Goal: Task Accomplishment & Management: Complete application form

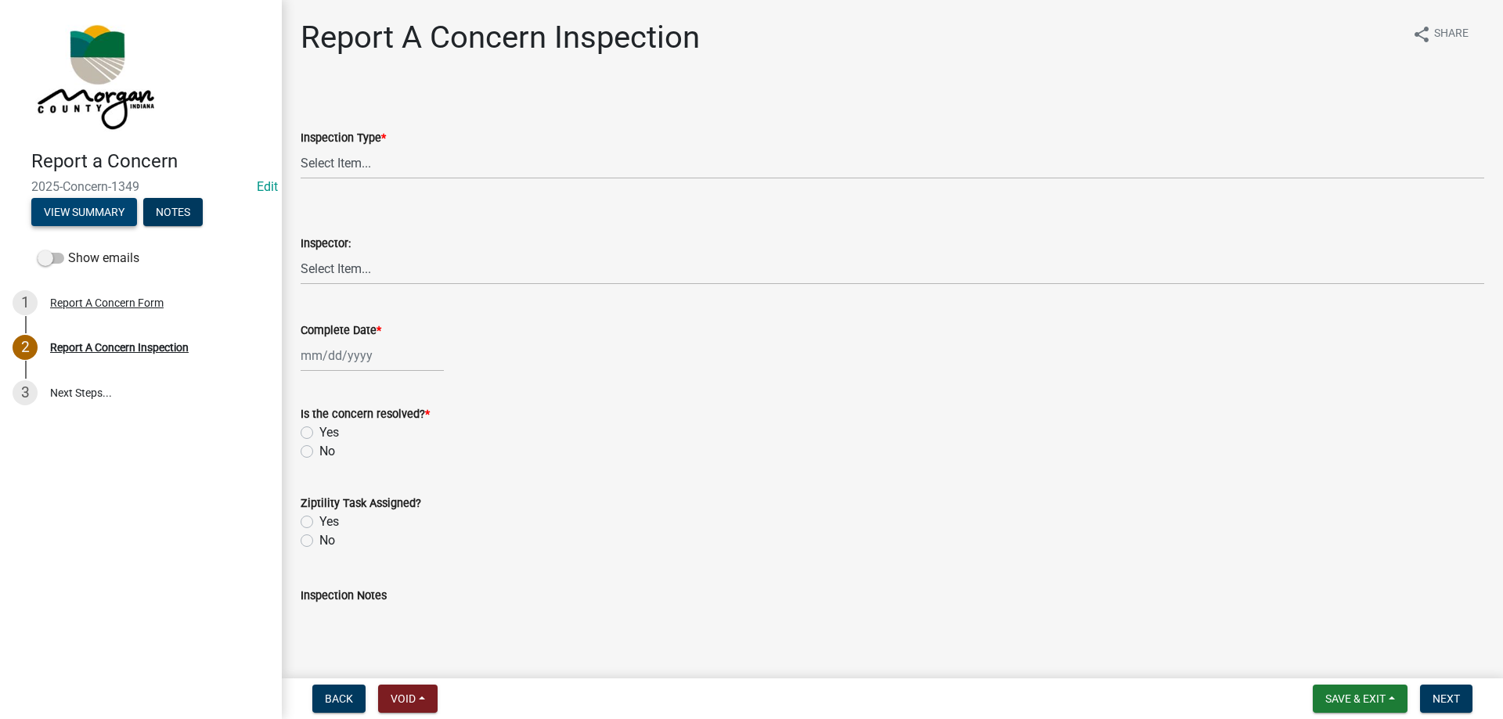
click at [77, 204] on button "View Summary" at bounding box center [84, 212] width 106 height 28
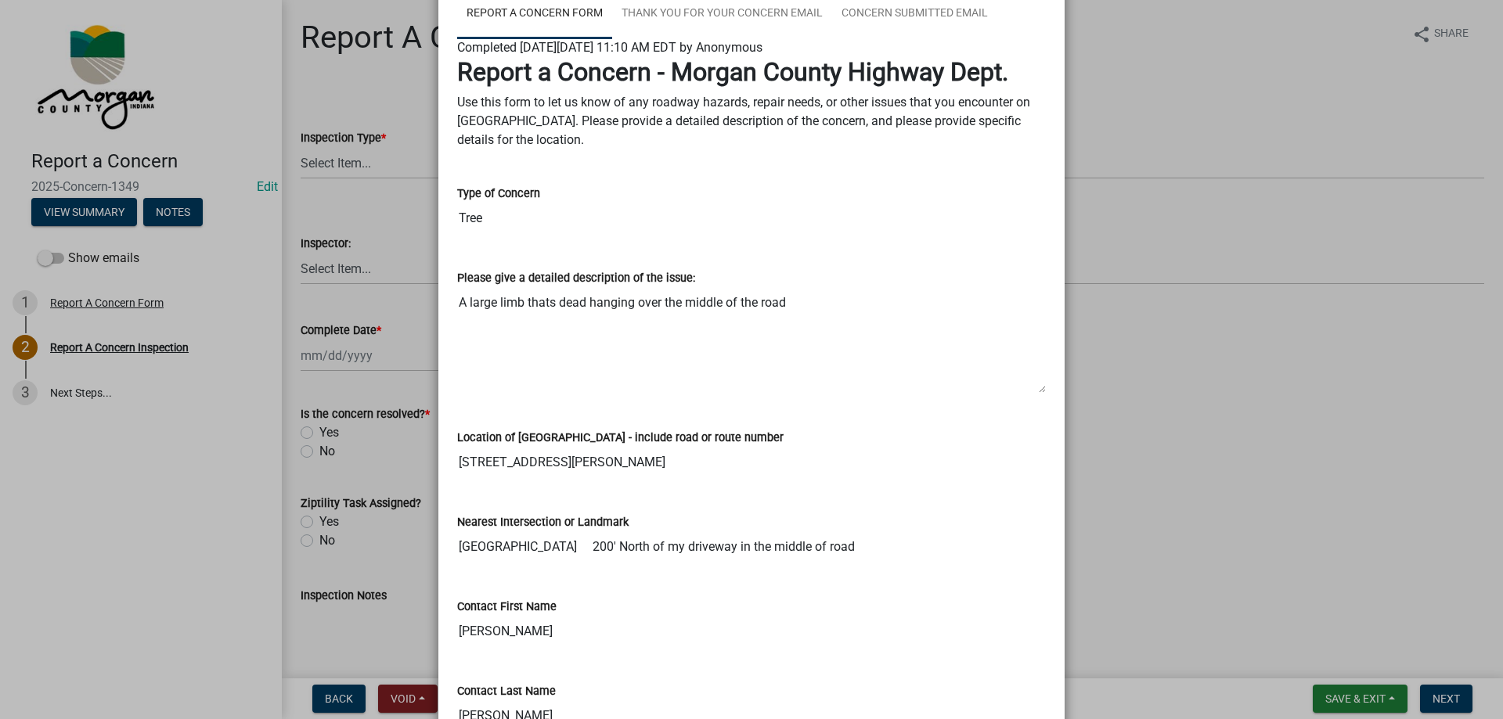
scroll to position [235, 0]
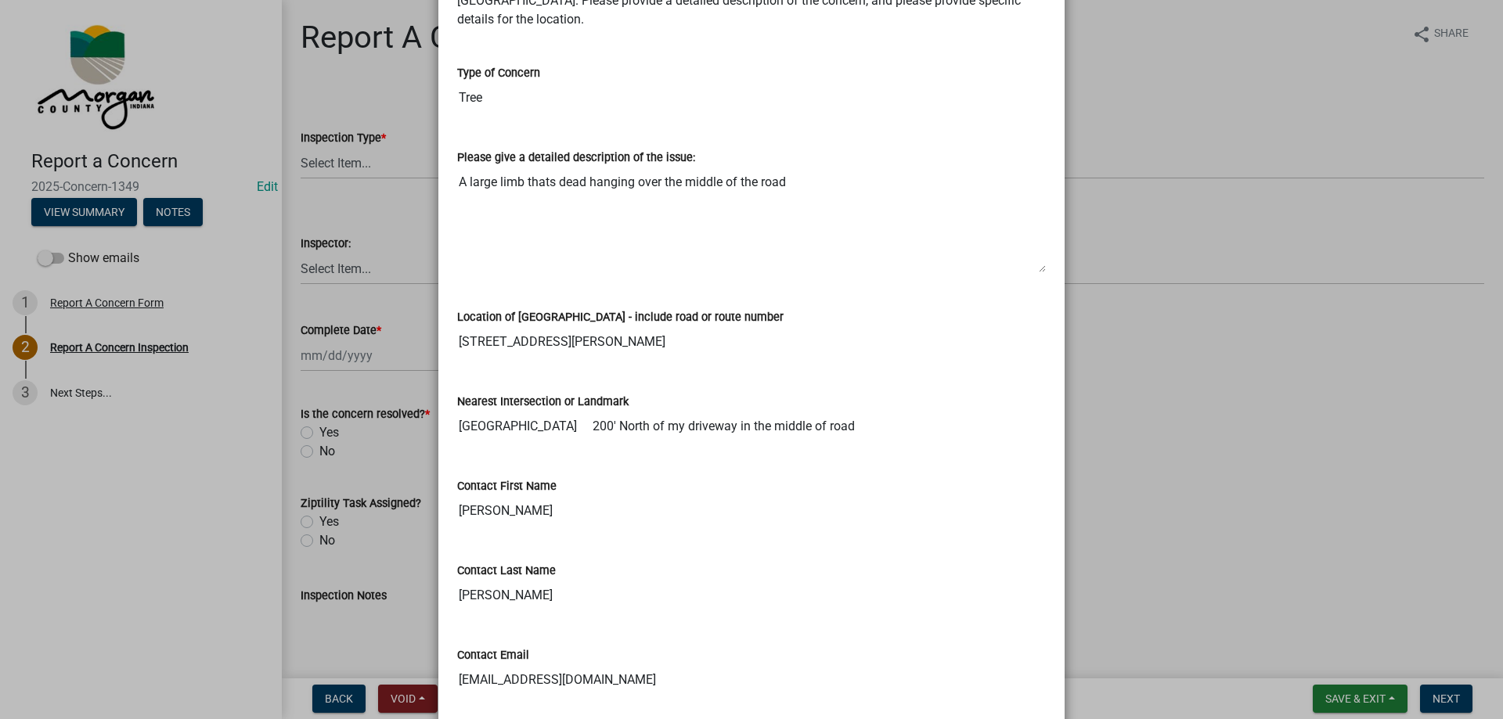
drag, startPoint x: 455, startPoint y: 339, endPoint x: 639, endPoint y: 334, distance: 184.0
click at [639, 334] on input "[STREET_ADDRESS][PERSON_NAME]" at bounding box center [751, 341] width 589 height 31
drag, startPoint x: 451, startPoint y: 177, endPoint x: 841, endPoint y: 200, distance: 390.5
click at [841, 200] on textarea "A large limb thats dead hanging over the middle of the road" at bounding box center [751, 220] width 589 height 106
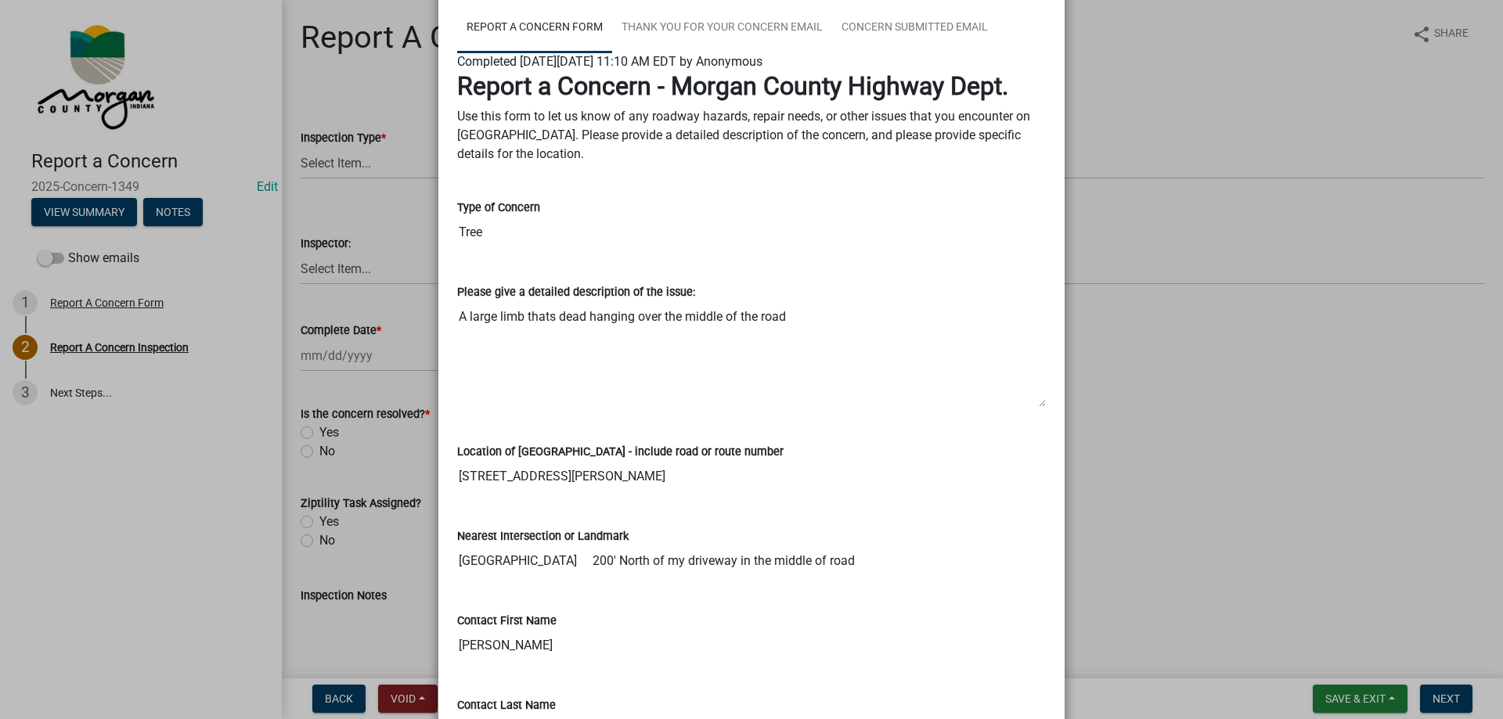
scroll to position [313, 0]
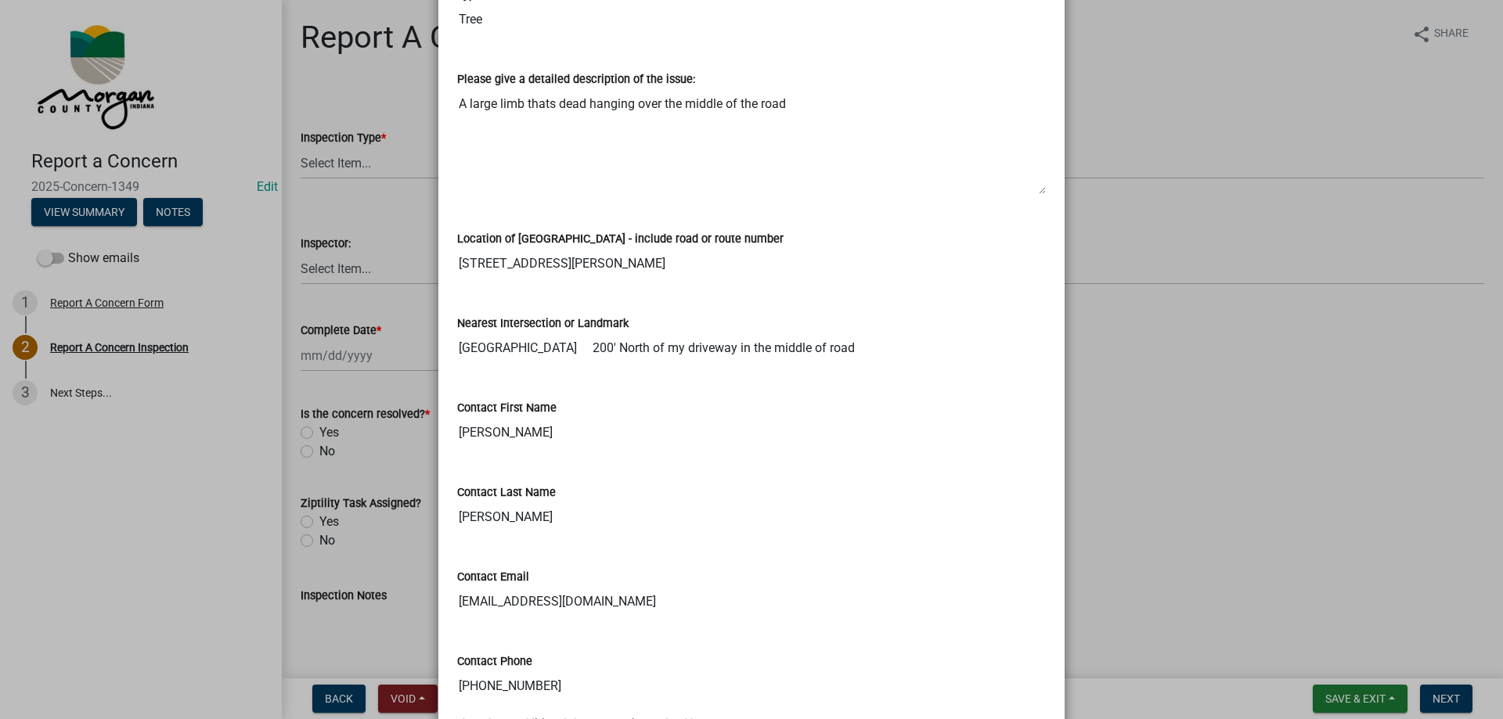
drag, startPoint x: 546, startPoint y: 348, endPoint x: 865, endPoint y: 368, distance: 319.3
click at [865, 368] on div "Nearest Intersection or Landmark Hammer road 200' North of my driveway in the m…" at bounding box center [751, 334] width 612 height 85
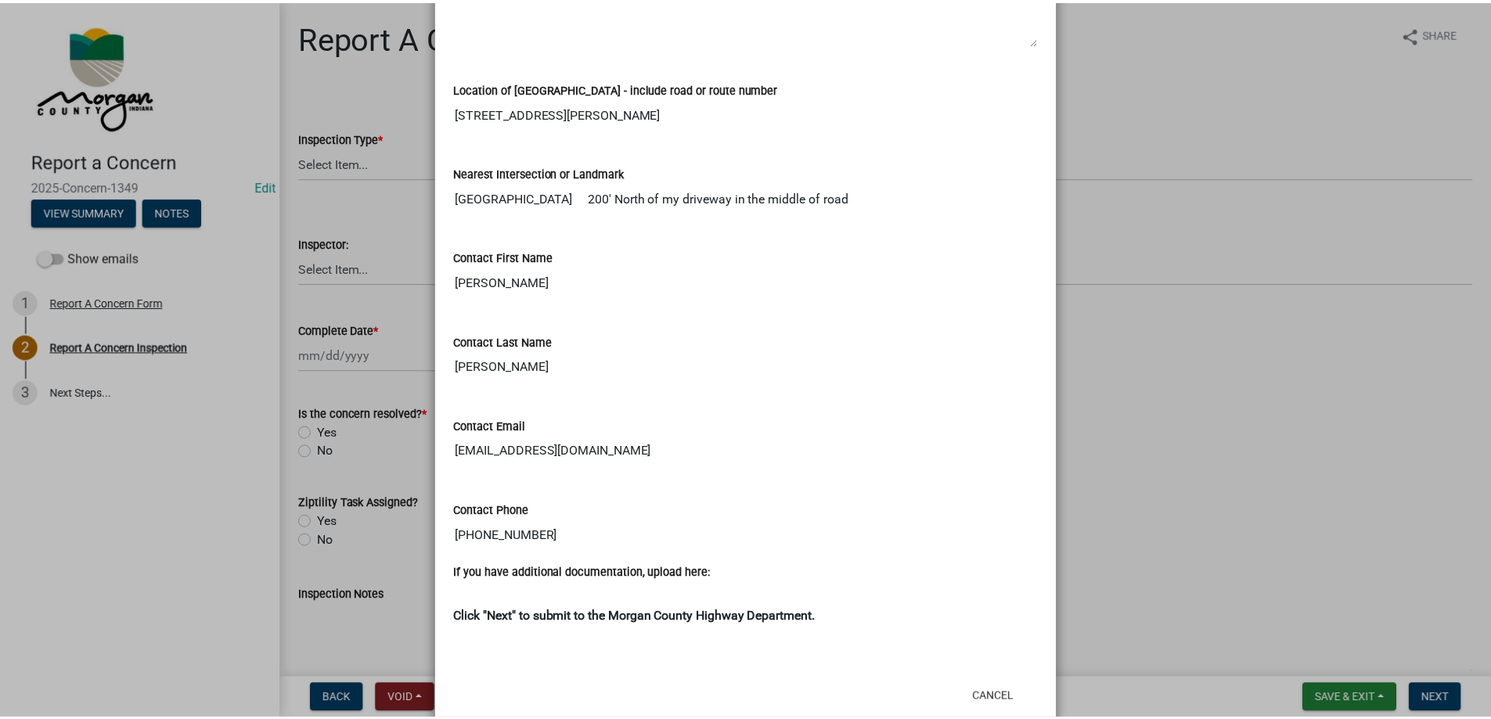
scroll to position [470, 0]
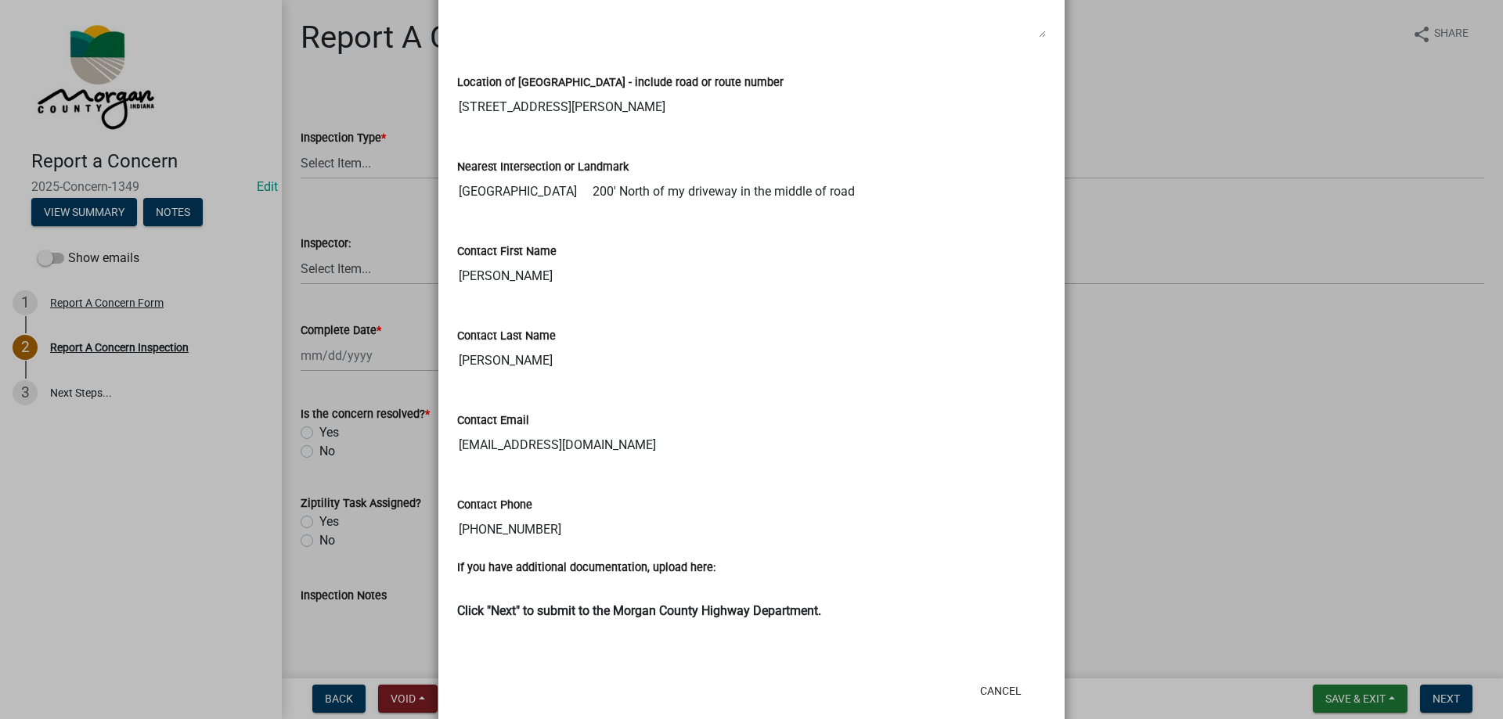
drag, startPoint x: 451, startPoint y: 278, endPoint x: 585, endPoint y: 294, distance: 134.9
click at [585, 294] on div "Contact First Name Randy" at bounding box center [751, 262] width 612 height 85
click at [461, 355] on input "Beck" at bounding box center [751, 360] width 589 height 31
click at [483, 449] on input "rjbezway@aol.com" at bounding box center [751, 445] width 589 height 31
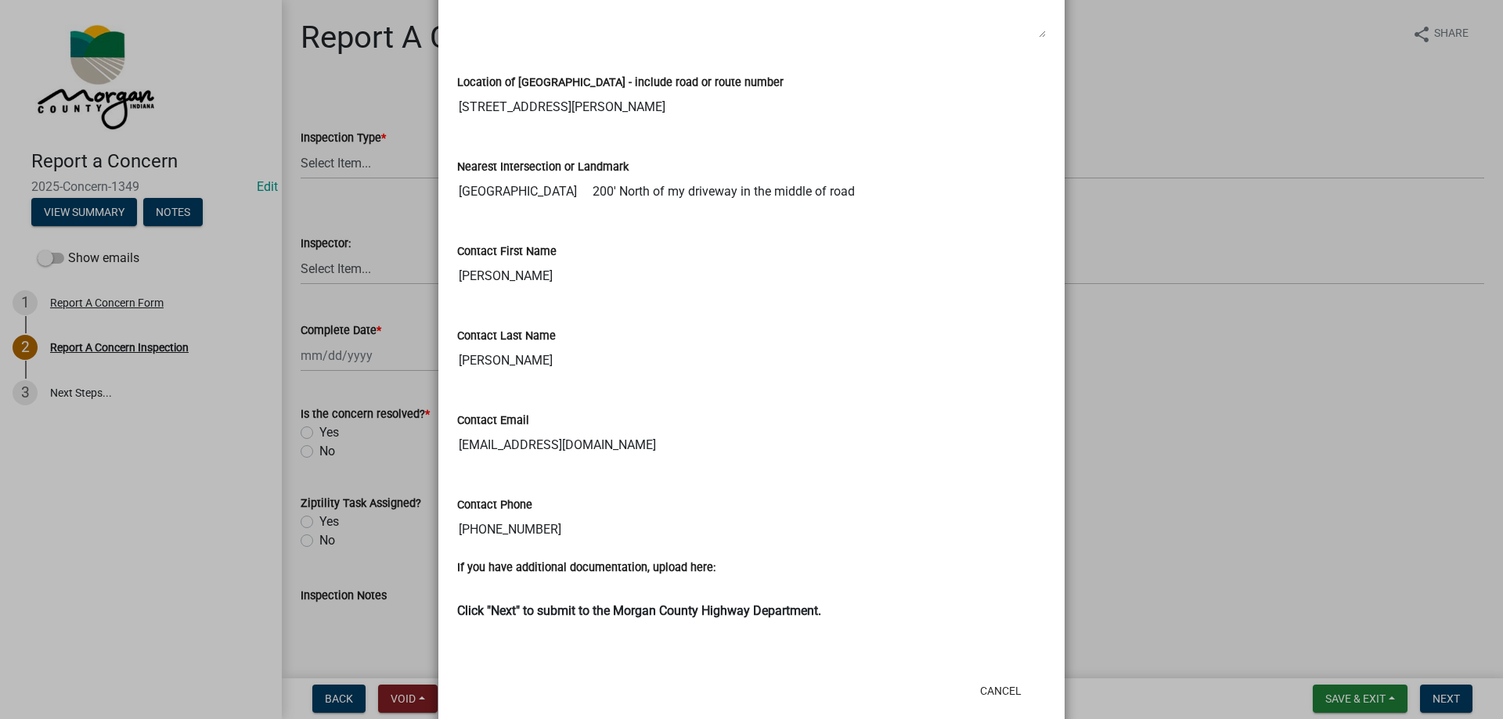
click at [483, 449] on input "rjbezway@aol.com" at bounding box center [751, 445] width 589 height 31
click at [480, 538] on input "317-509-8806" at bounding box center [751, 529] width 589 height 31
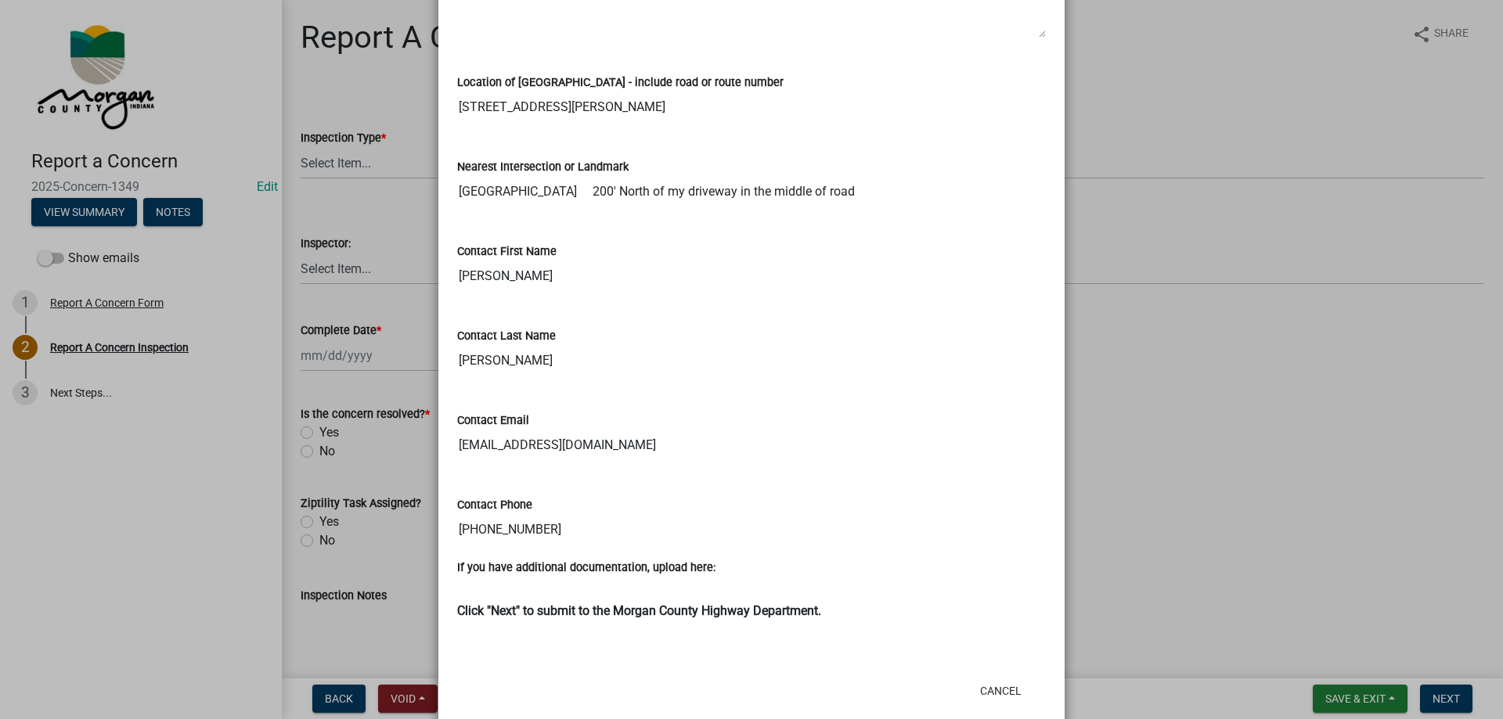
click at [480, 538] on input "317-509-8806" at bounding box center [751, 529] width 589 height 31
click at [911, 404] on div "Contact Email rjbezway@aol.com" at bounding box center [751, 425] width 589 height 72
click at [398, 175] on ngb-modal-window "Summary × Printer Friendly Report A Concern Form Thank You for Your Concern Ema…" at bounding box center [751, 359] width 1503 height 719
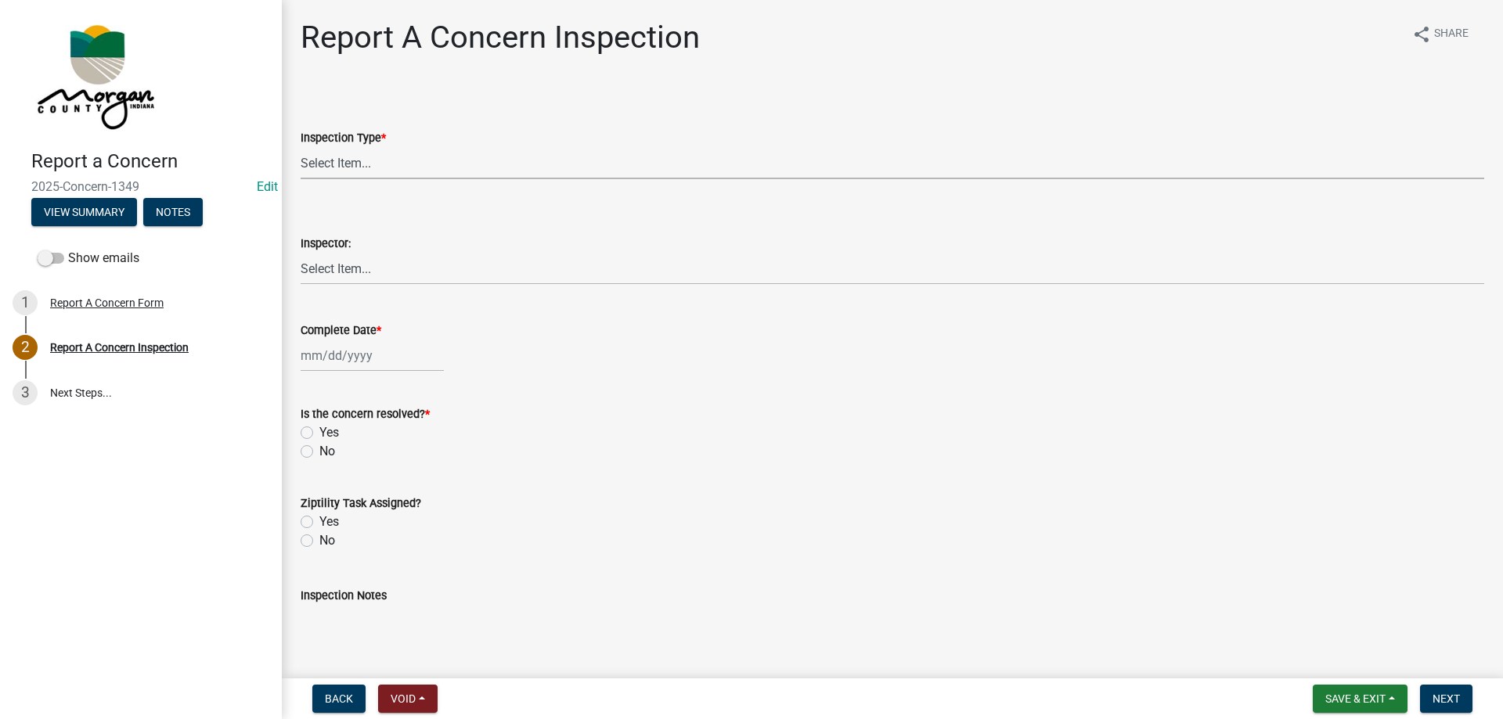
click at [398, 172] on select "Select Item... Pot Hole Patching Ditch Tree Sign Mowing Culvert Other" at bounding box center [893, 163] width 1184 height 32
click at [301, 147] on select "Select Item... Pot Hole Patching Ditch Tree Sign Mowing Culvert Other" at bounding box center [893, 163] width 1184 height 32
select select "05549d27-706b-4fc5-87d5-786b3b3055f9"
click at [351, 255] on select "Select Item... [PERSON_NAME] [PERSON_NAME] [PERSON_NAME] [PERSON_NAME] [PERSON_…" at bounding box center [893, 269] width 1184 height 32
click at [301, 253] on select "Select Item... [PERSON_NAME] [PERSON_NAME] [PERSON_NAME] [PERSON_NAME] [PERSON_…" at bounding box center [893, 269] width 1184 height 32
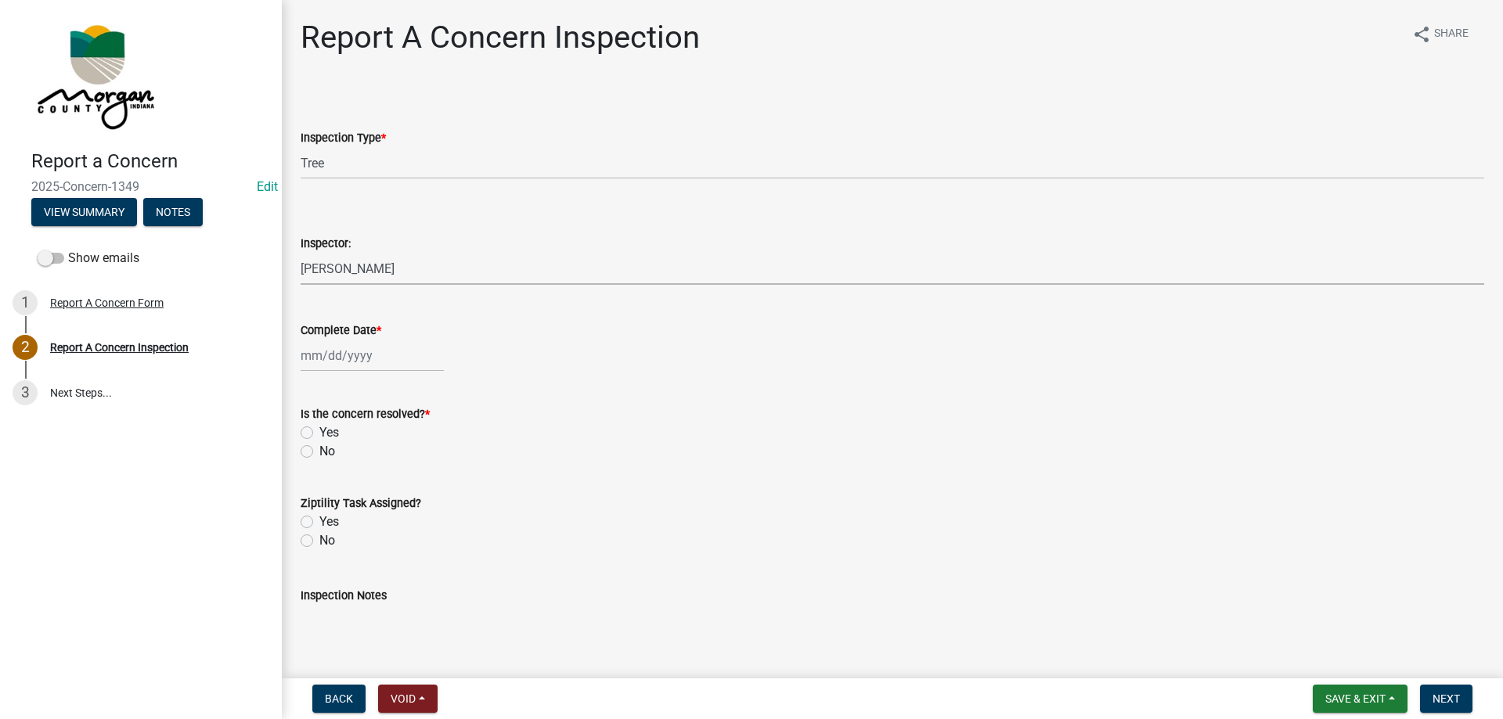
select select "8bda91b2-ac7b-41e2-ae5b-cef6dd645a83"
click at [337, 346] on div at bounding box center [372, 356] width 143 height 32
select select "9"
select select "2025"
click at [390, 454] on div "11" at bounding box center [391, 464] width 25 height 25
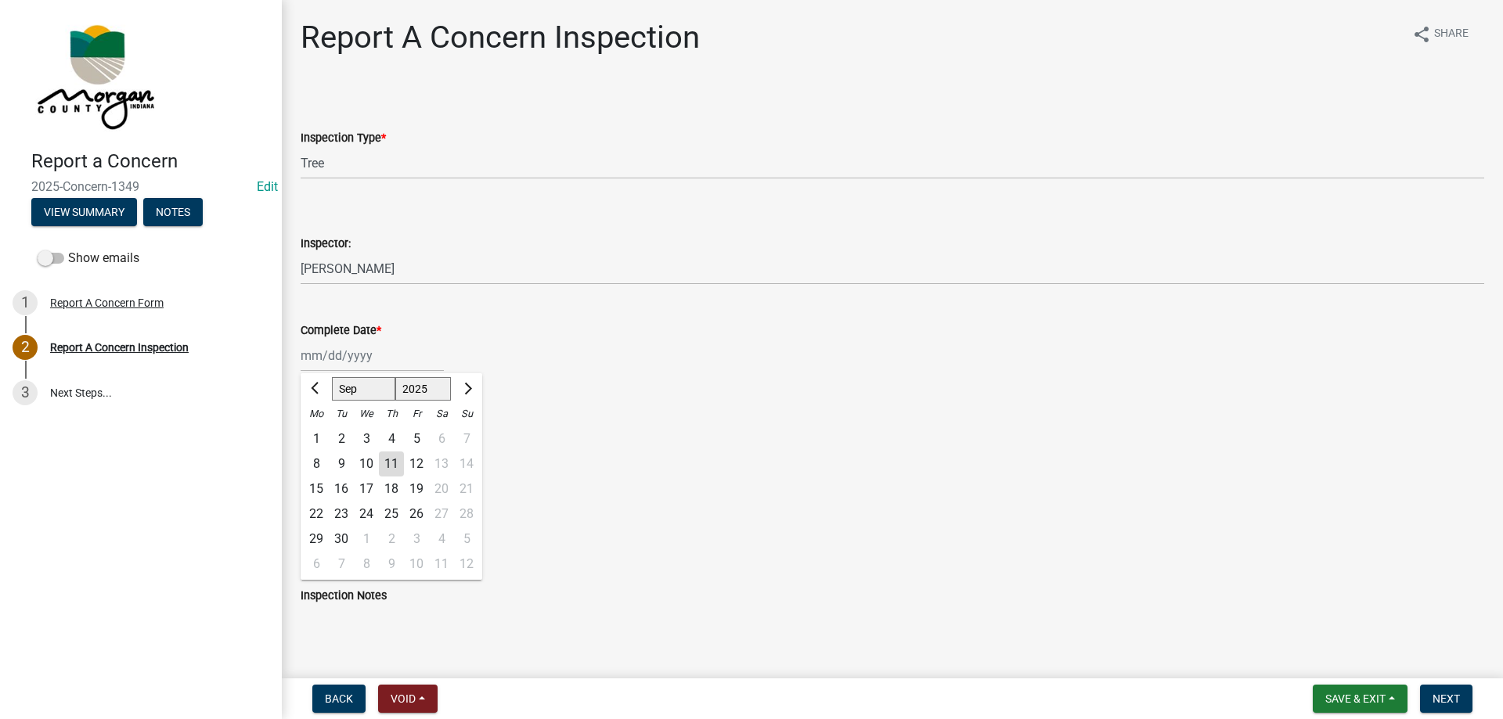
type input "[DATE]"
click at [319, 430] on label "Yes" at bounding box center [329, 433] width 20 height 19
click at [319, 430] on input "Yes" at bounding box center [324, 429] width 10 height 10
radio input "true"
click at [315, 522] on div "Yes" at bounding box center [893, 522] width 1184 height 19
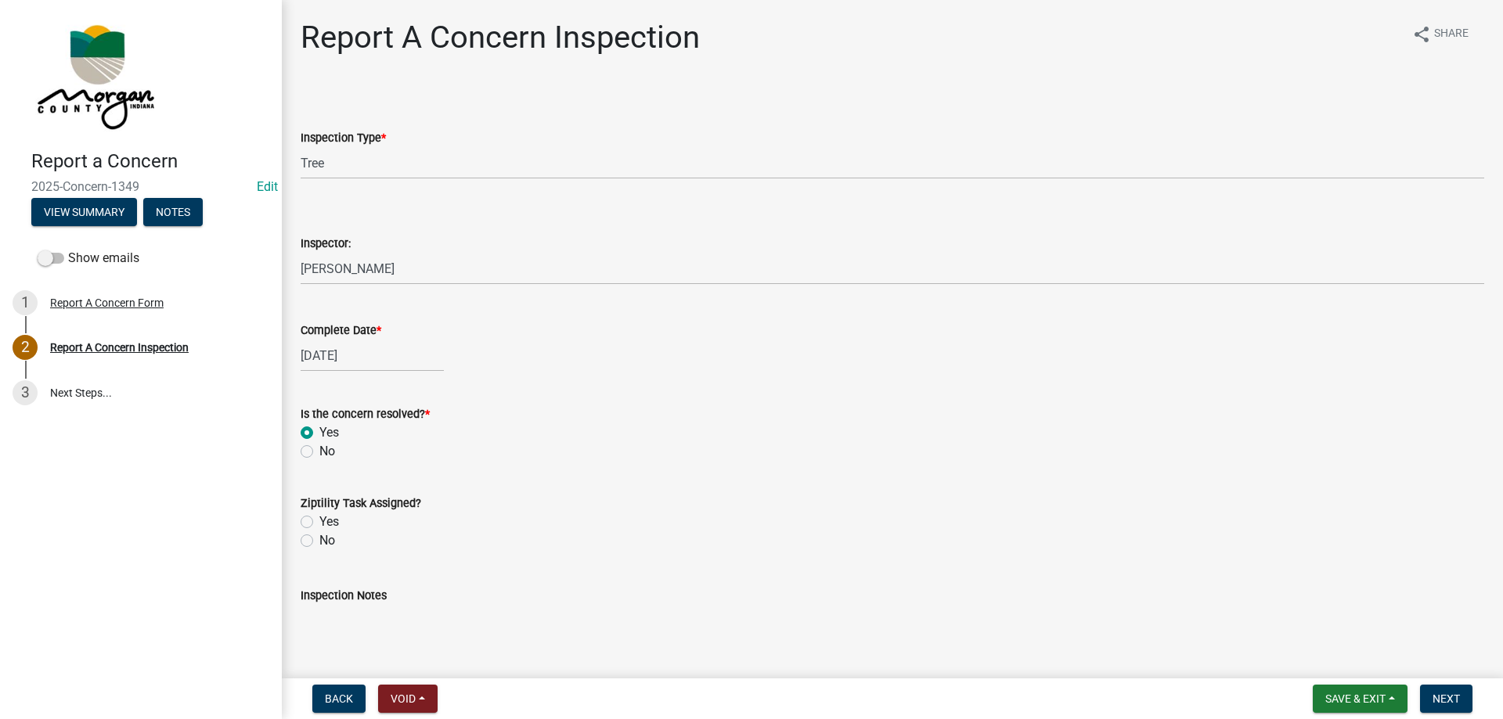
click at [319, 525] on label "Yes" at bounding box center [329, 522] width 20 height 19
click at [319, 523] on input "Yes" at bounding box center [324, 518] width 10 height 10
radio input "true"
drag, startPoint x: 344, startPoint y: 617, endPoint x: 344, endPoint y: 601, distance: 15.7
click at [344, 611] on textarea "Inspection Notes" at bounding box center [893, 642] width 1184 height 74
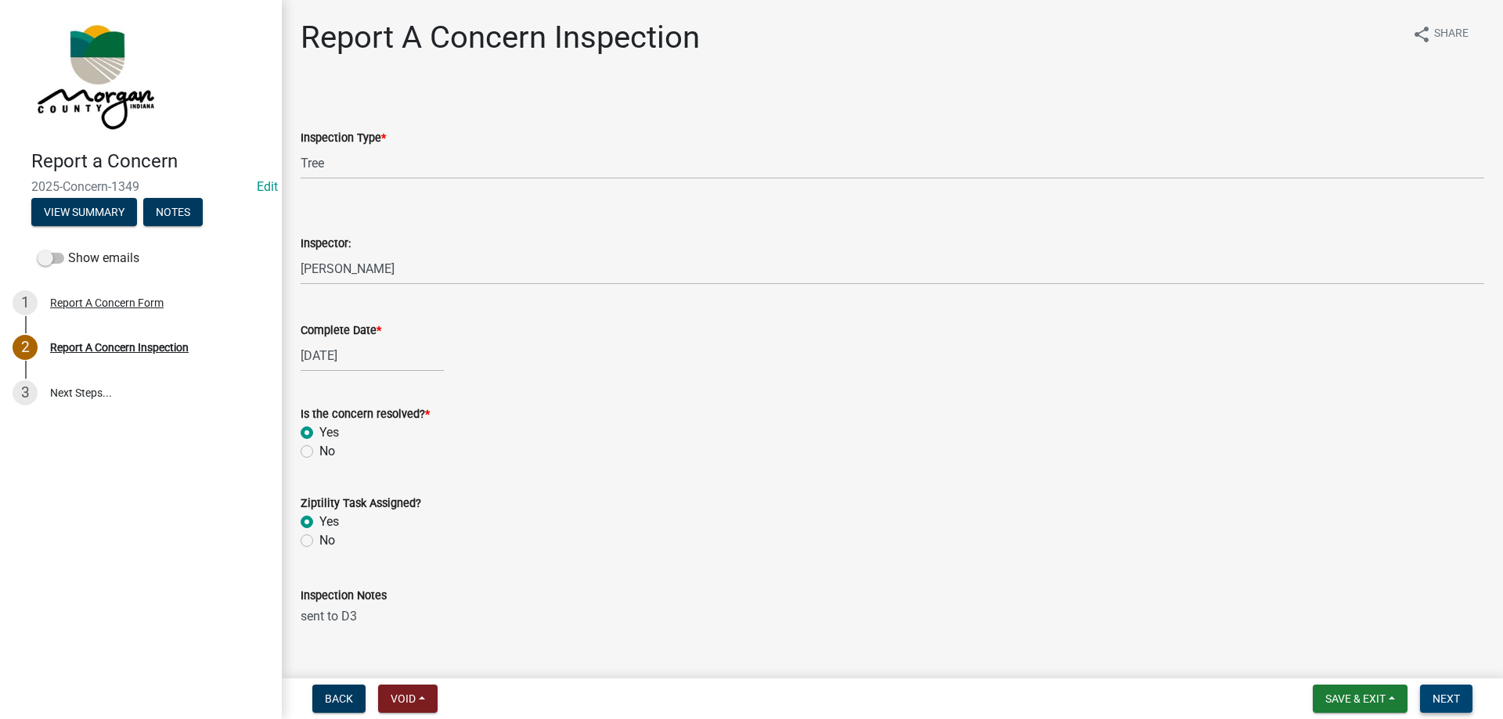
type textarea "sent to D3"
click at [1443, 699] on span "Next" at bounding box center [1446, 699] width 27 height 13
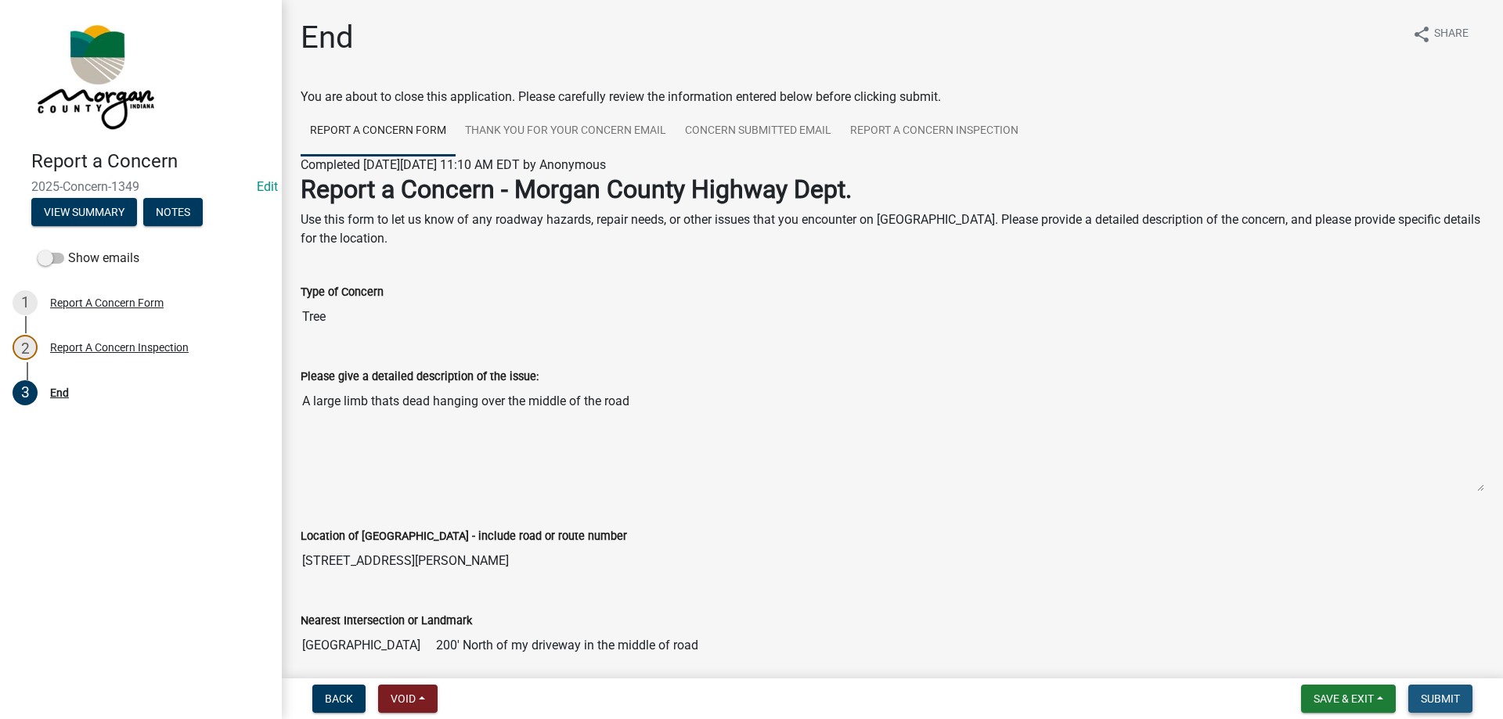
click at [1443, 699] on span "Submit" at bounding box center [1440, 699] width 39 height 13
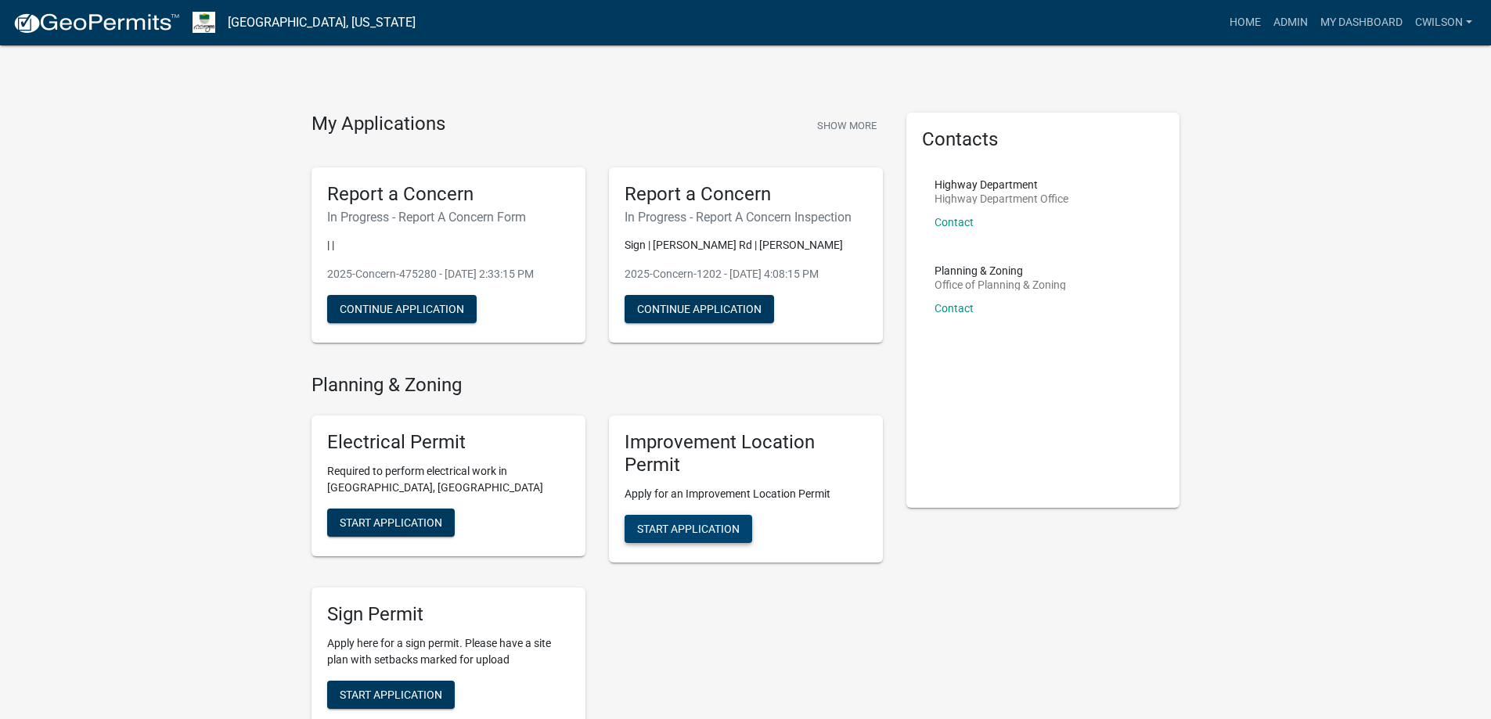
scroll to position [313, 0]
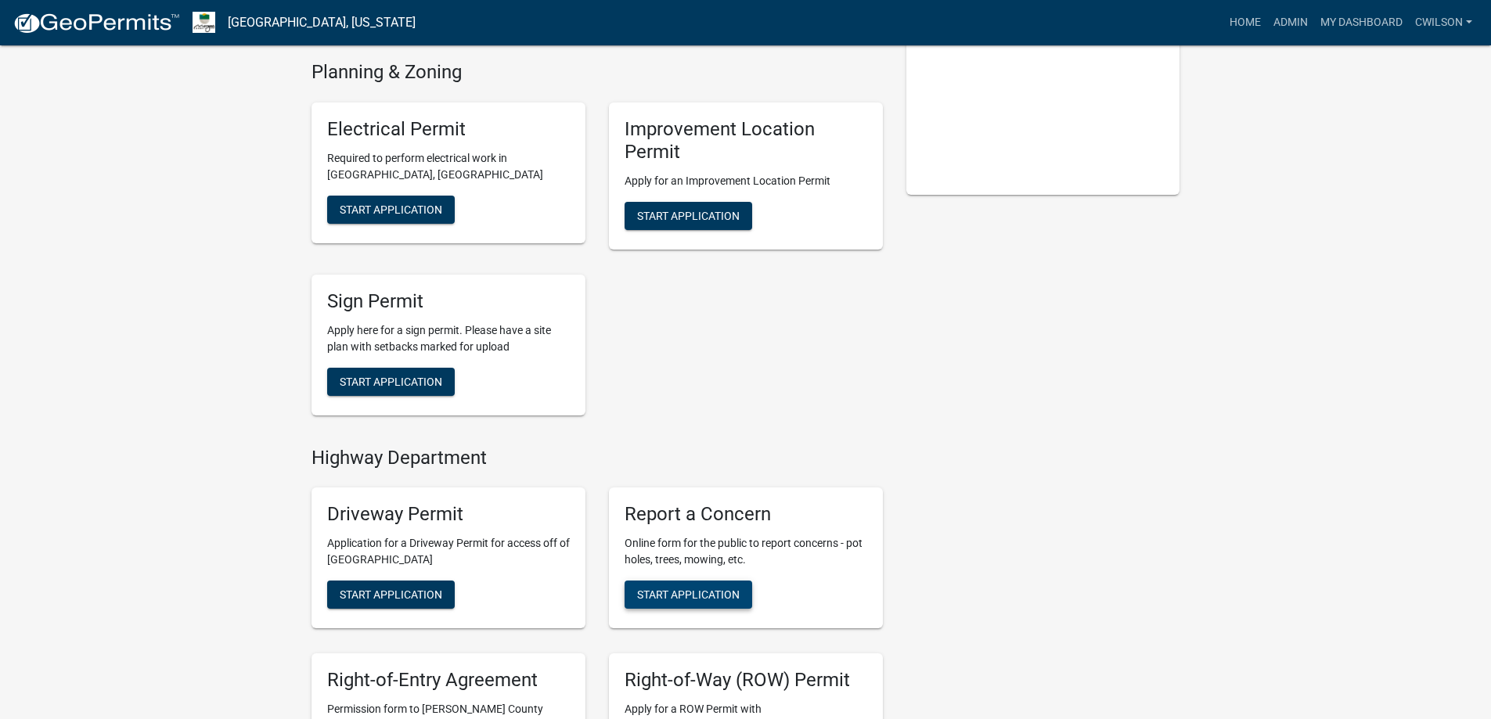
click at [712, 596] on span "Start Application" at bounding box center [688, 595] width 103 height 13
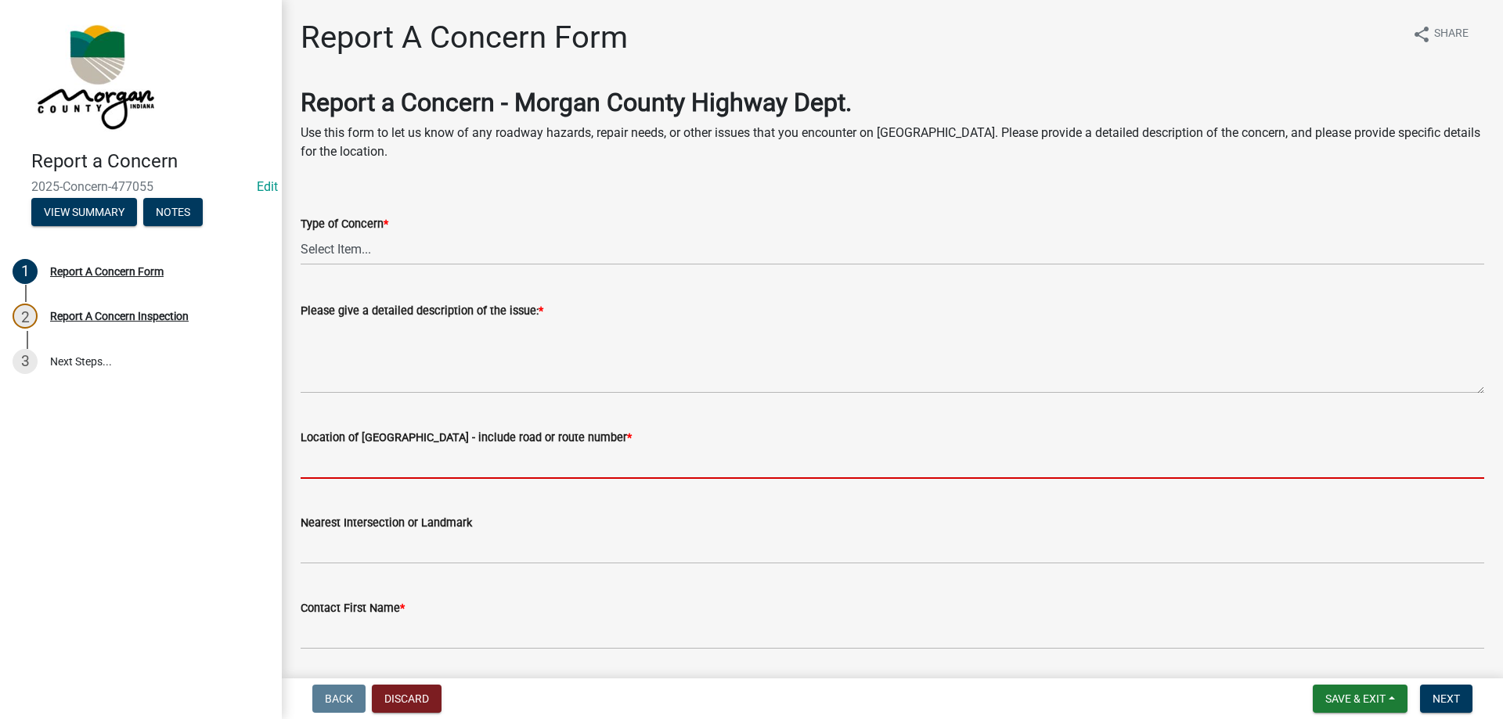
click at [392, 466] on input "Location of [GEOGRAPHIC_DATA] - include road or route number *" at bounding box center [893, 463] width 1184 height 32
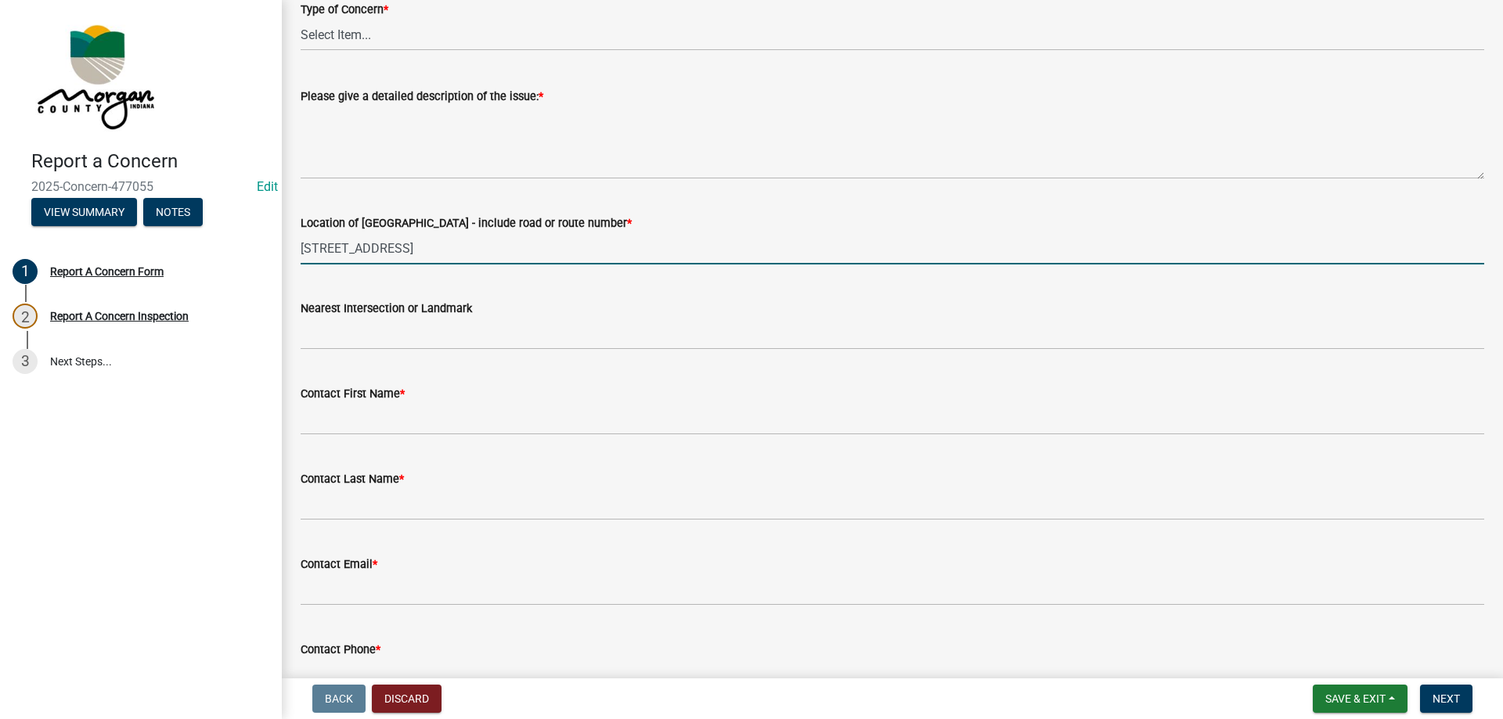
scroll to position [235, 0]
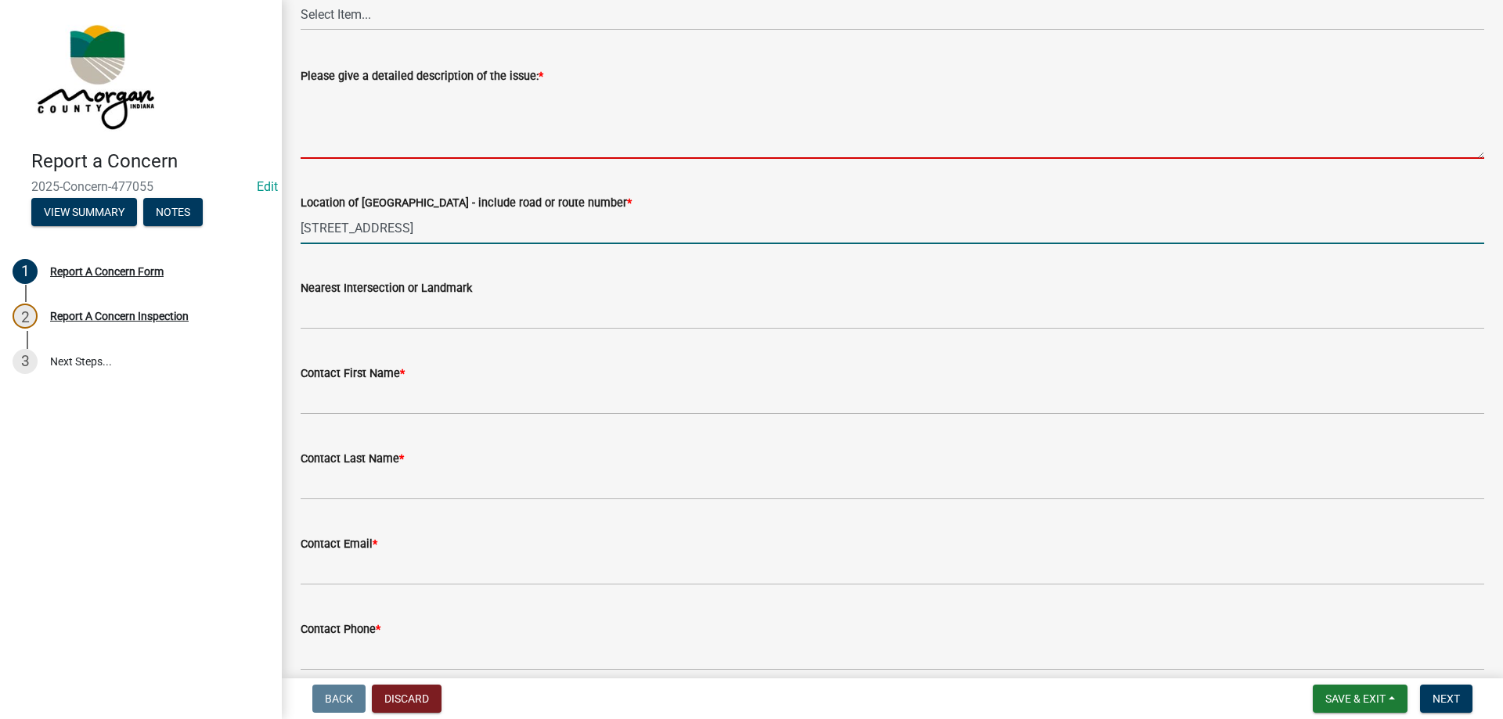
click at [492, 112] on textarea "Please give a detailed description of the issue: *" at bounding box center [893, 122] width 1184 height 74
click at [500, 234] on input "[STREET_ADDRESS]" at bounding box center [893, 228] width 1184 height 32
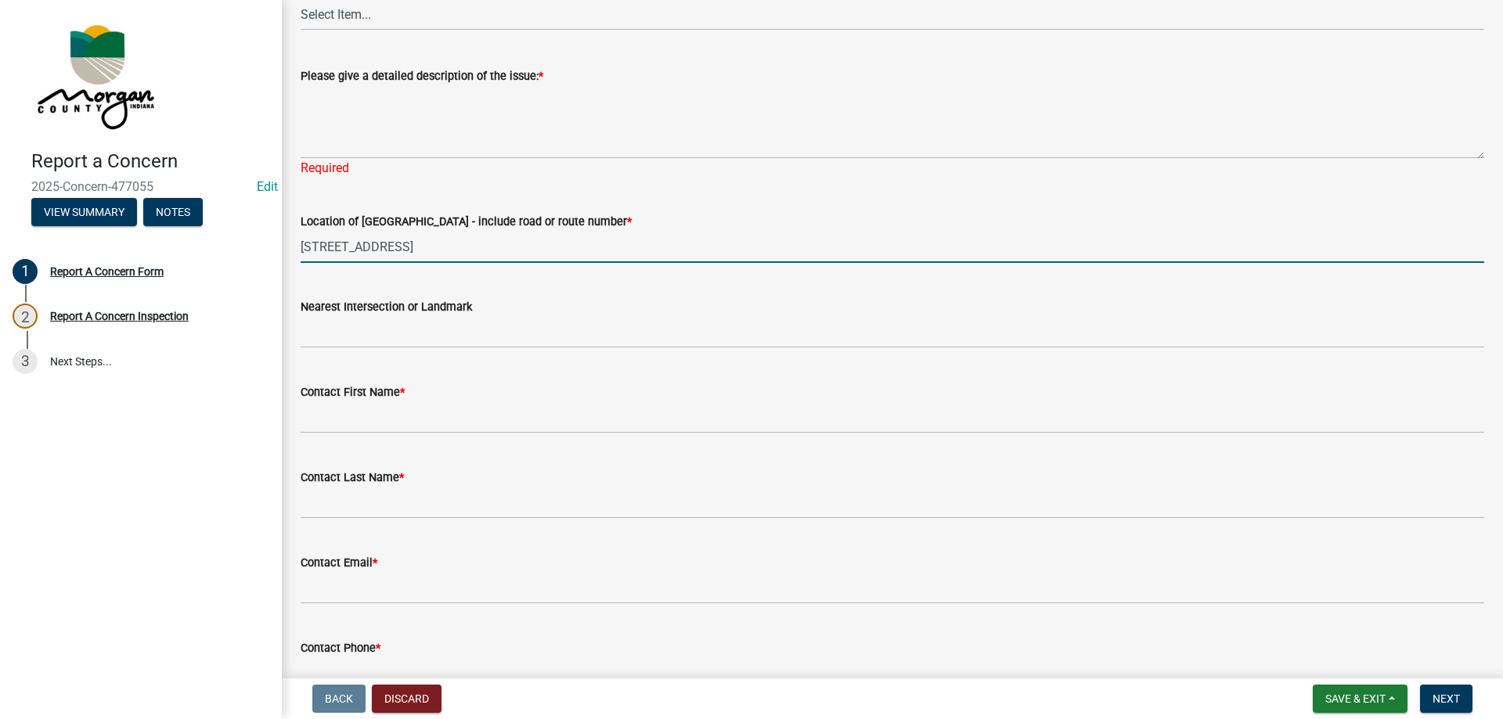
type input "[STREET_ADDRESS]"
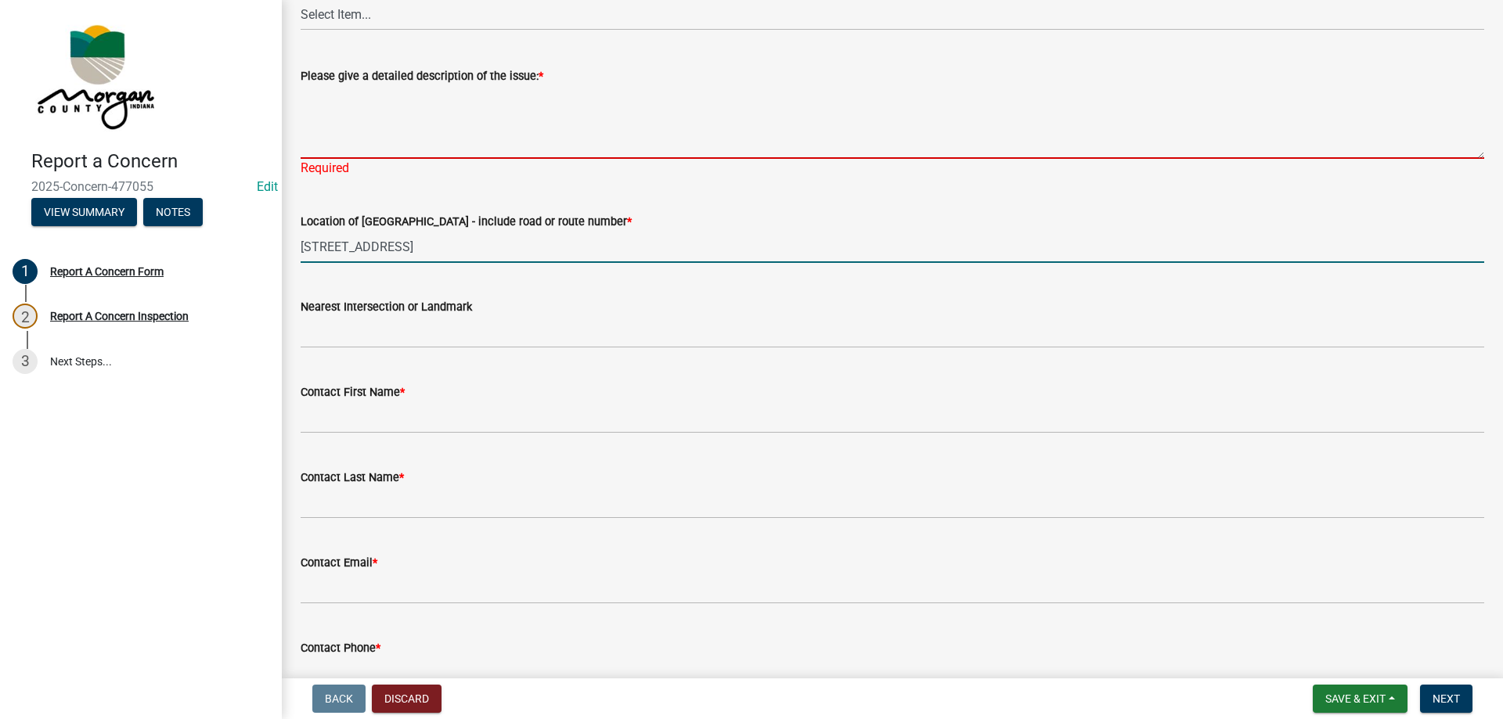
click at [575, 117] on textarea "Please give a detailed description of the issue: *" at bounding box center [893, 122] width 1184 height 74
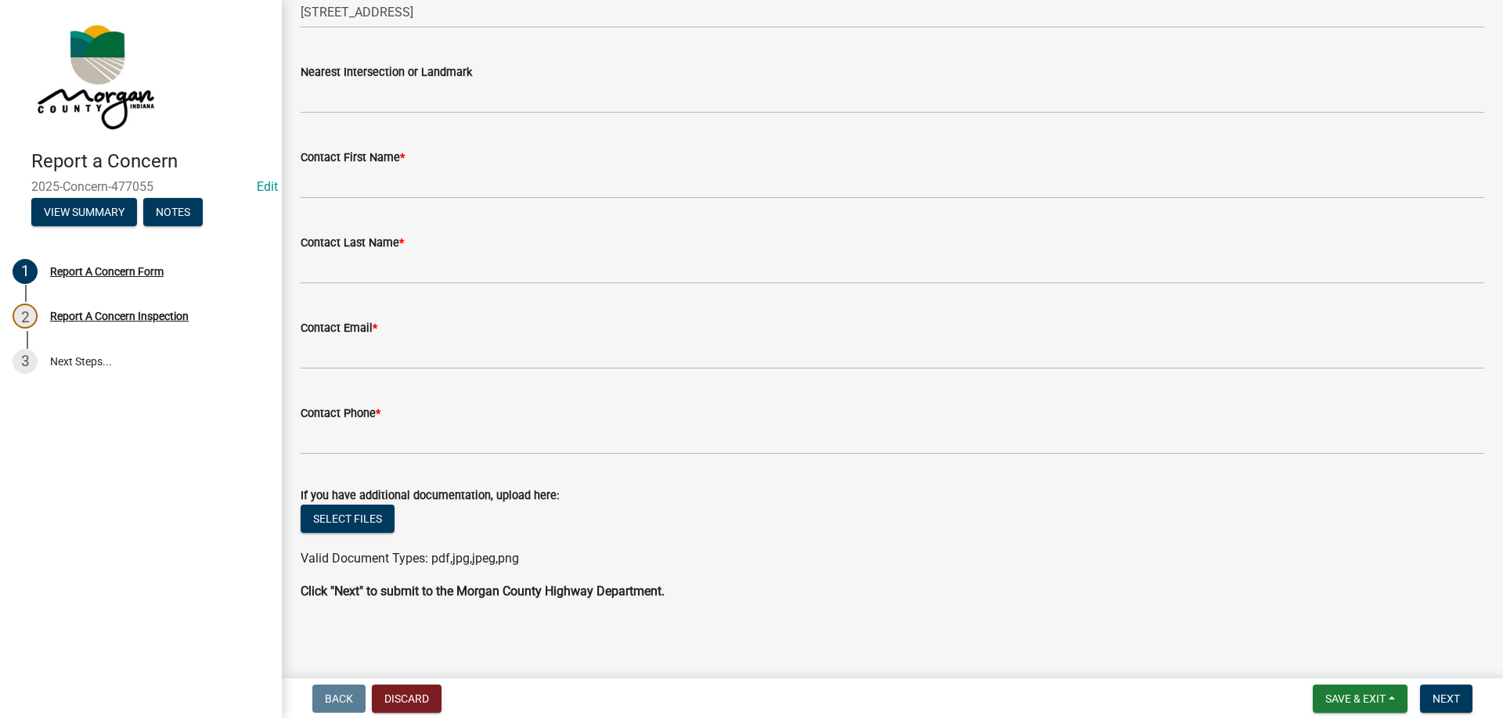
type textarea "drop off on the shoulder east side of road about 12" deep"
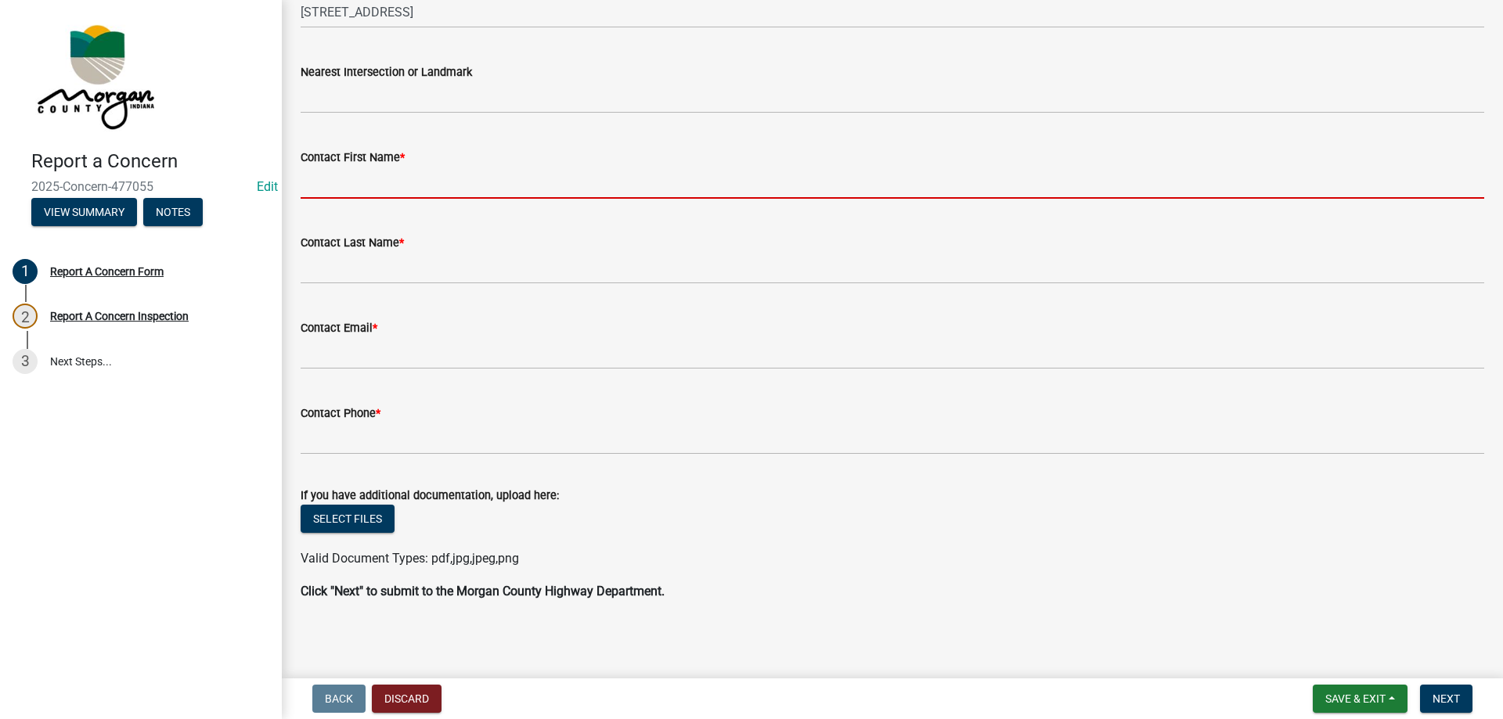
click at [381, 175] on input "Contact First Name *" at bounding box center [893, 183] width 1184 height 32
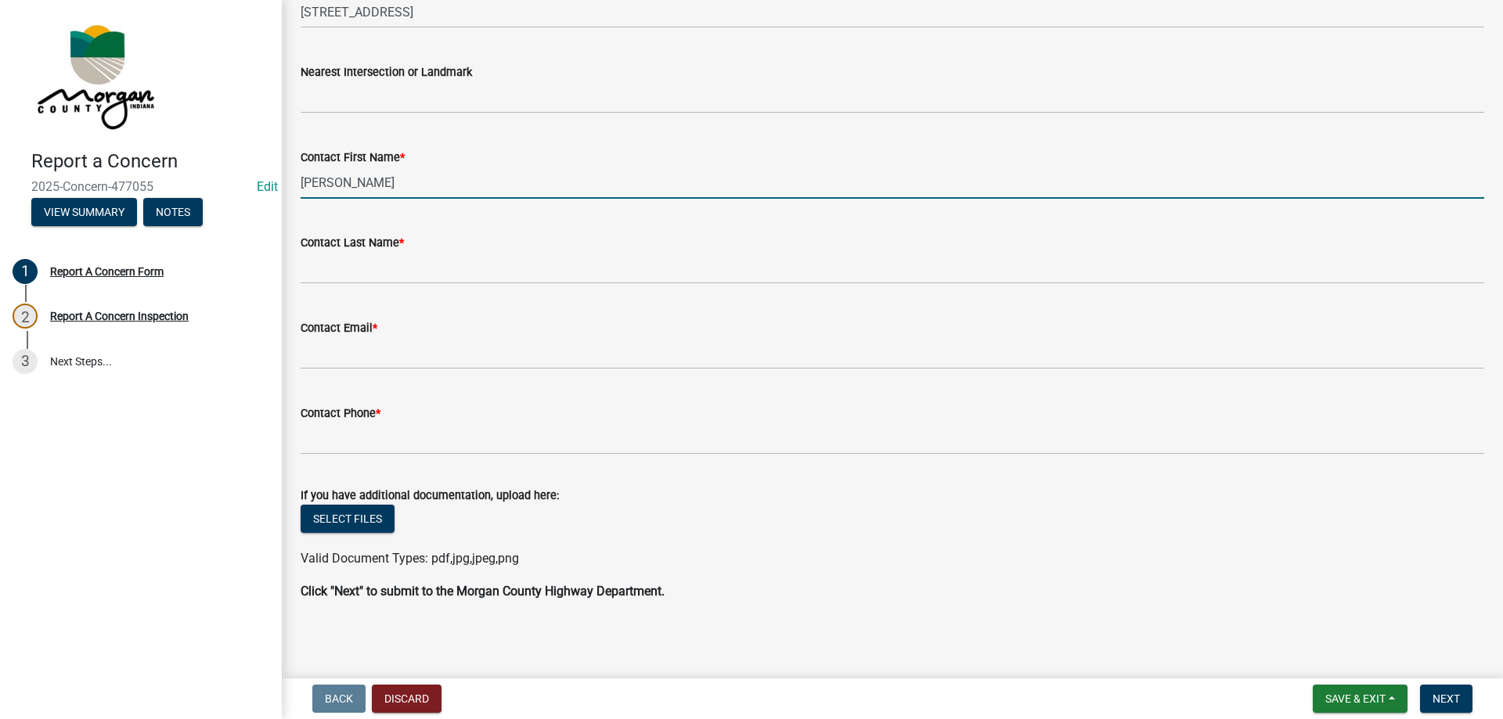
type input "[PERSON_NAME]"
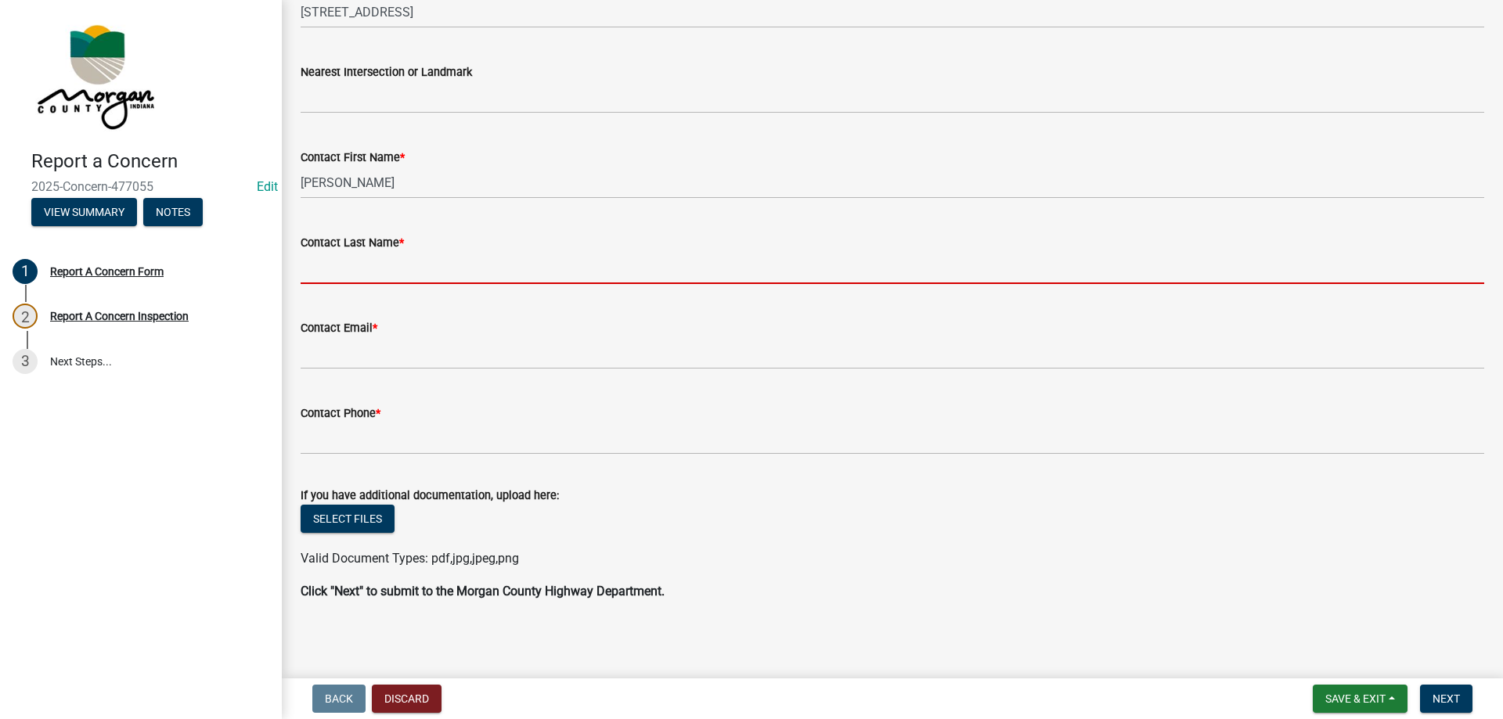
drag, startPoint x: 419, startPoint y: 260, endPoint x: 438, endPoint y: 279, distance: 27.1
click at [419, 261] on input "Contact Last Name *" at bounding box center [893, 268] width 1184 height 32
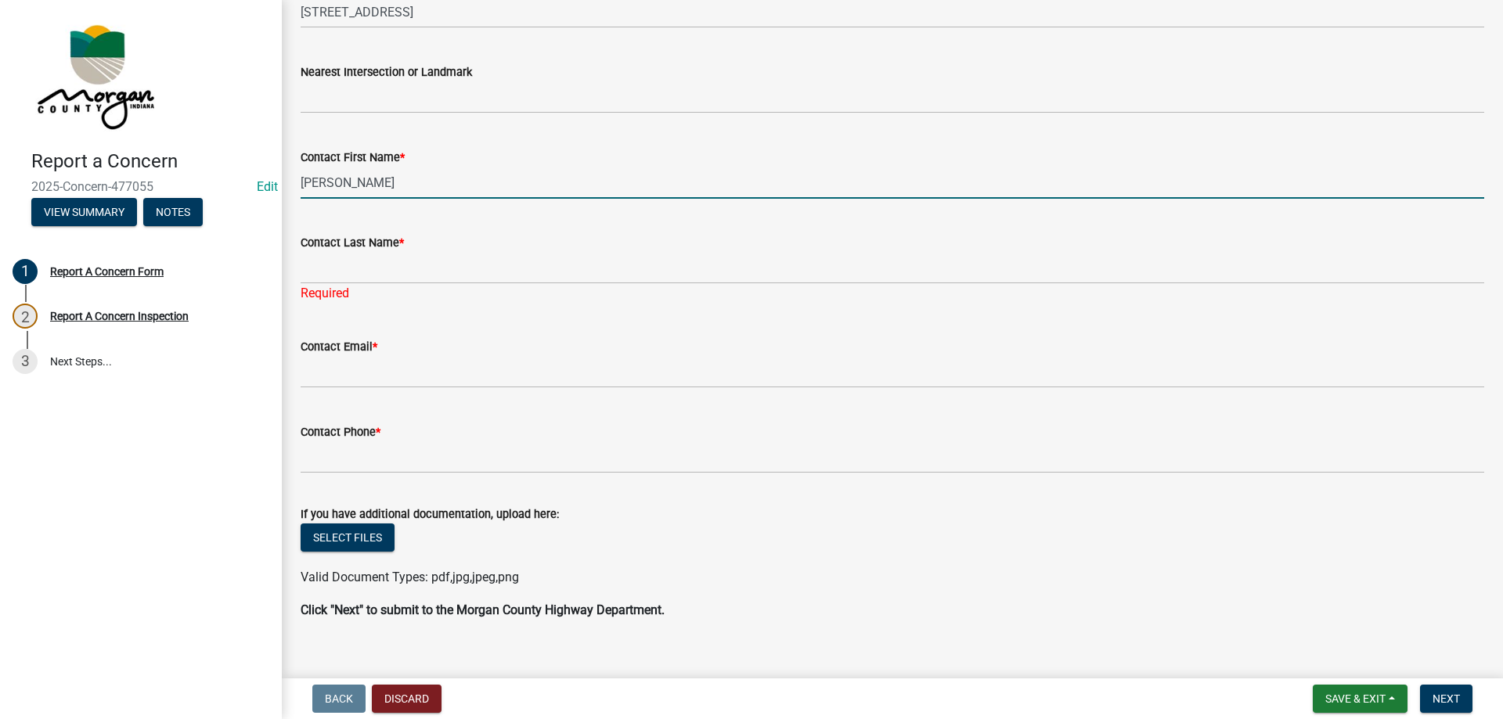
click at [416, 186] on input "[PERSON_NAME]" at bounding box center [893, 183] width 1184 height 32
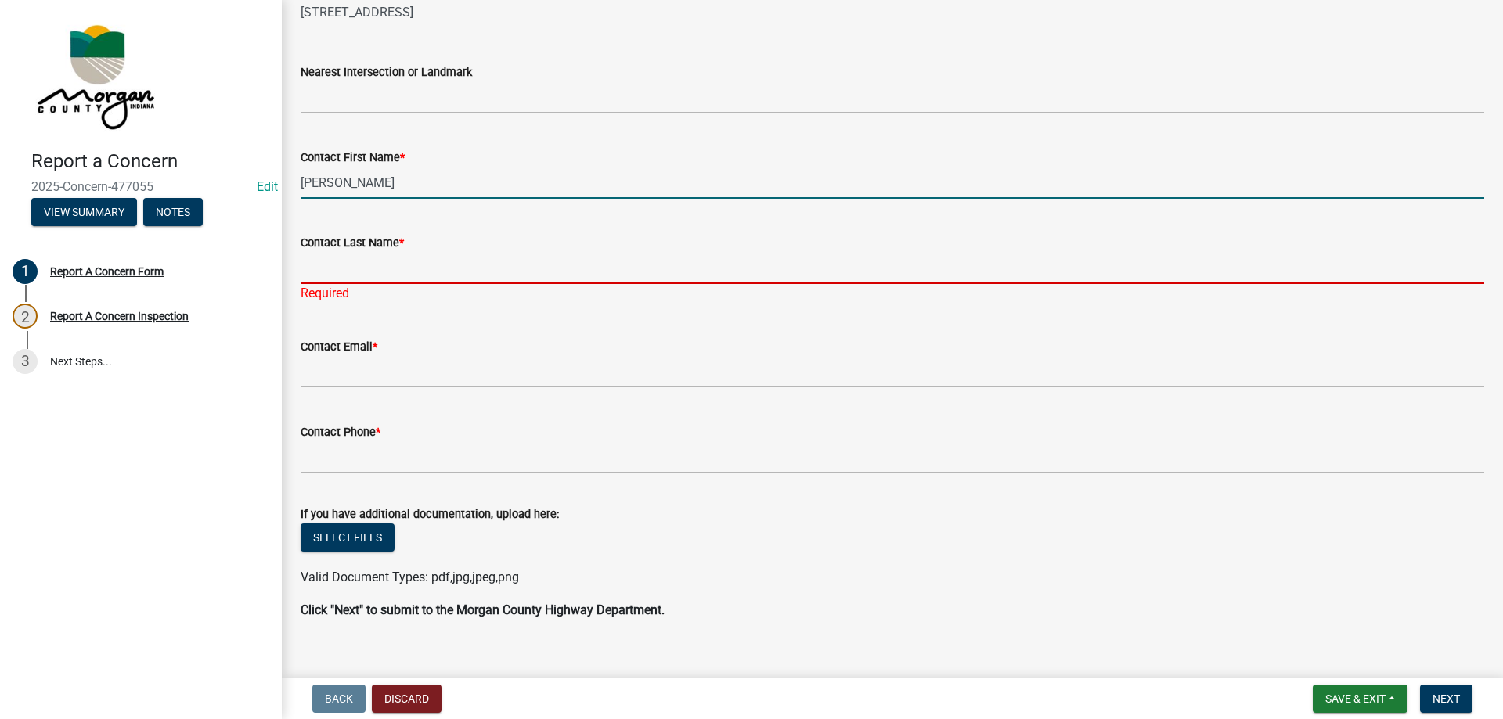
click at [395, 267] on input "Contact Last Name *" at bounding box center [893, 268] width 1184 height 32
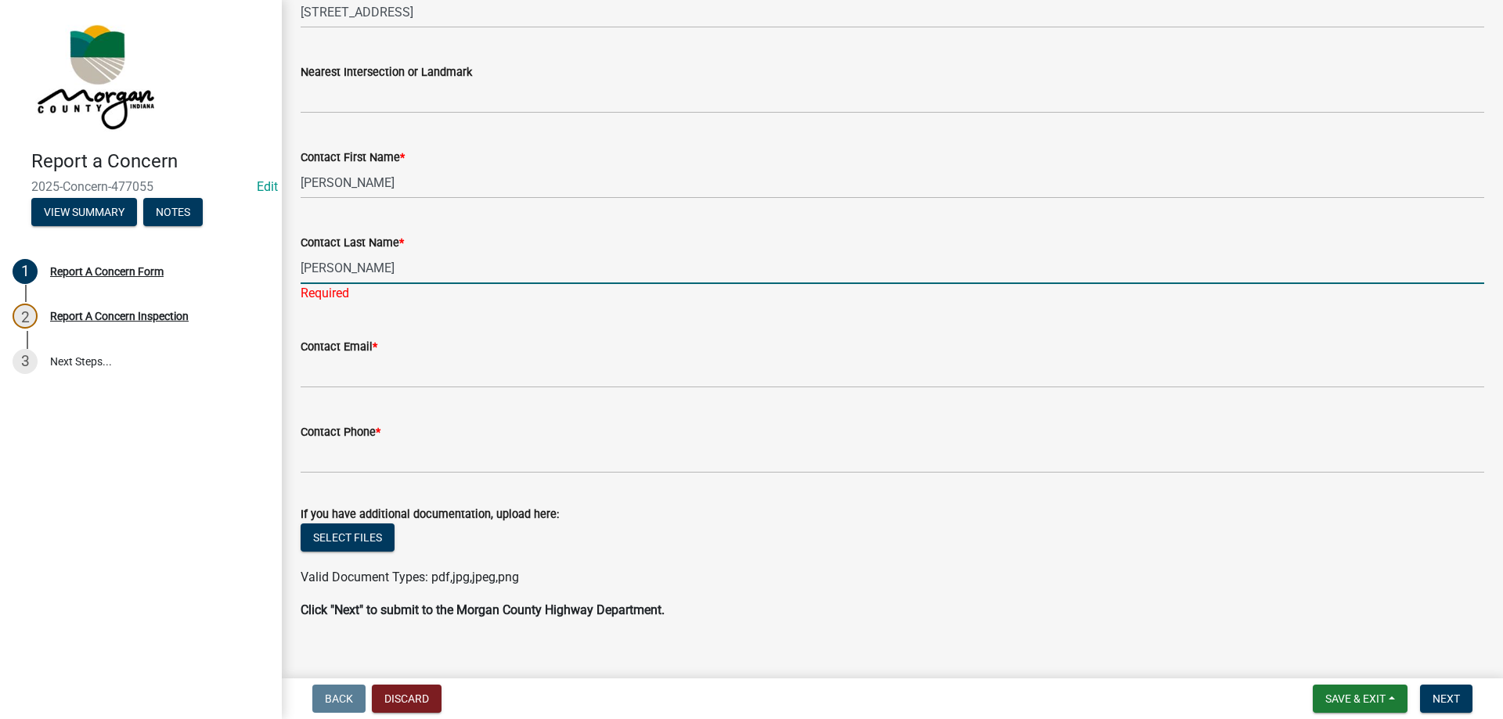
type input "[PERSON_NAME]"
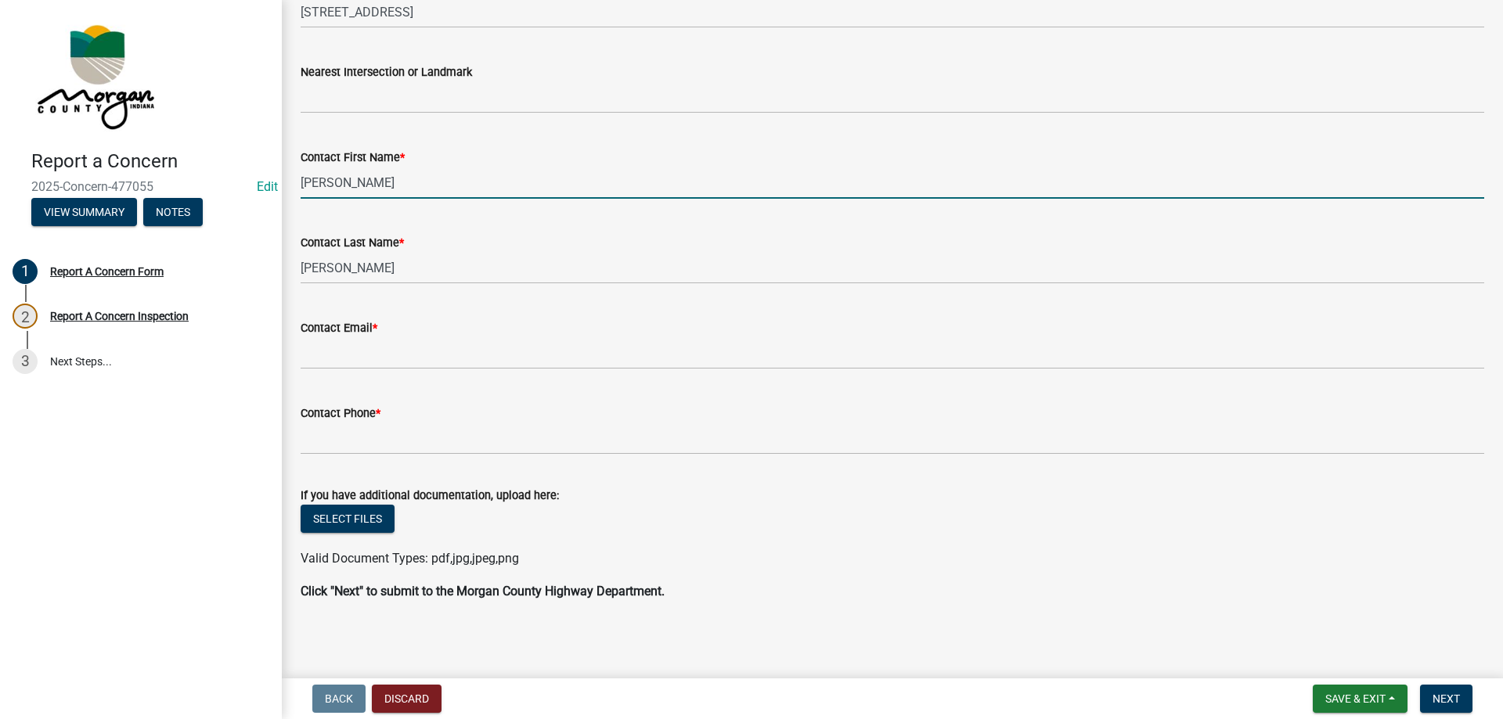
click at [440, 179] on input "[PERSON_NAME]" at bounding box center [893, 183] width 1184 height 32
type input "[PERSON_NAME]"
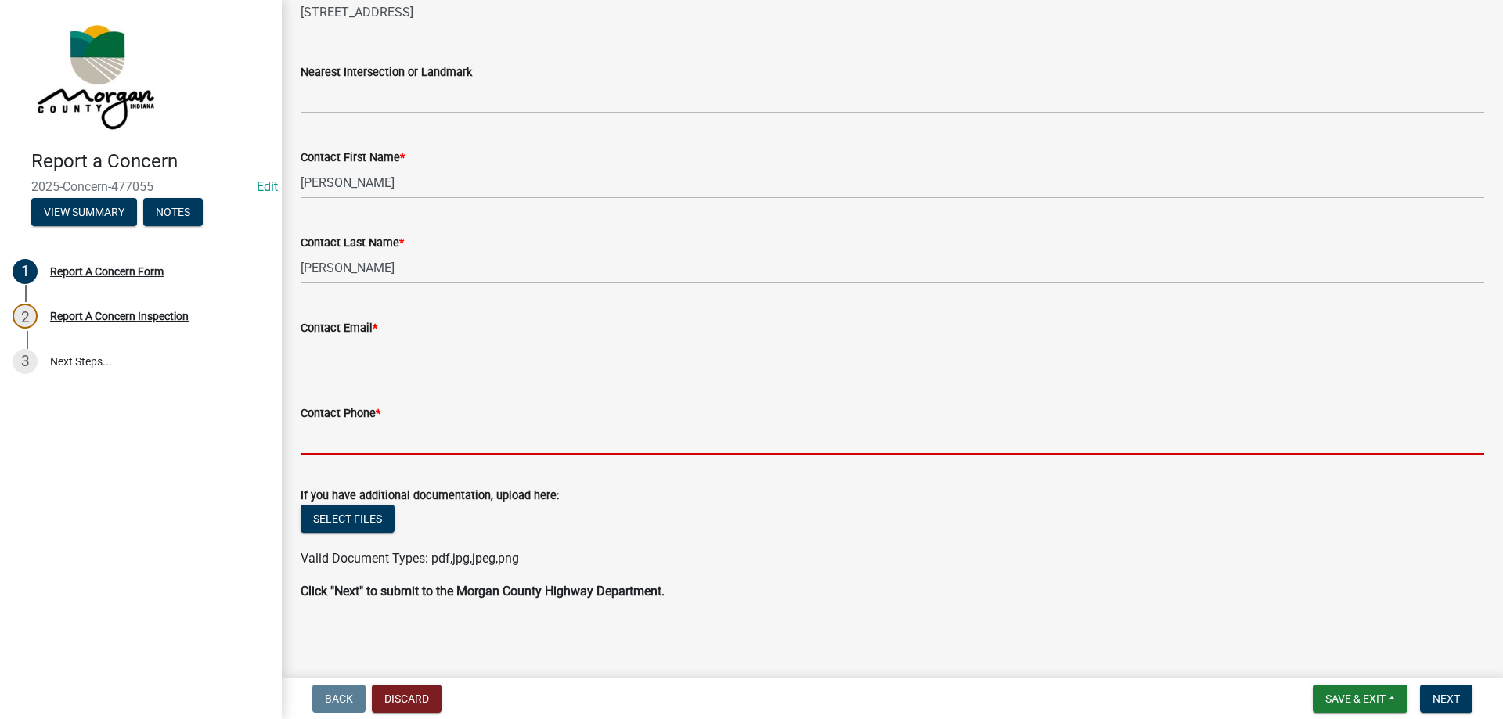
drag, startPoint x: 373, startPoint y: 436, endPoint x: 428, endPoint y: 398, distance: 66.4
click at [383, 434] on input "Contact Phone *" at bounding box center [893, 439] width 1184 height 32
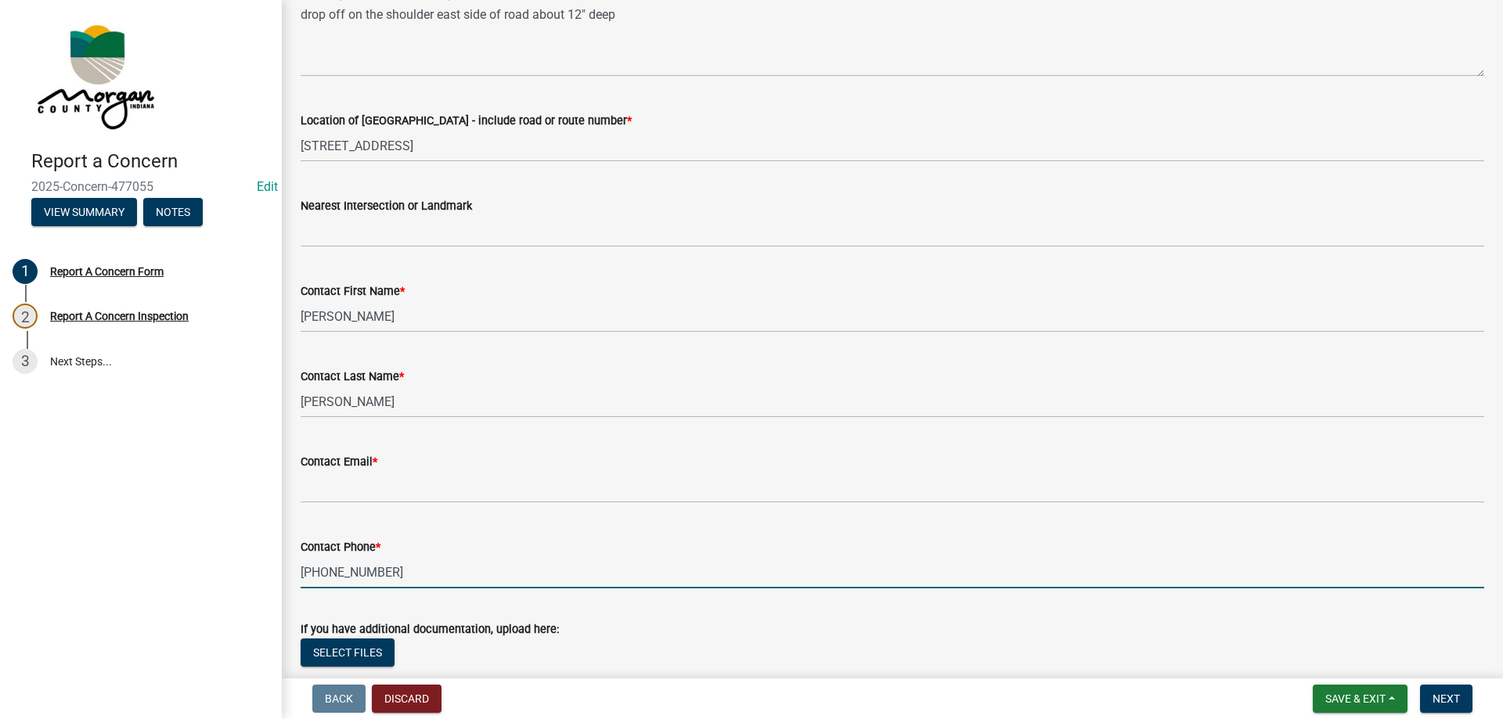
scroll to position [138, 0]
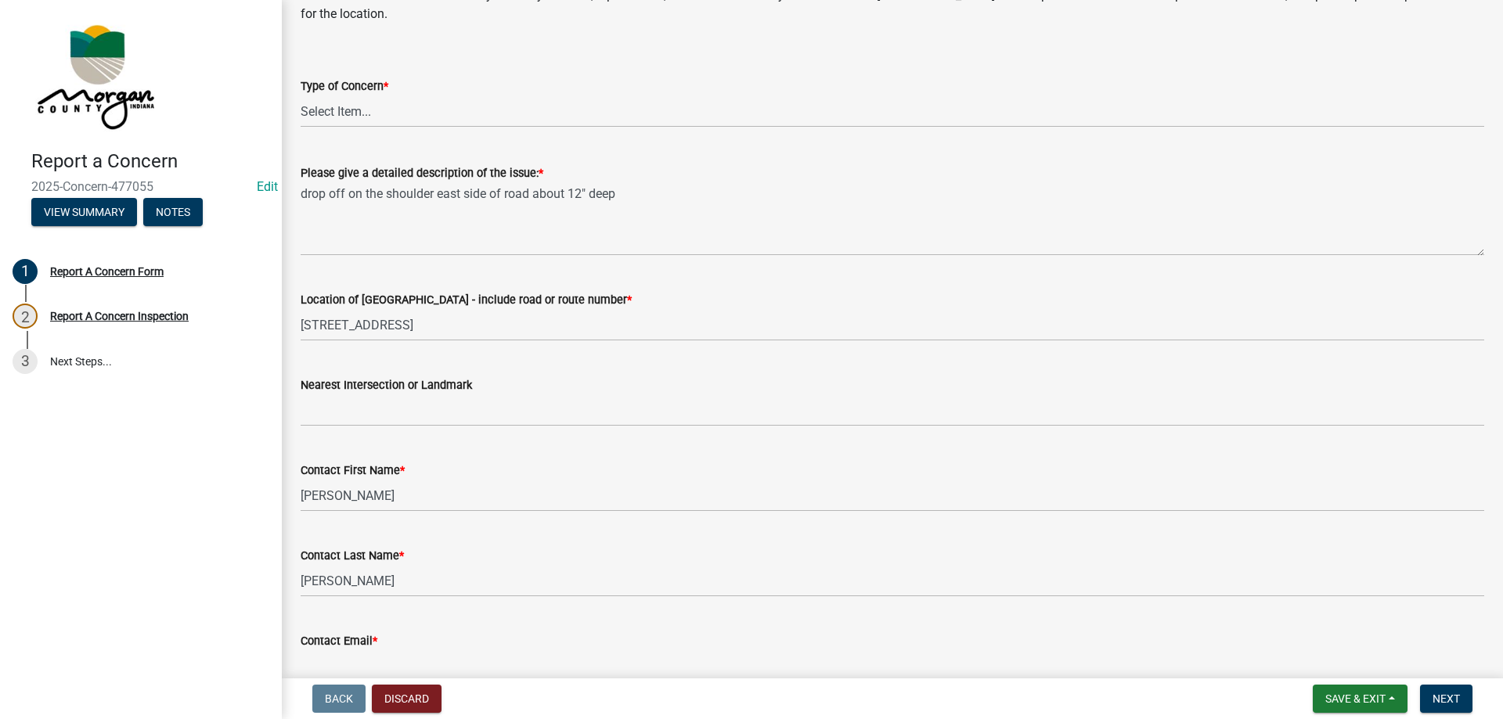
type input "[PHONE_NUMBER]"
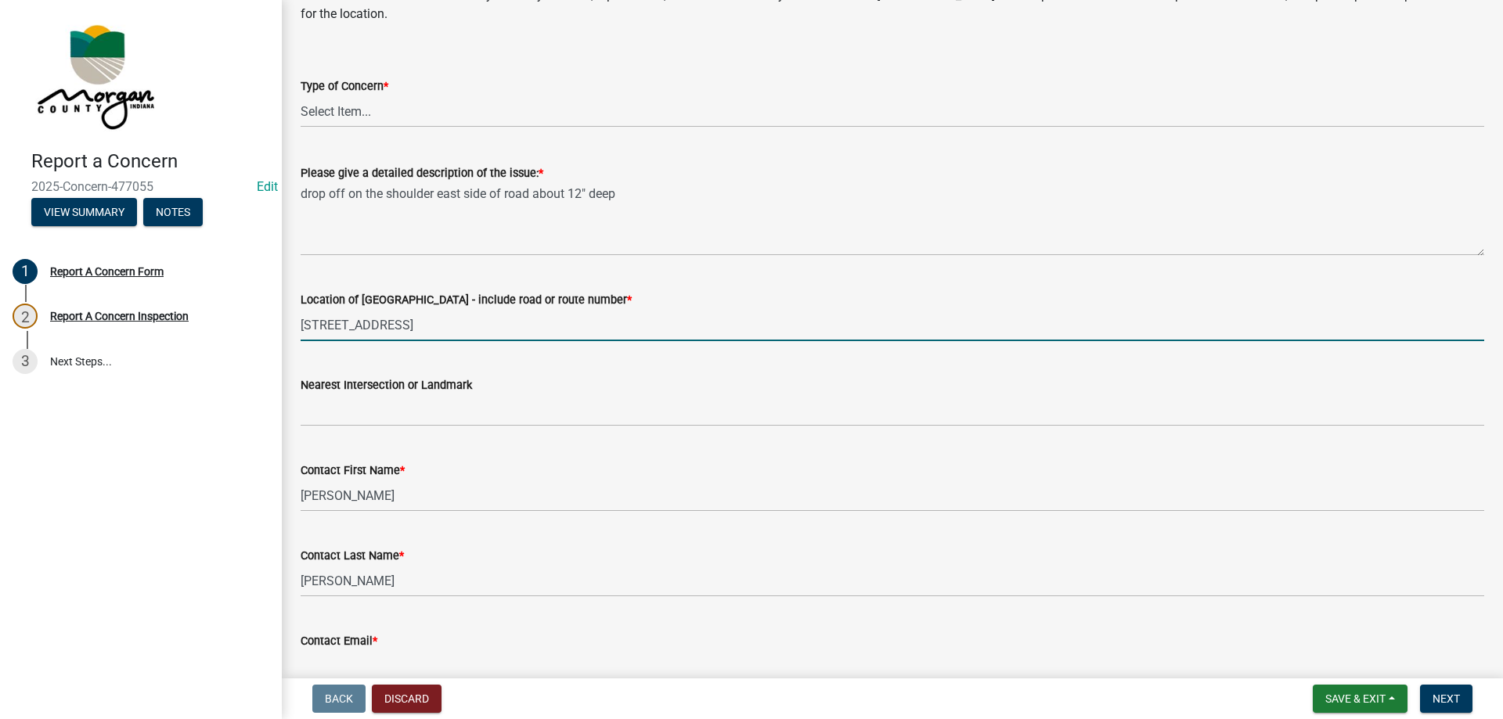
click at [528, 331] on input "[STREET_ADDRESS]" at bounding box center [893, 325] width 1184 height 32
click at [406, 322] on input "[STREET_ADDRESS]" at bounding box center [893, 325] width 1184 height 32
type input "[STREET_ADDRESS]"
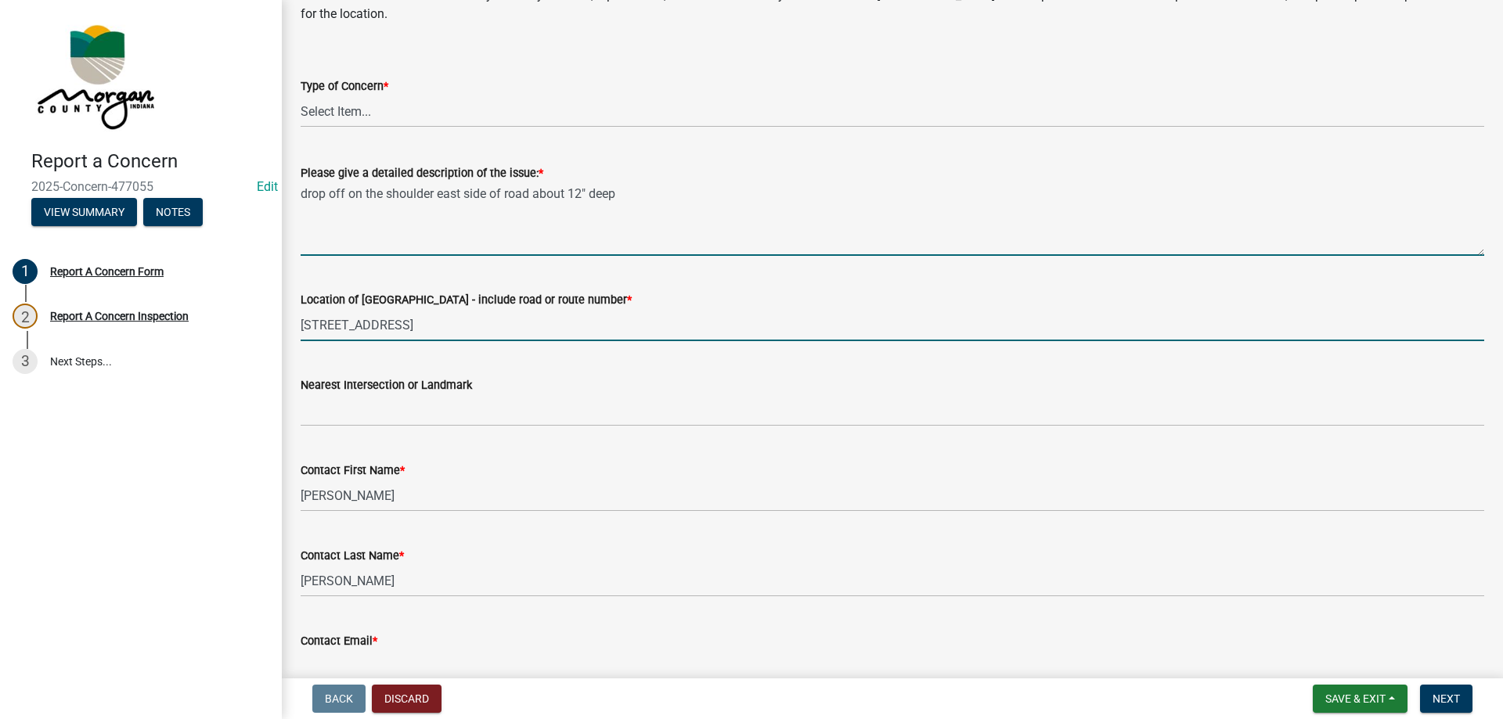
click at [306, 192] on textarea "drop off on the shoulder east side of road about 12" deep" at bounding box center [893, 219] width 1184 height 74
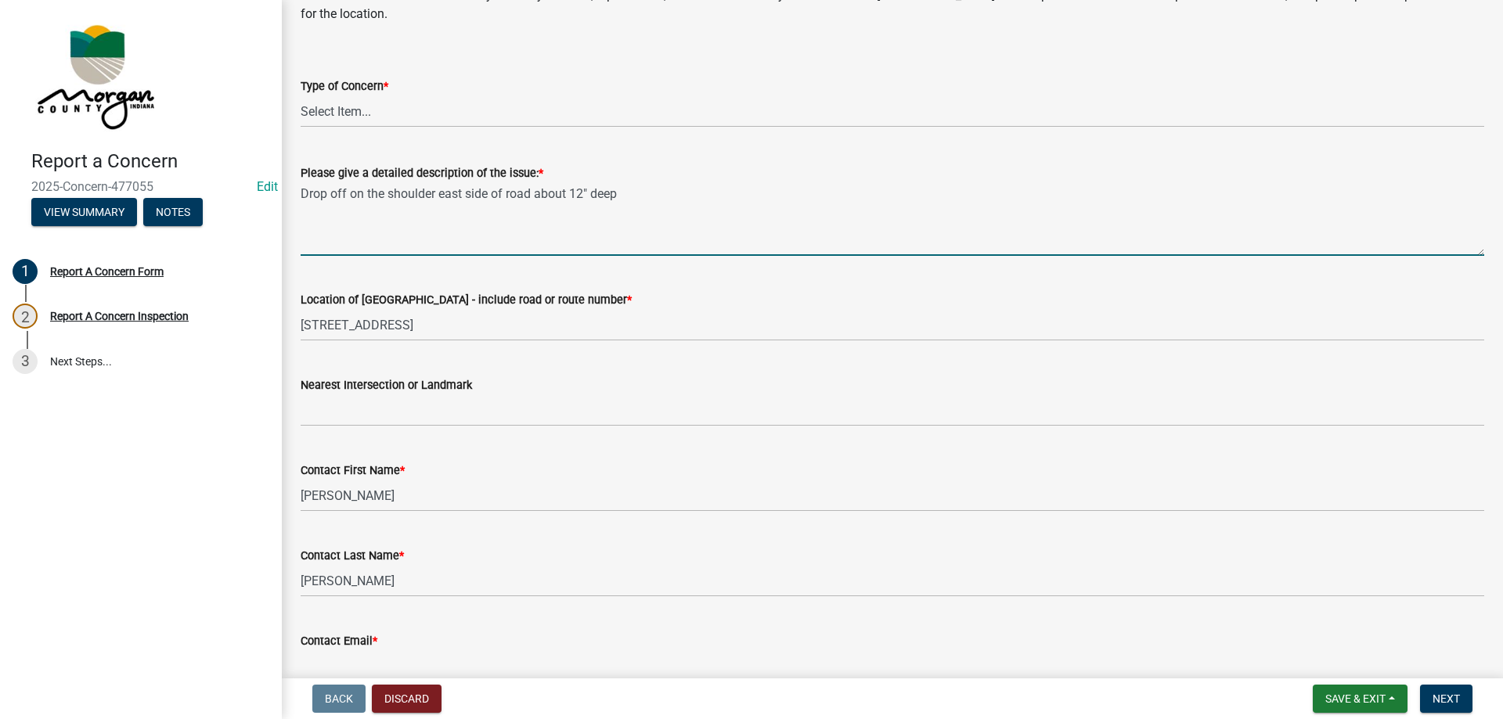
click at [651, 204] on textarea "Drop off on the shoulder east side of road about 12" deep" at bounding box center [893, 219] width 1184 height 74
click at [724, 206] on textarea "Drop off on the shoulder east side of road about approx 12" deep" at bounding box center [893, 219] width 1184 height 74
type textarea "Drop off on the shoulder east side of road about approx 12" deep in the area of…"
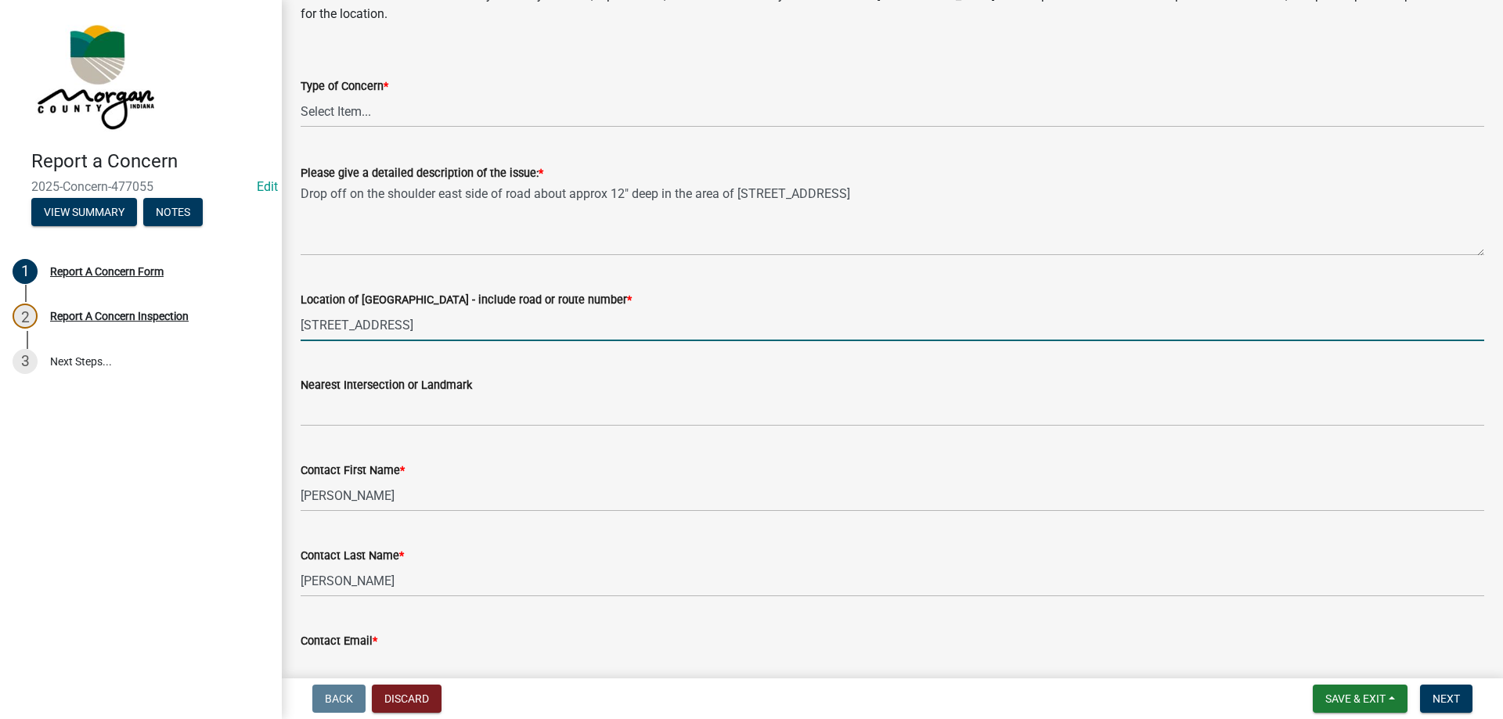
drag, startPoint x: 406, startPoint y: 324, endPoint x: 546, endPoint y: 320, distance: 139.4
click at [546, 320] on input "[STREET_ADDRESS]" at bounding box center [893, 325] width 1184 height 32
click at [402, 322] on input "[STREET_ADDRESS]" at bounding box center [893, 325] width 1184 height 32
drag, startPoint x: 533, startPoint y: 323, endPoint x: 409, endPoint y: 327, distance: 123.7
click at [409, 327] on input "[STREET_ADDRESS]" at bounding box center [893, 325] width 1184 height 32
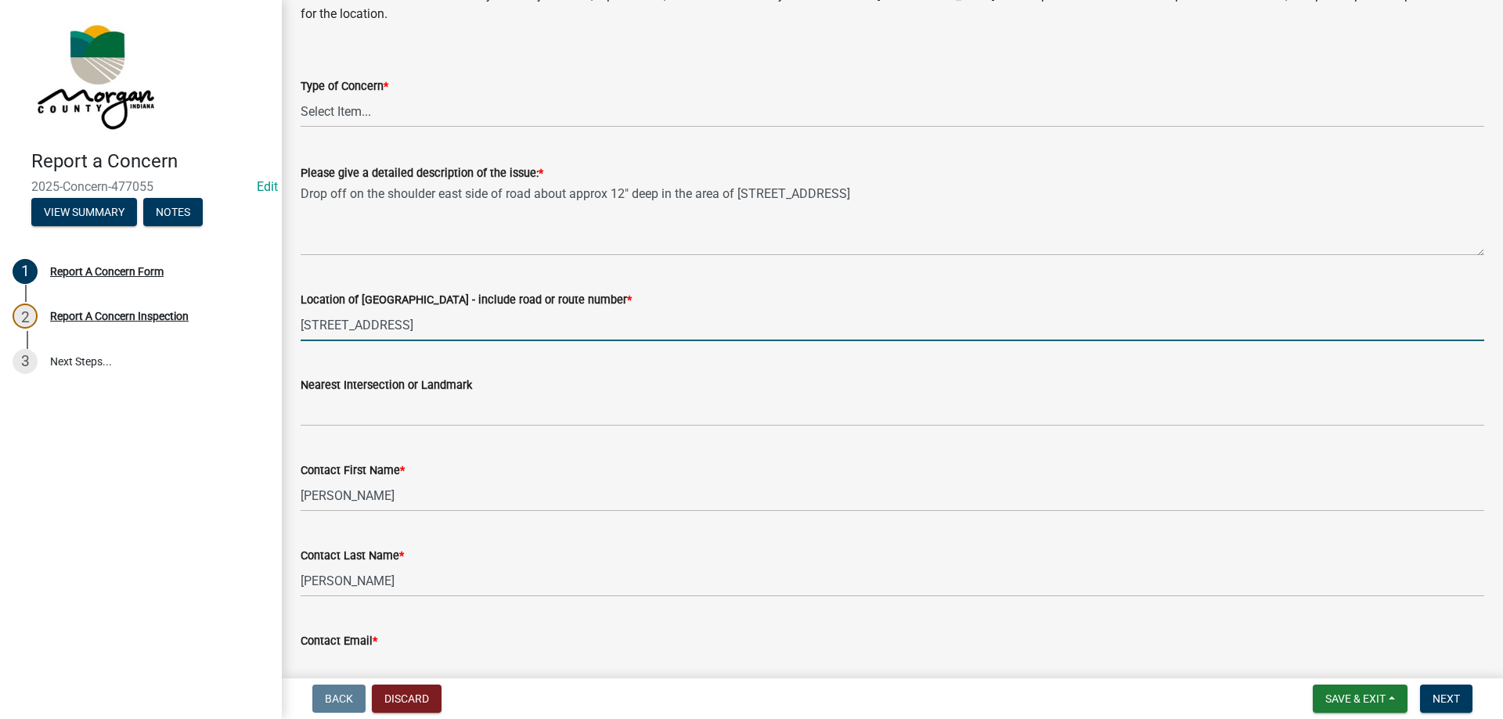
type input "[STREET_ADDRESS]"
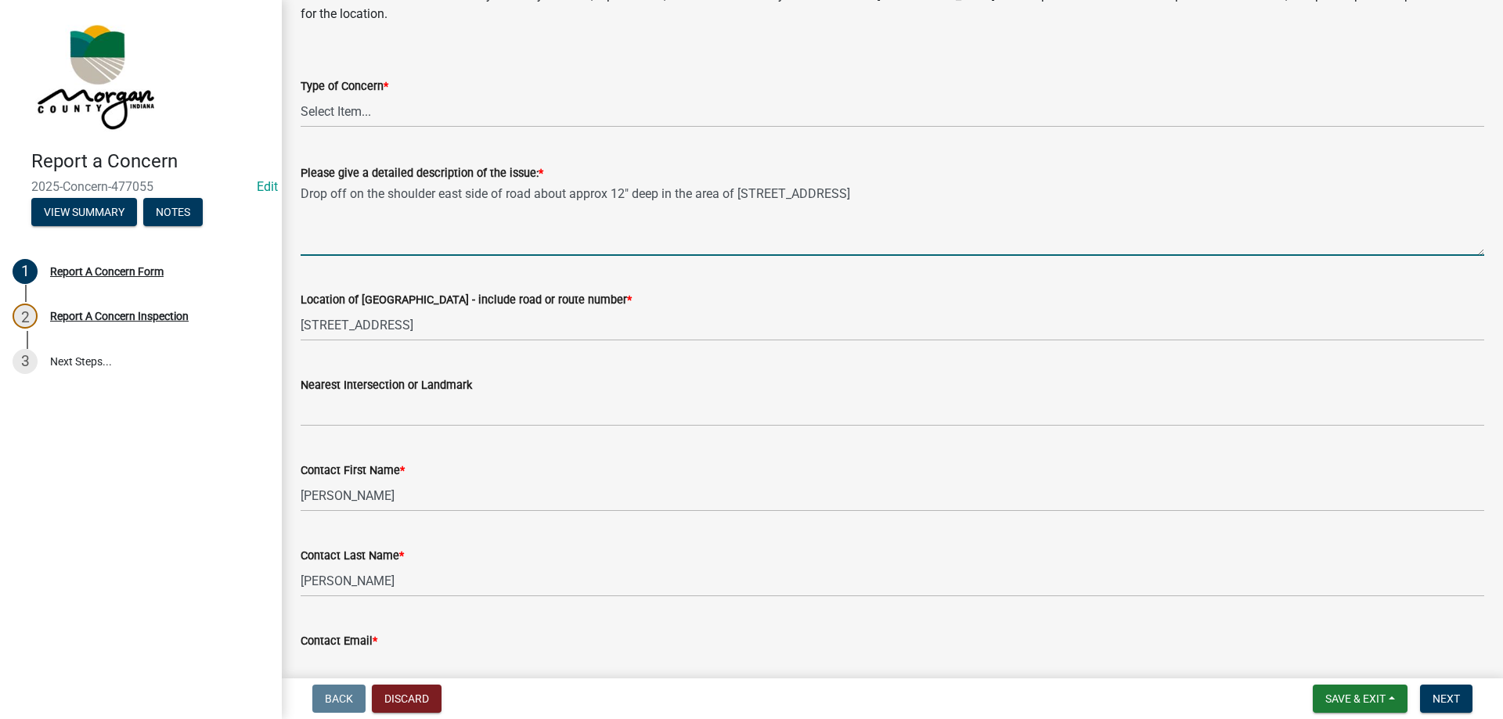
click at [885, 192] on textarea "Drop off on the shoulder east side of road about approx 12" deep in the area of…" at bounding box center [893, 219] width 1184 height 74
paste textarea "[STREET_ADDRESS]"
click at [505, 189] on textarea "Drop off on the shoulder east side of road about approx 12" deep in the area of…" at bounding box center [893, 219] width 1184 height 74
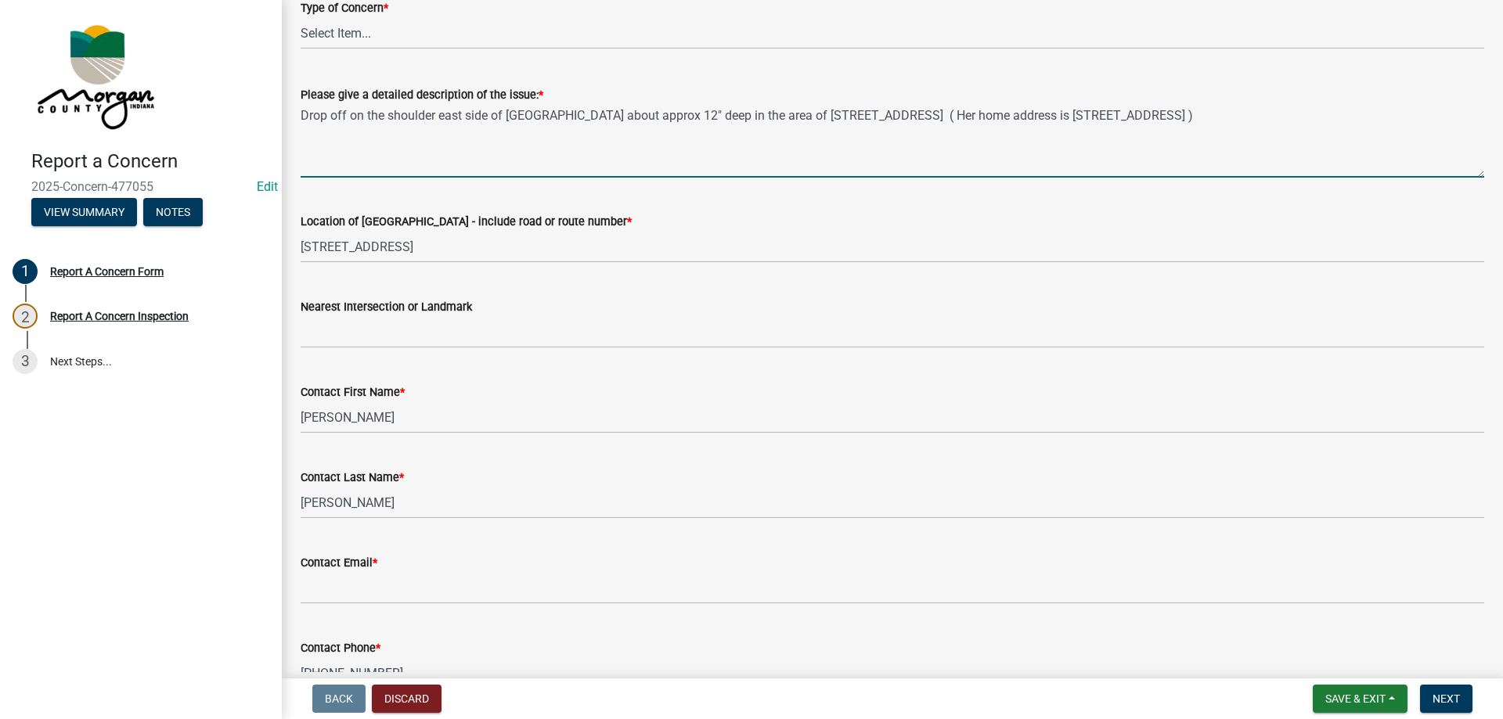
scroll to position [294, 0]
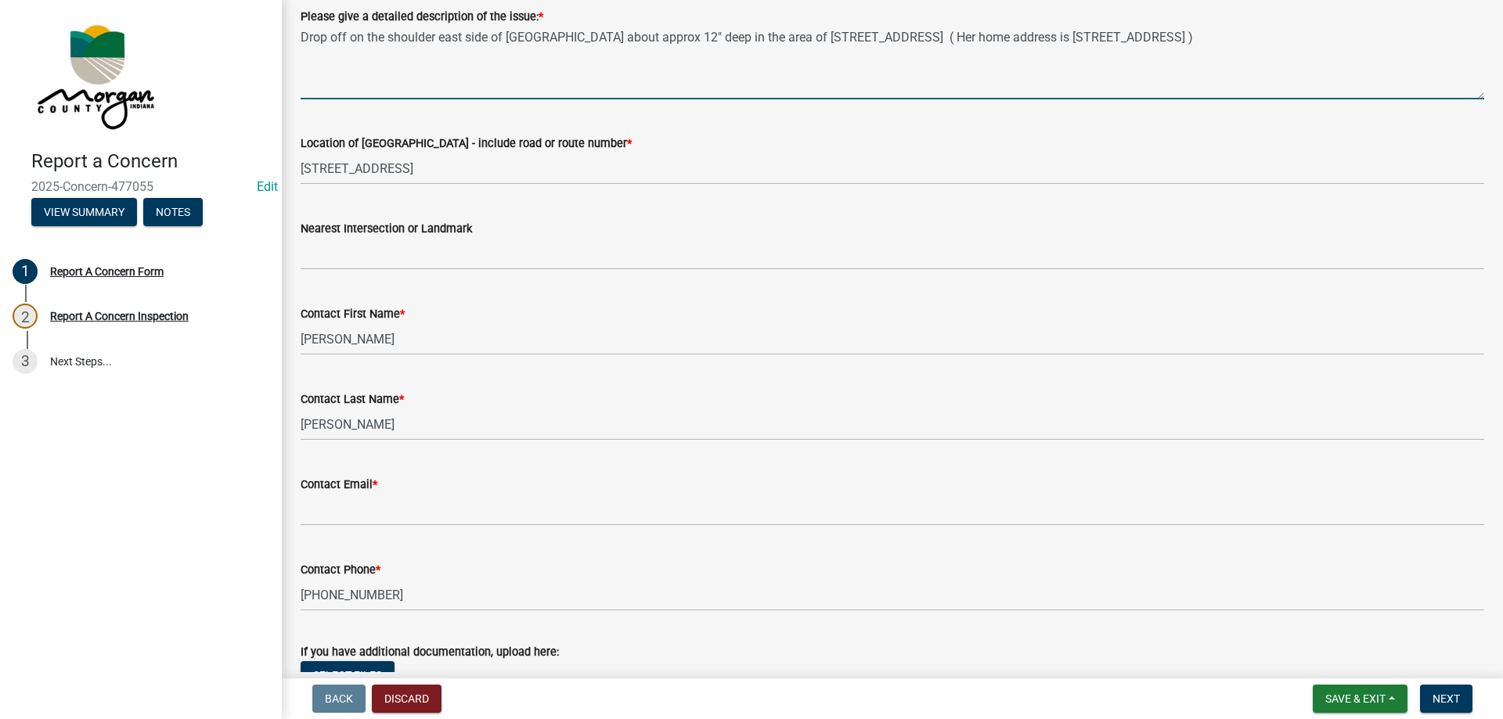
type textarea "Drop off on the shoulder east side of [GEOGRAPHIC_DATA] about approx 12" deep i…"
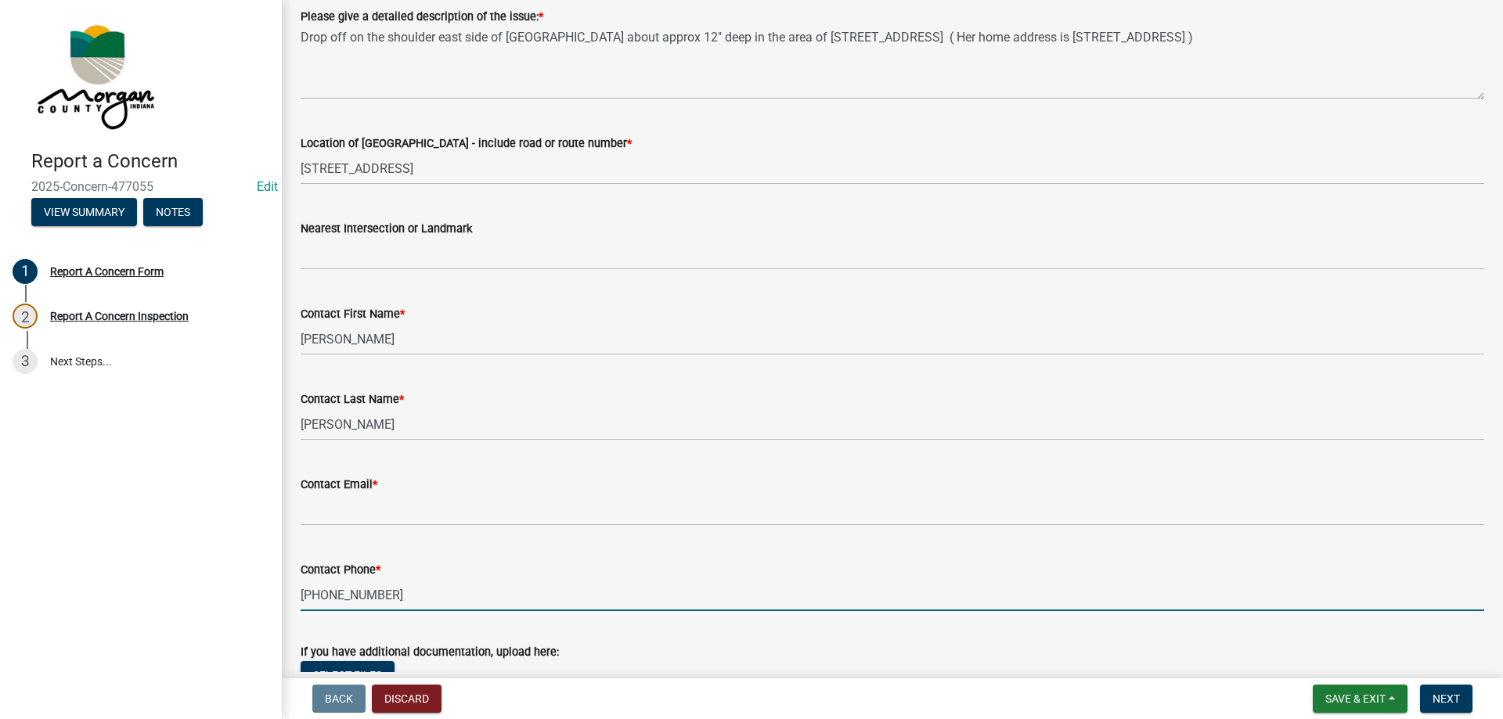
drag, startPoint x: 455, startPoint y: 589, endPoint x: 260, endPoint y: 593, distance: 195.0
click at [260, 593] on div "Report a Concern 2025-Concern-477055 Edit View Summary Notes 1 Report A Concern…" at bounding box center [751, 359] width 1503 height 719
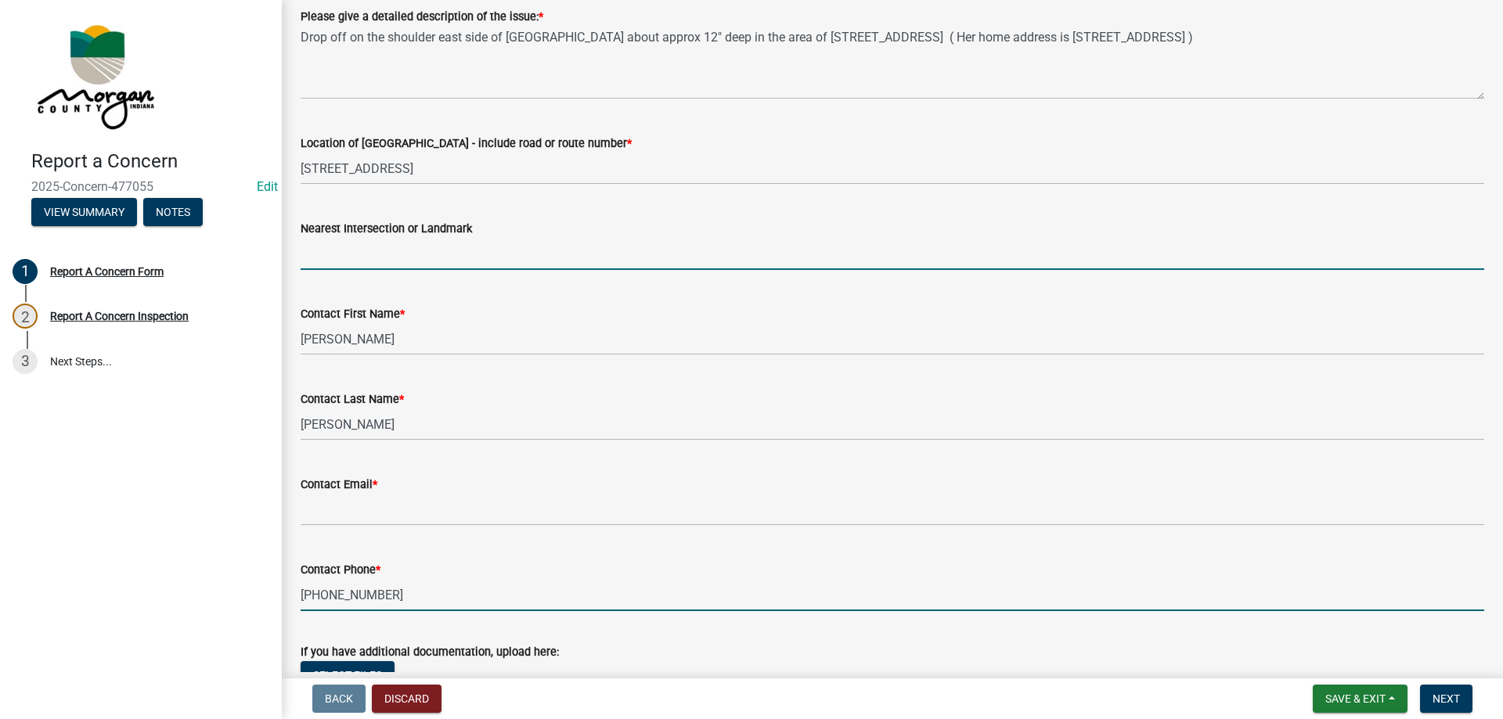
click at [570, 261] on input "Nearest Intersection or Landmark" at bounding box center [893, 254] width 1184 height 32
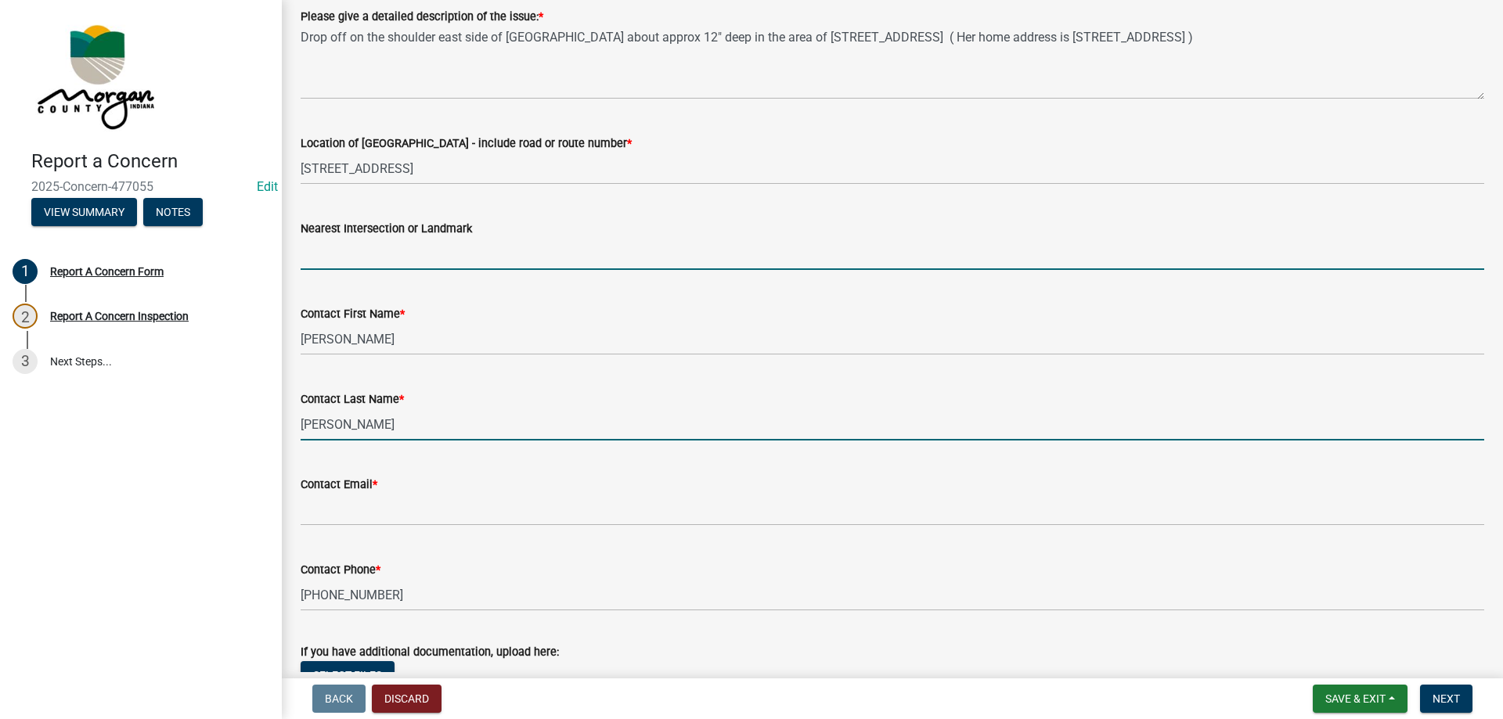
click at [393, 431] on input "[PERSON_NAME]" at bounding box center [893, 425] width 1184 height 32
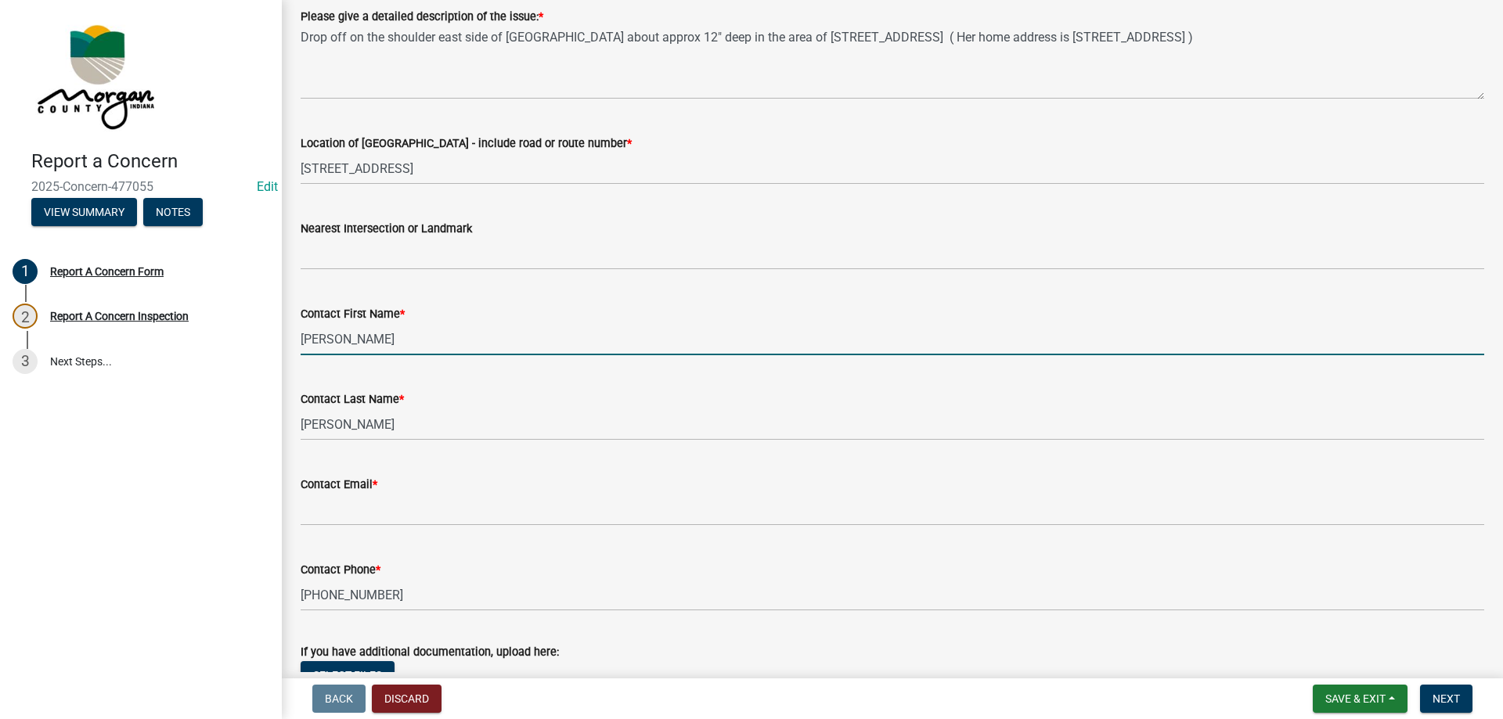
drag, startPoint x: 366, startPoint y: 336, endPoint x: 296, endPoint y: 344, distance: 71.0
click at [296, 344] on div "Contact First Name * [PERSON_NAME]" at bounding box center [892, 319] width 1207 height 73
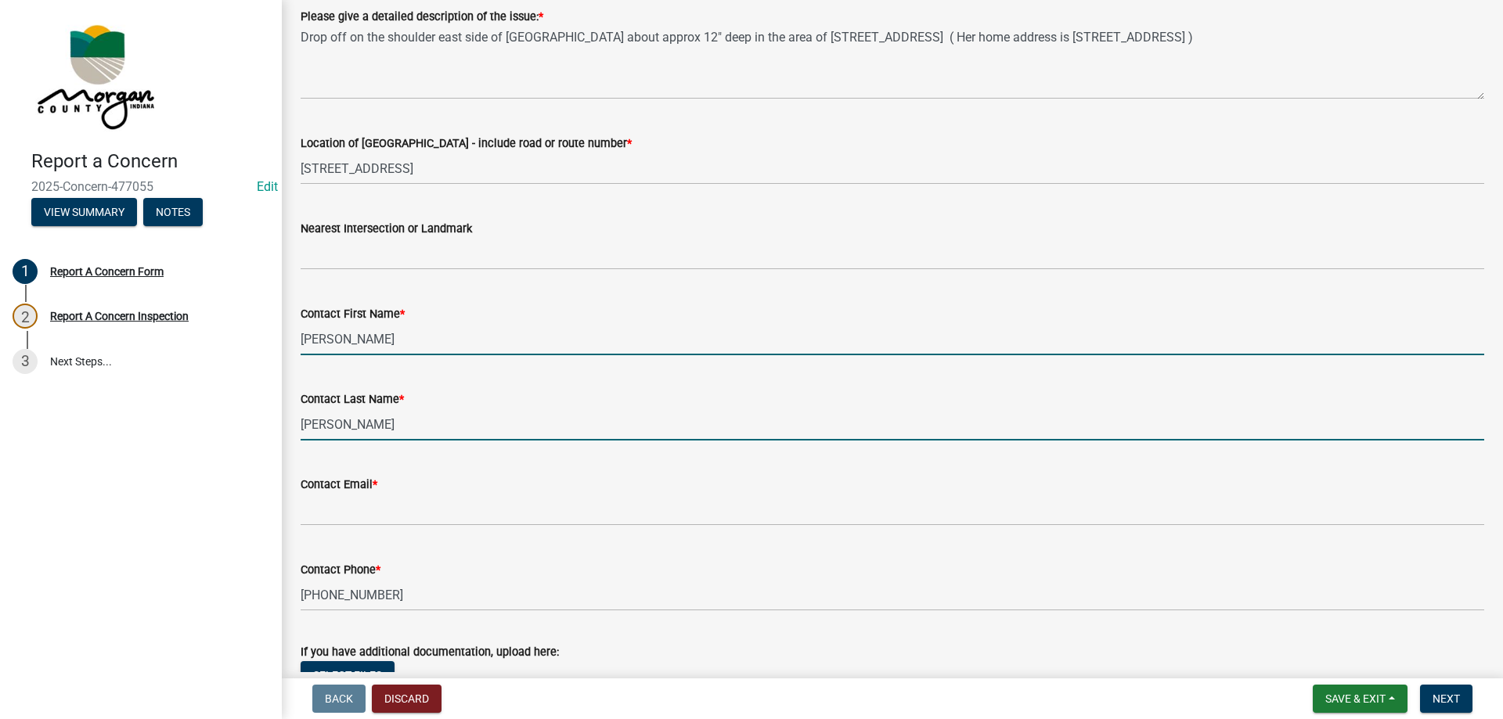
click at [320, 436] on input "[PERSON_NAME]" at bounding box center [893, 425] width 1184 height 32
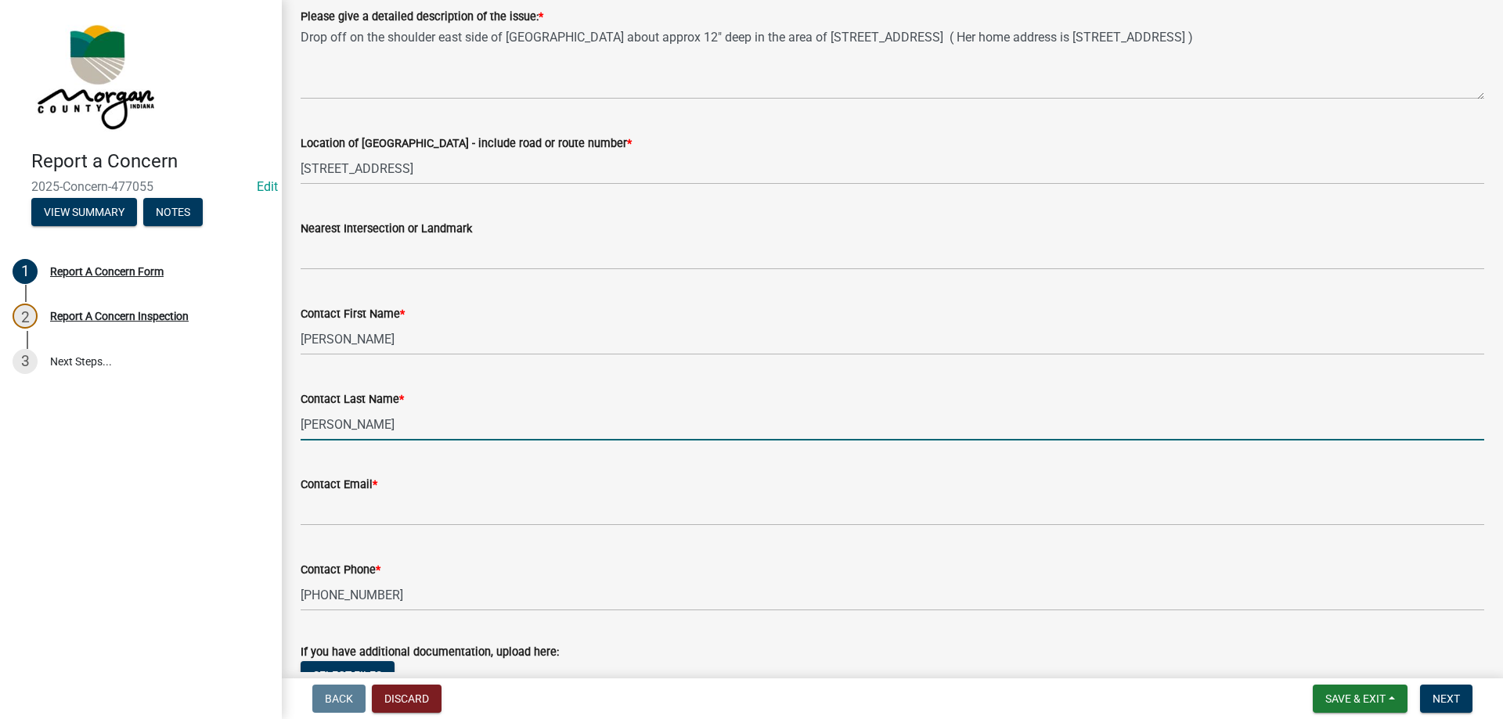
click at [320, 434] on input "[PERSON_NAME]" at bounding box center [893, 425] width 1184 height 32
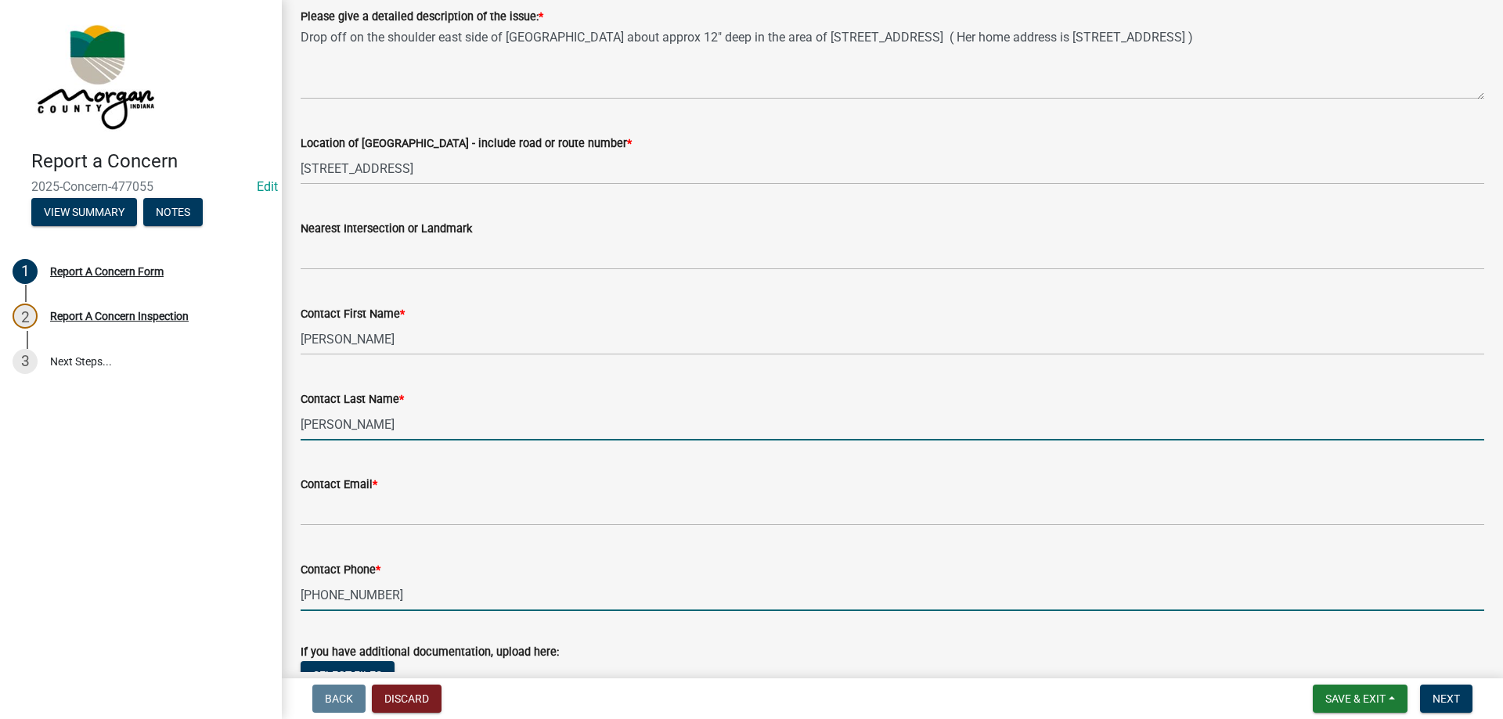
click at [363, 590] on input "[PHONE_NUMBER]" at bounding box center [893, 595] width 1184 height 32
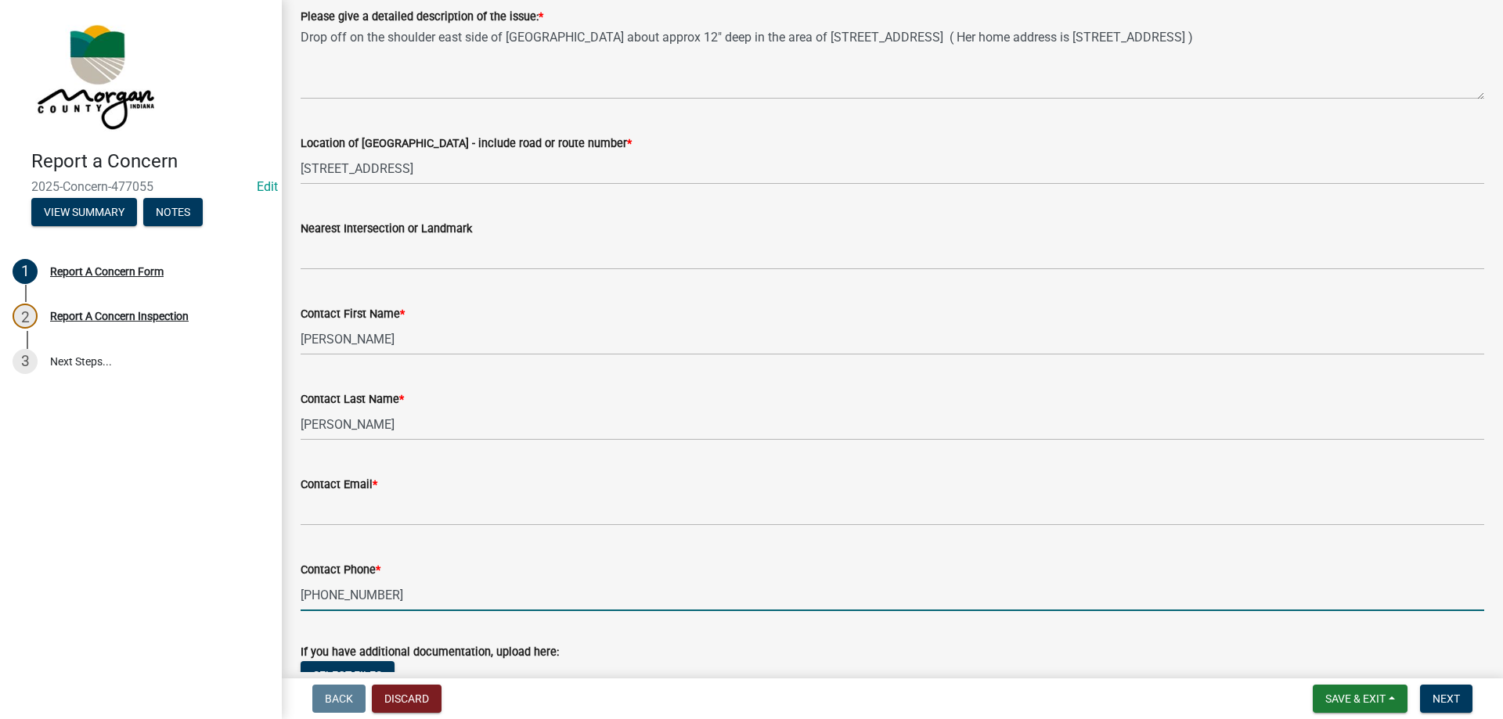
click at [363, 590] on input "[PHONE_NUMBER]" at bounding box center [893, 595] width 1184 height 32
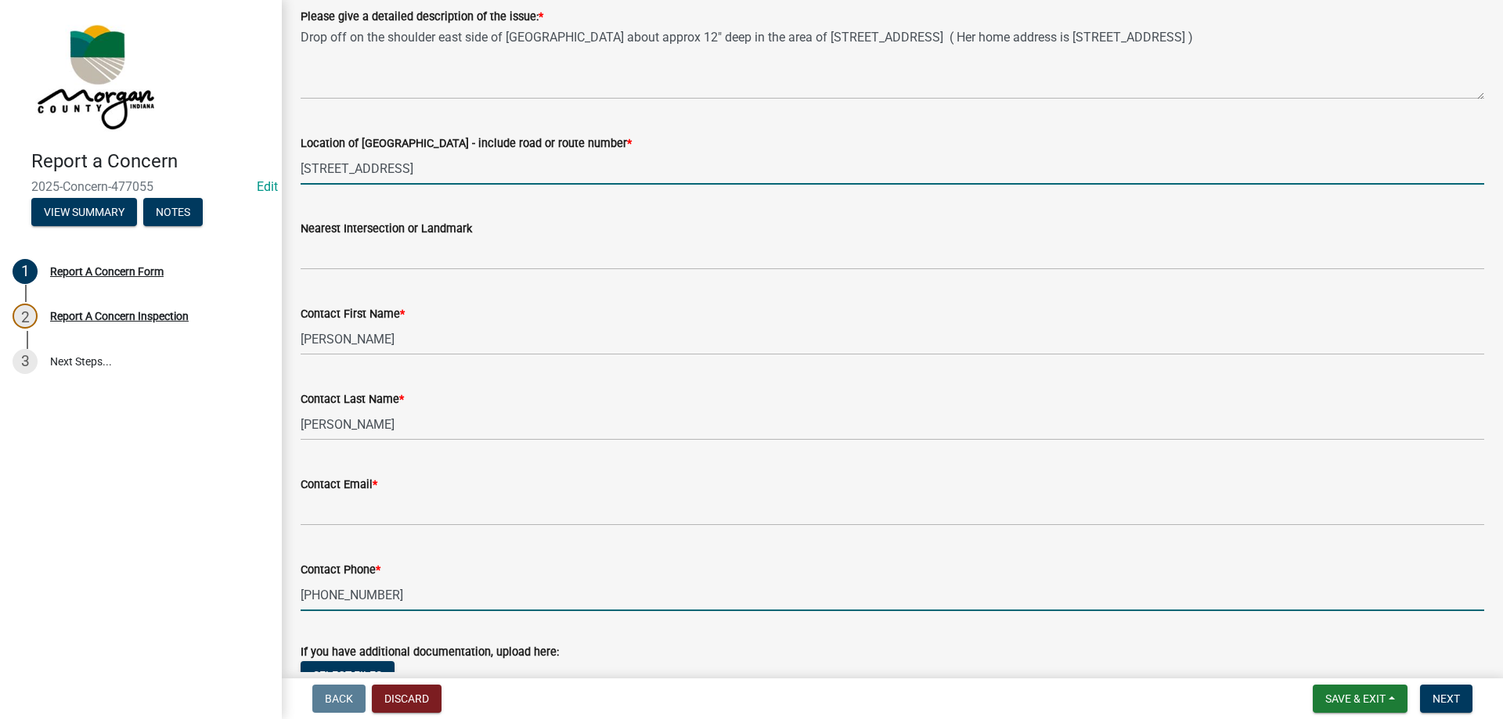
click at [366, 165] on input "[STREET_ADDRESS]" at bounding box center [893, 169] width 1184 height 32
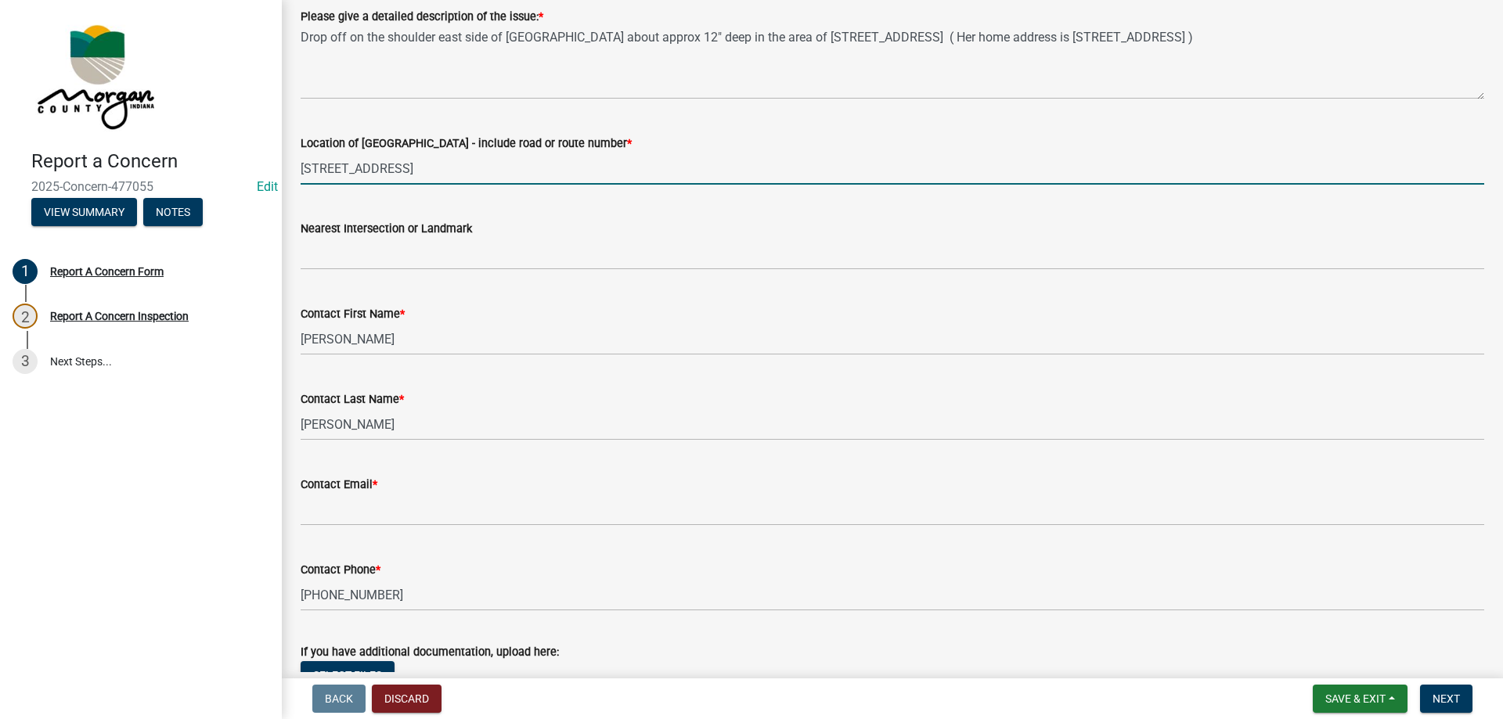
click at [366, 165] on input "[STREET_ADDRESS]" at bounding box center [893, 169] width 1184 height 32
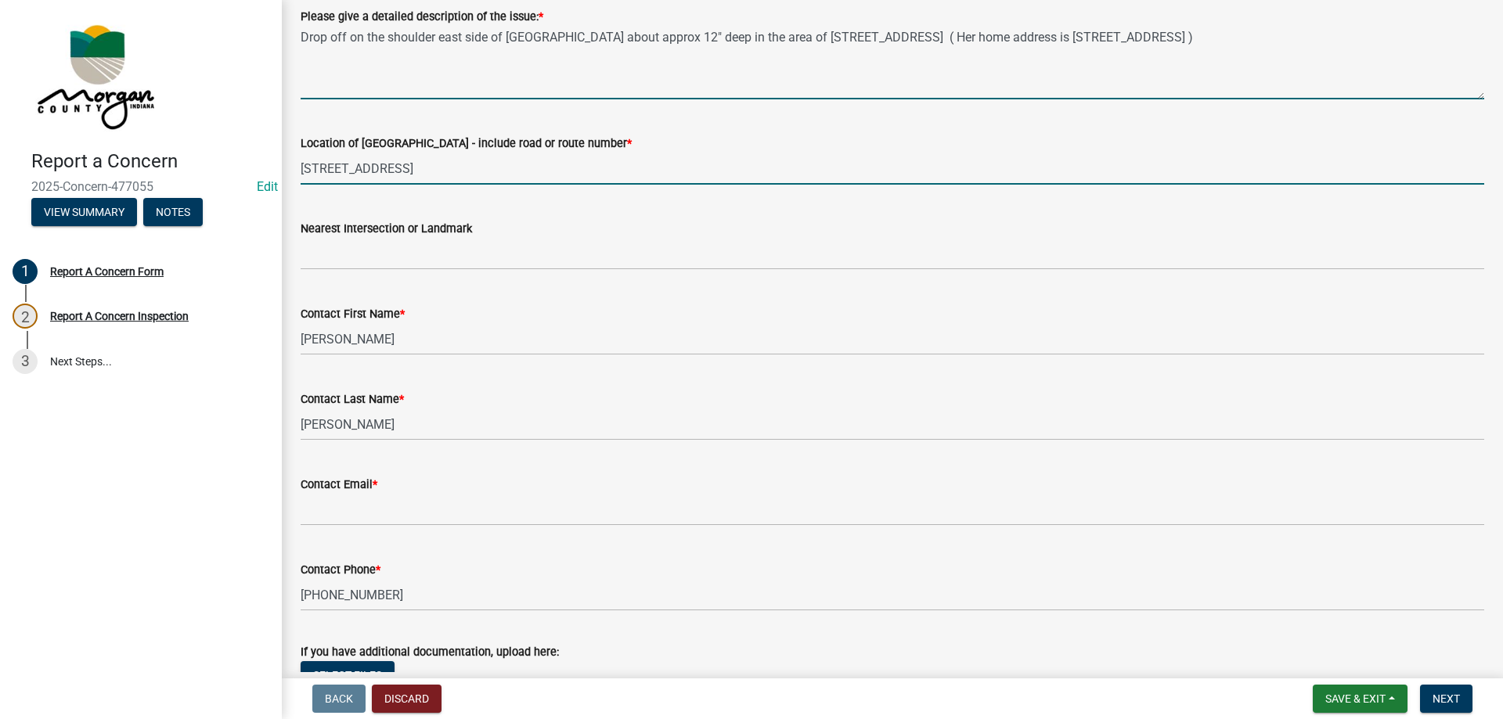
click at [393, 44] on textarea "Drop off on the shoulder east side of [GEOGRAPHIC_DATA] about approx 12" deep i…" at bounding box center [893, 63] width 1184 height 74
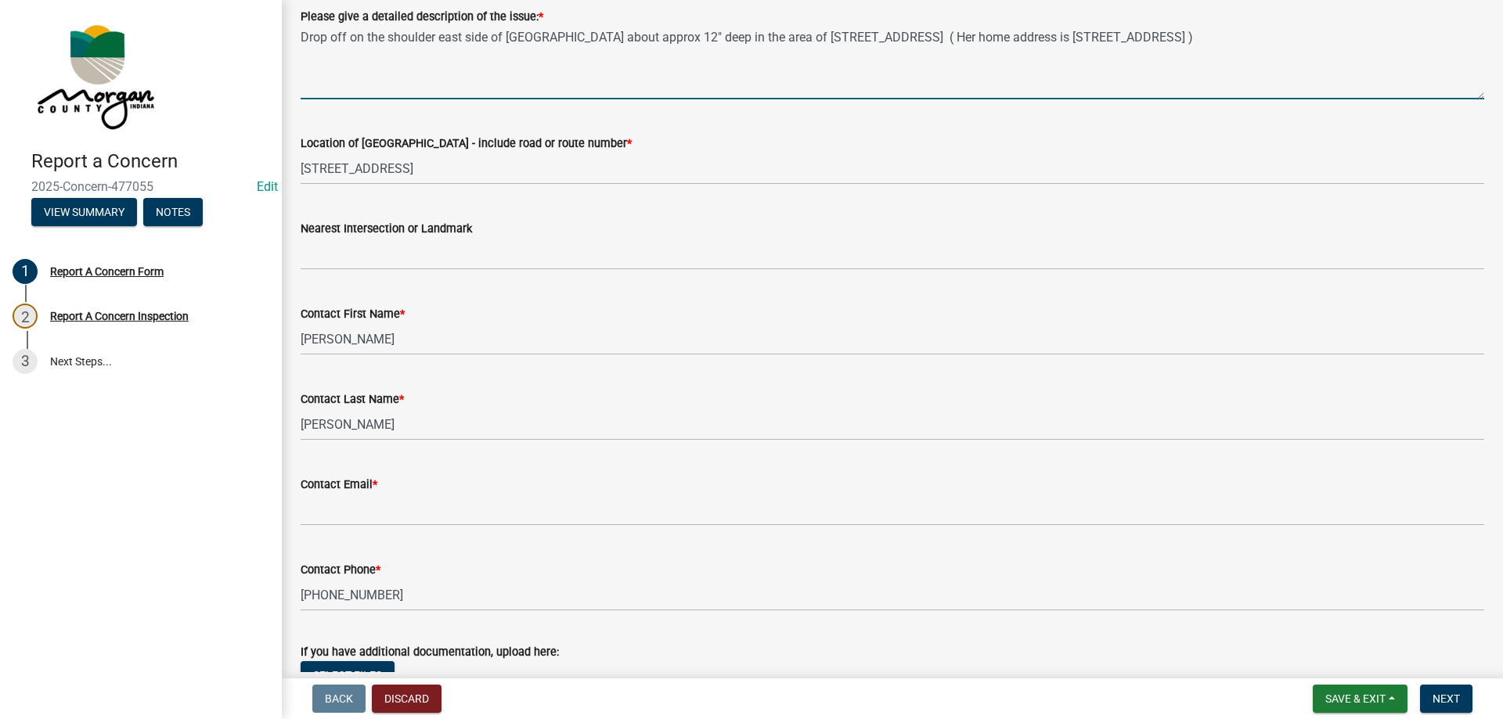
click at [393, 44] on textarea "Drop off on the shoulder east side of [GEOGRAPHIC_DATA] about approx 12" deep i…" at bounding box center [893, 63] width 1184 height 74
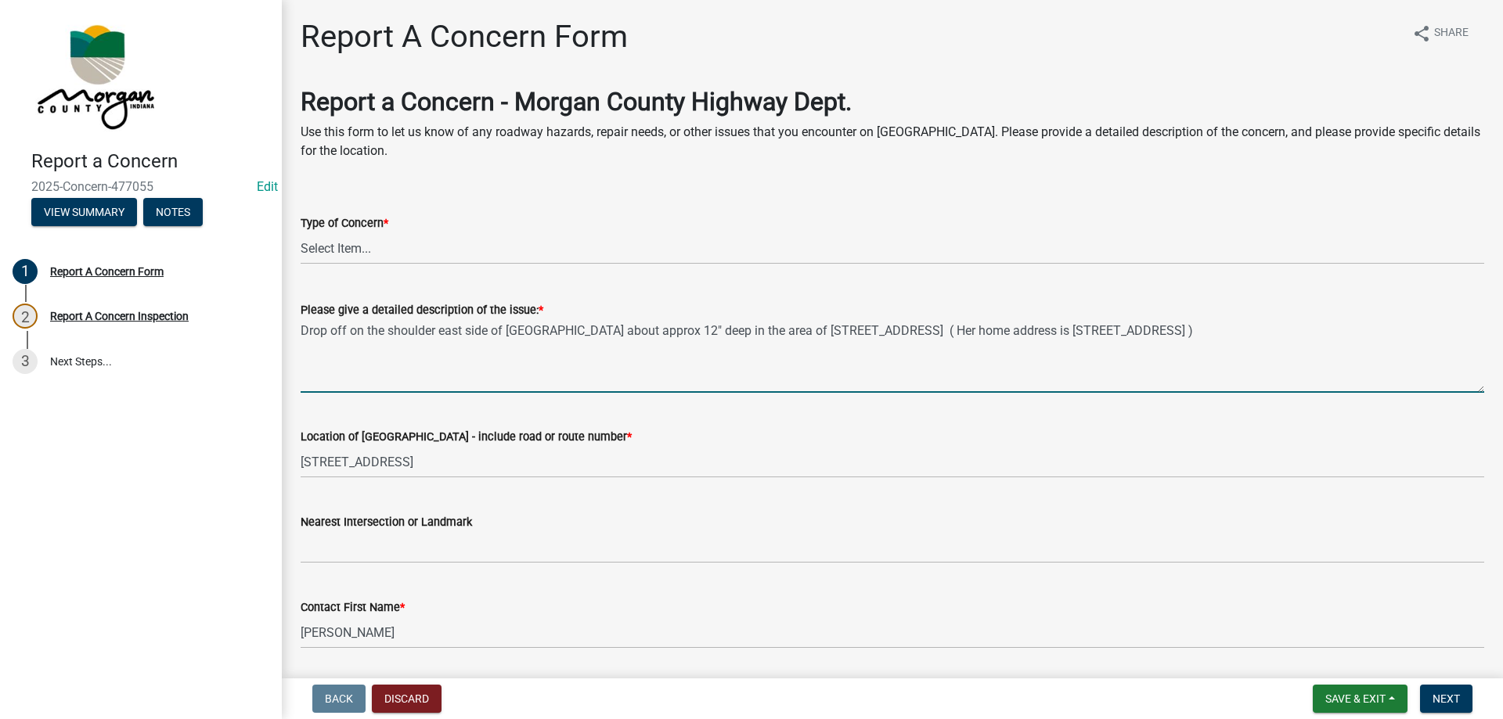
scroll to position [0, 0]
click at [387, 236] on select "Select Item... Pot Hole Patching Ditch Tree Sign Mowing Culvert Other" at bounding box center [893, 249] width 1184 height 32
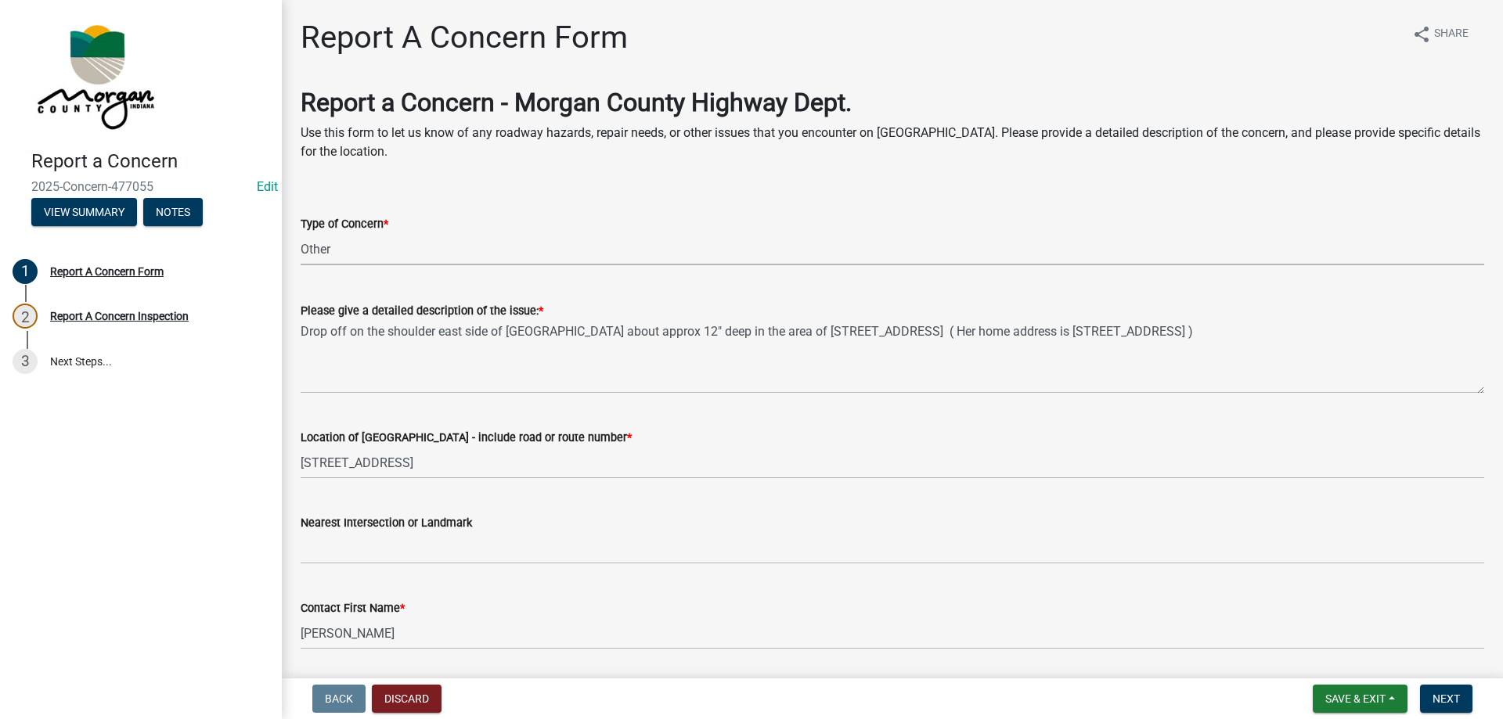
click at [301, 233] on select "Select Item... Pot Hole Patching Ditch Tree Sign Mowing Culvert Other" at bounding box center [893, 249] width 1184 height 32
select select "3582e9dc-d8cd-4526-a2d9-157cc62522fd"
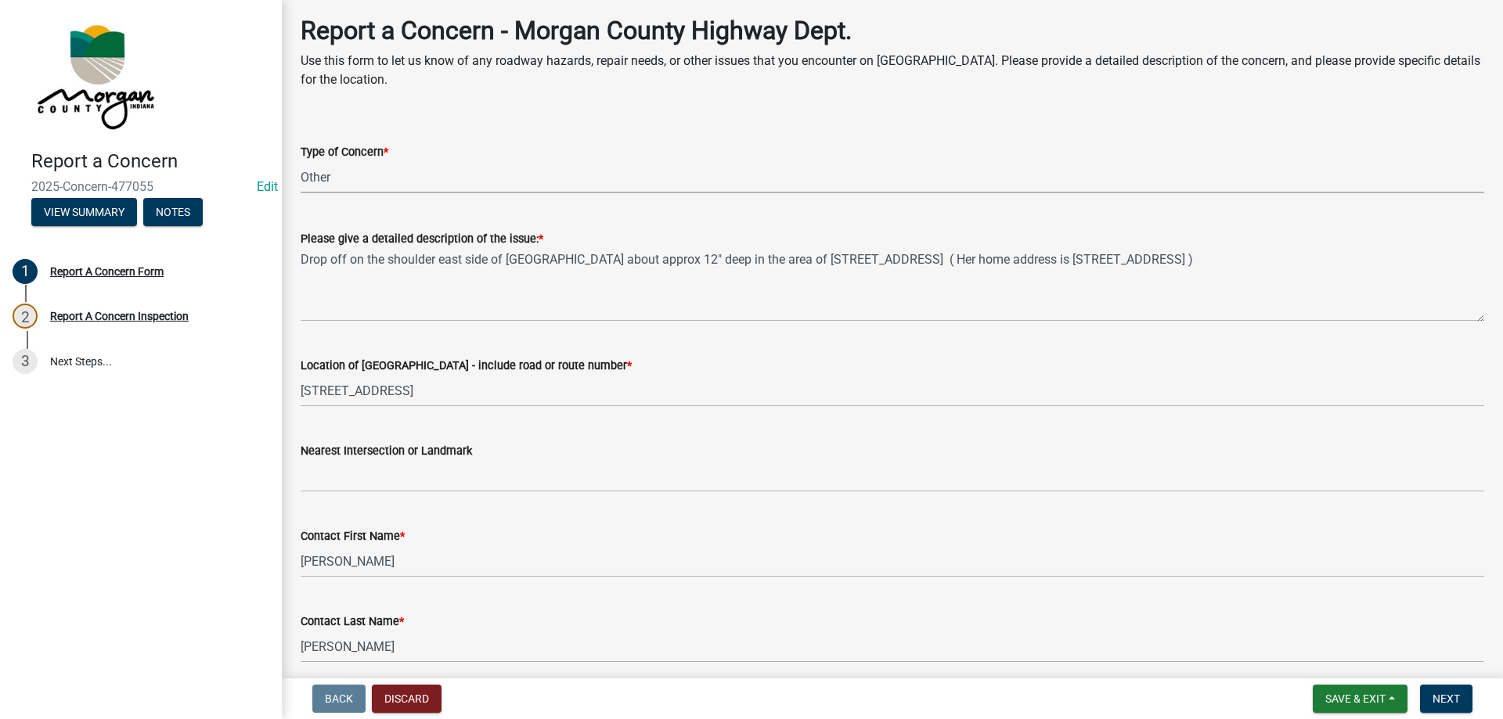
scroll to position [453, 0]
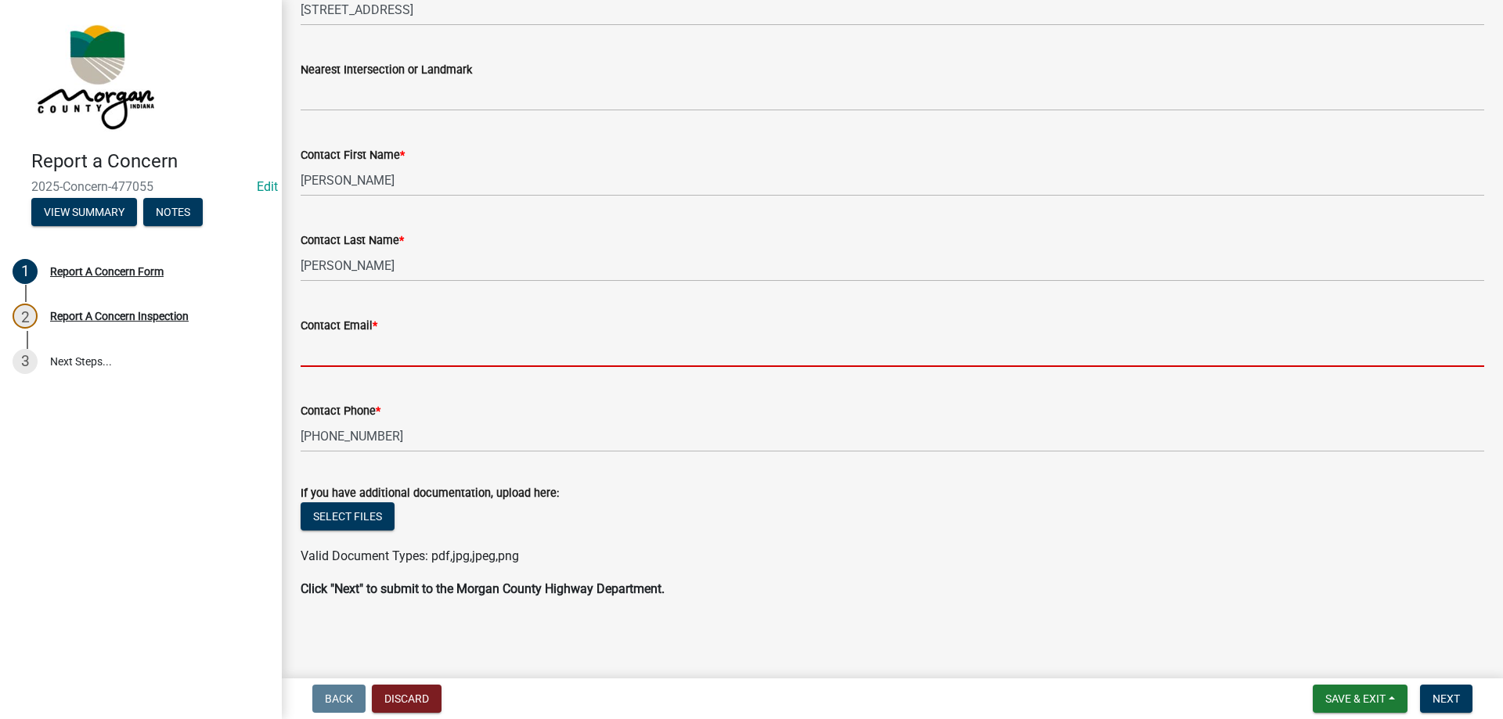
click at [398, 355] on input "Contact Email *" at bounding box center [893, 351] width 1184 height 32
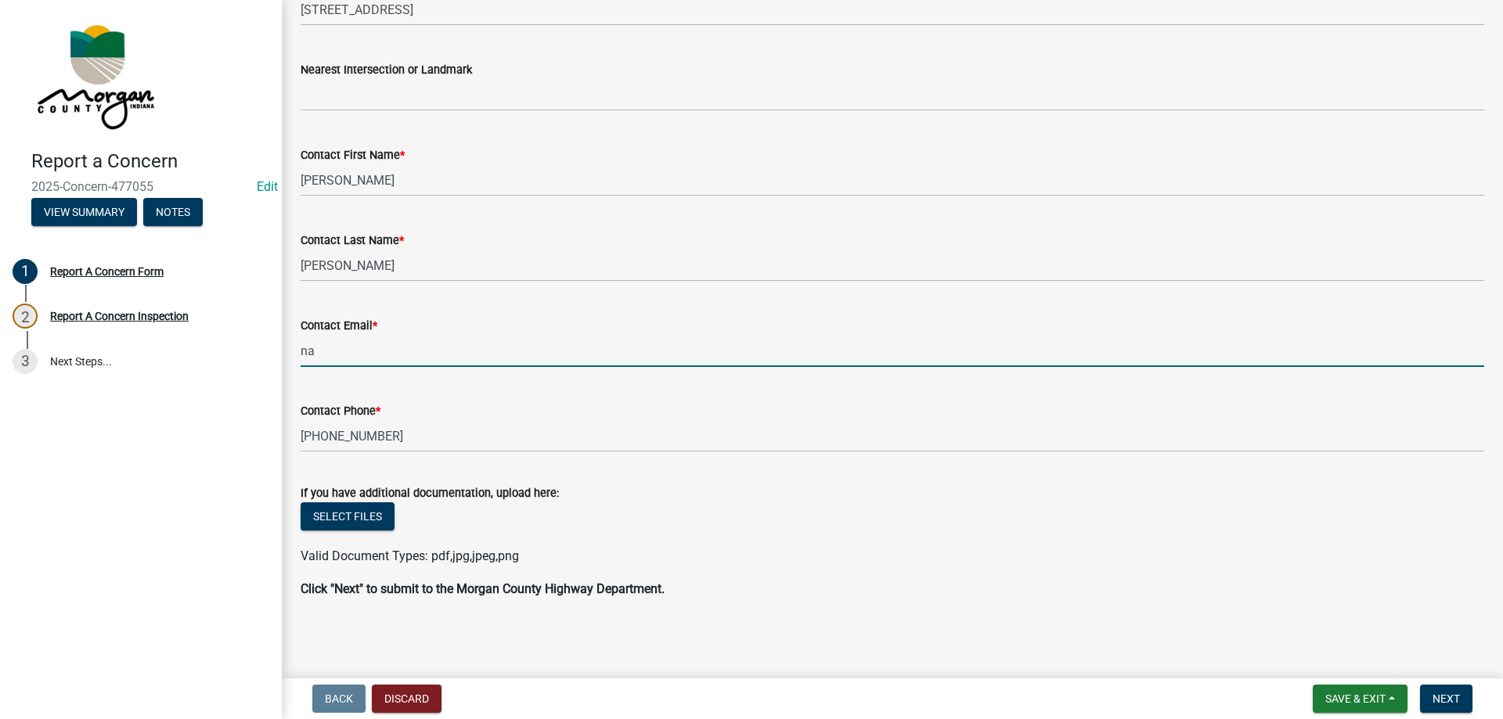
type input "[EMAIL_ADDRESS][DOMAIN_NAME]"
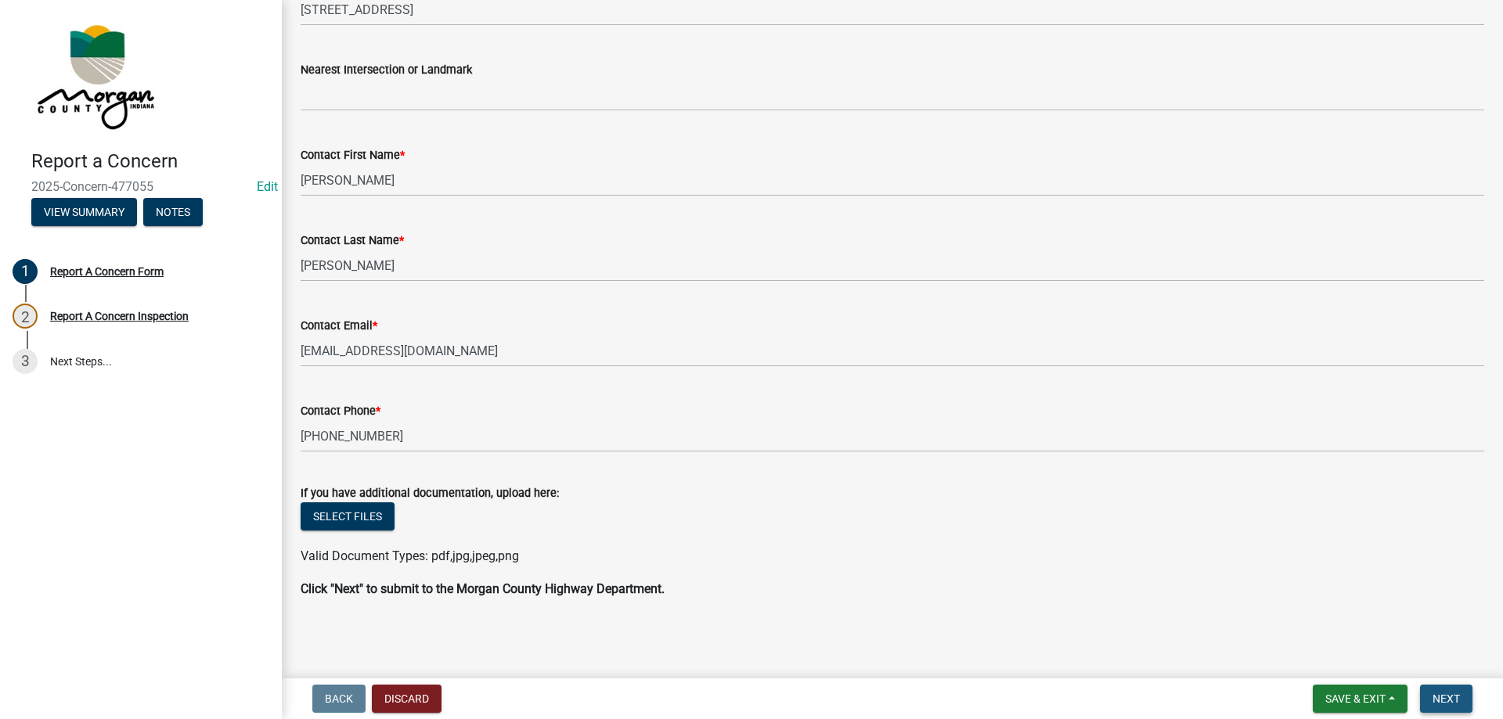
click at [1440, 696] on span "Next" at bounding box center [1446, 699] width 27 height 13
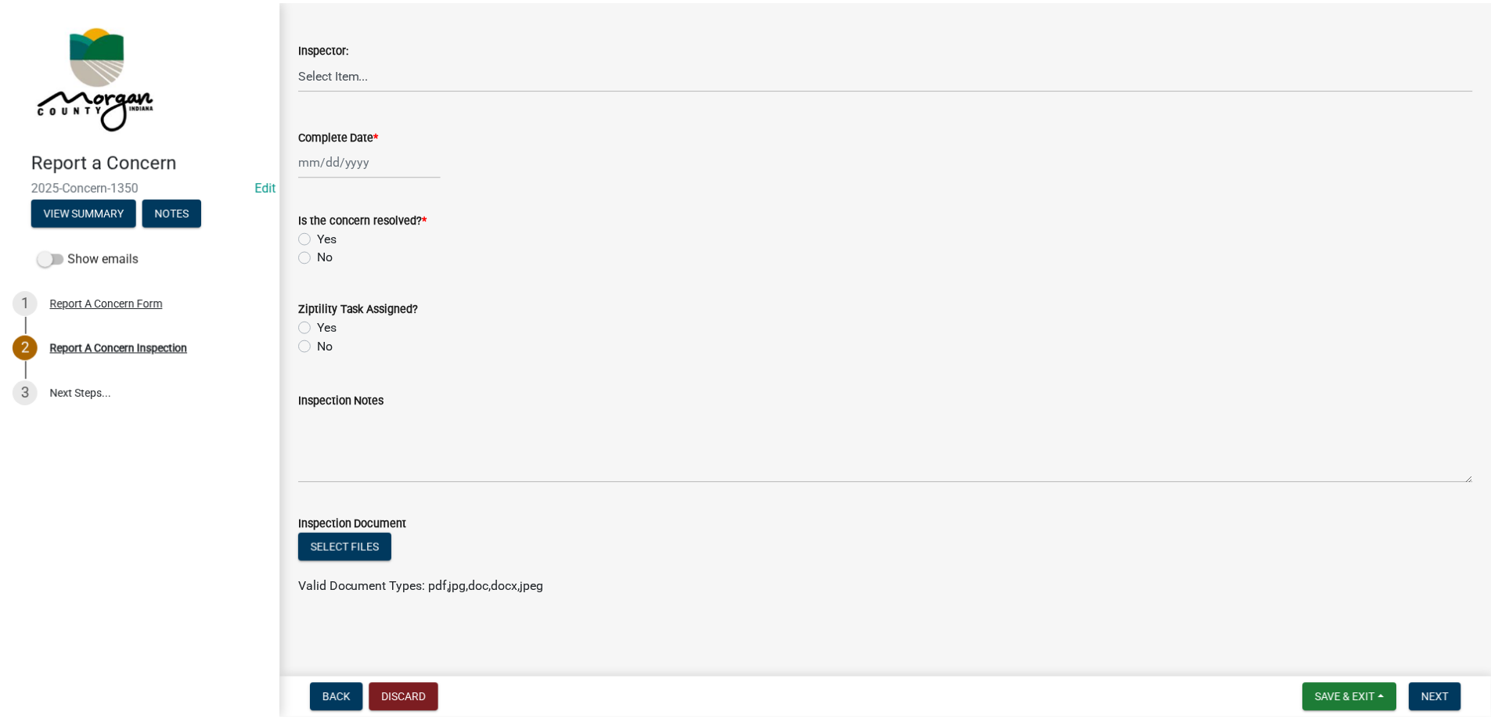
scroll to position [0, 0]
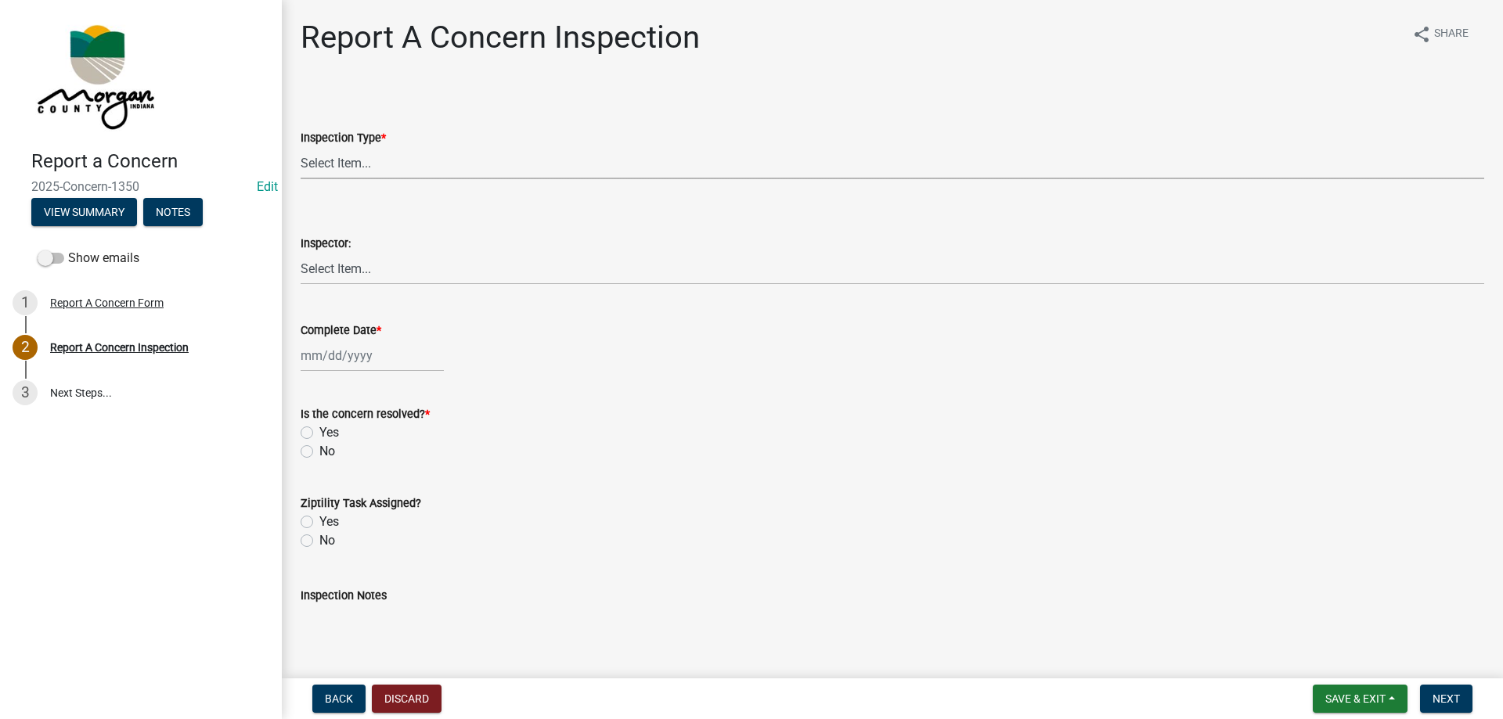
click at [332, 152] on select "Select Item... Pot Hole Patching Ditch Tree Sign Mowing Culvert Other" at bounding box center [893, 163] width 1184 height 32
click at [337, 178] on select "Select Item... Pot Hole Patching Ditch Tree Sign Mowing Culvert Other" at bounding box center [893, 163] width 1184 height 32
click at [301, 147] on select "Select Item... Pot Hole Patching Ditch Tree Sign Mowing Culvert Other" at bounding box center [893, 163] width 1184 height 32
select select "3582e9dc-d8cd-4526-a2d9-157cc62522fd"
click at [330, 259] on select "Select Item... [PERSON_NAME] [PERSON_NAME] [PERSON_NAME] [PERSON_NAME] [PERSON_…" at bounding box center [893, 269] width 1184 height 32
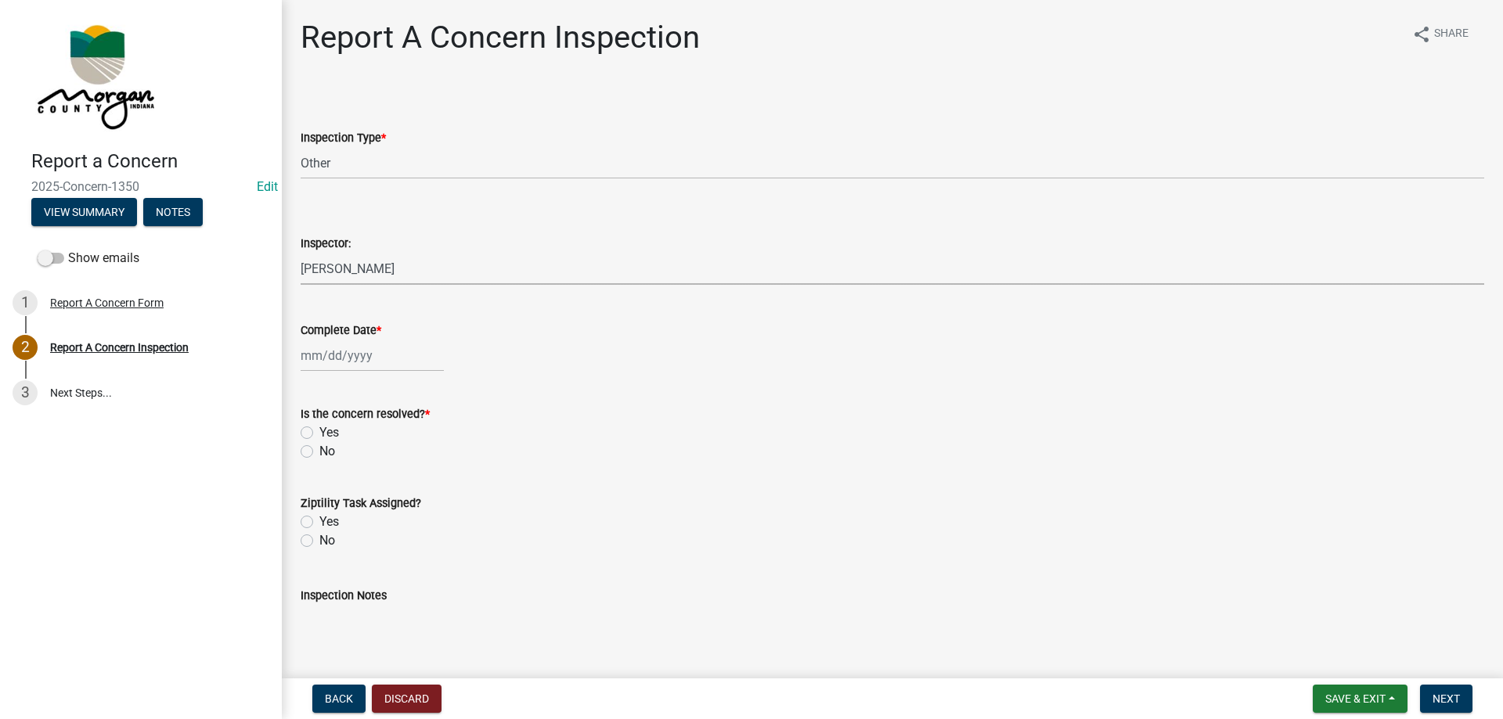
click at [301, 253] on select "Select Item... [PERSON_NAME] [PERSON_NAME] [PERSON_NAME] [PERSON_NAME] [PERSON_…" at bounding box center [893, 269] width 1184 height 32
select select "8bda91b2-ac7b-41e2-ae5b-cef6dd645a83"
select select "9"
select select "2025"
click at [344, 351] on div "[PERSON_NAME] Feb Mar Apr [PERSON_NAME][DATE] Oct Nov [DATE] 1526 1527 1528 152…" at bounding box center [372, 356] width 143 height 32
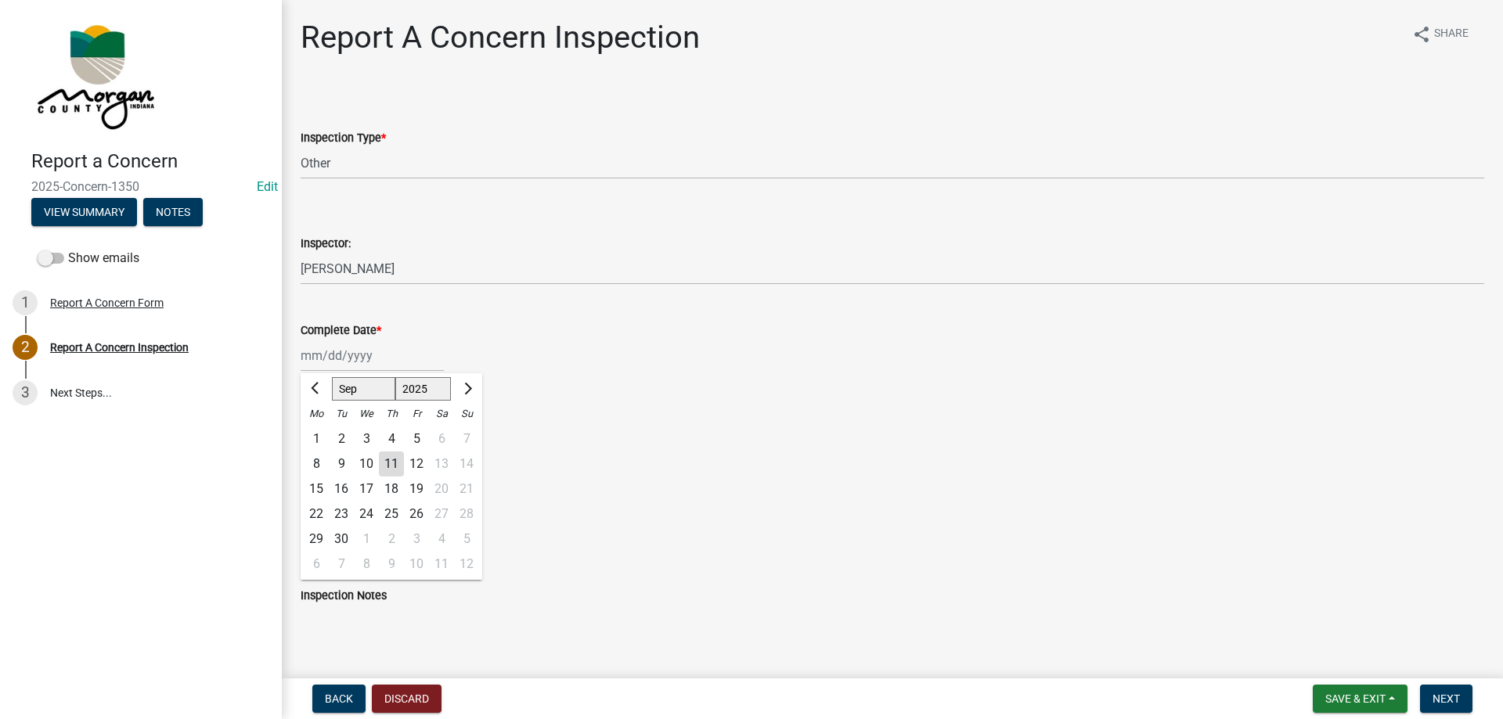
click at [390, 463] on div "11" at bounding box center [391, 464] width 25 height 25
type input "[DATE]"
click at [319, 433] on label "Yes" at bounding box center [329, 433] width 20 height 19
click at [319, 433] on input "Yes" at bounding box center [324, 429] width 10 height 10
radio input "true"
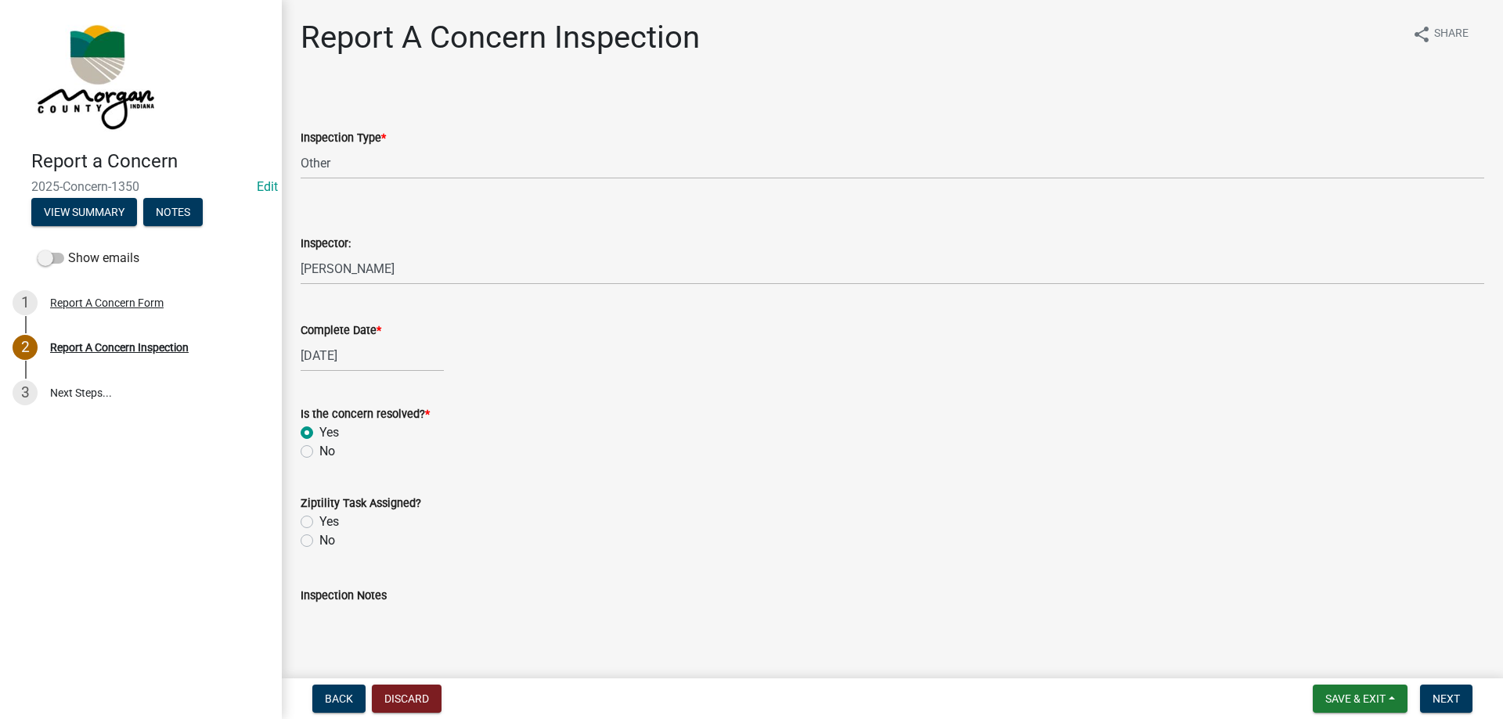
drag, startPoint x: 304, startPoint y: 521, endPoint x: 328, endPoint y: 533, distance: 27.0
click at [319, 523] on label "Yes" at bounding box center [329, 522] width 20 height 19
click at [319, 523] on input "Yes" at bounding box center [324, 518] width 10 height 10
radio input "true"
click at [379, 641] on textarea "Inspection Notes" at bounding box center [893, 642] width 1184 height 74
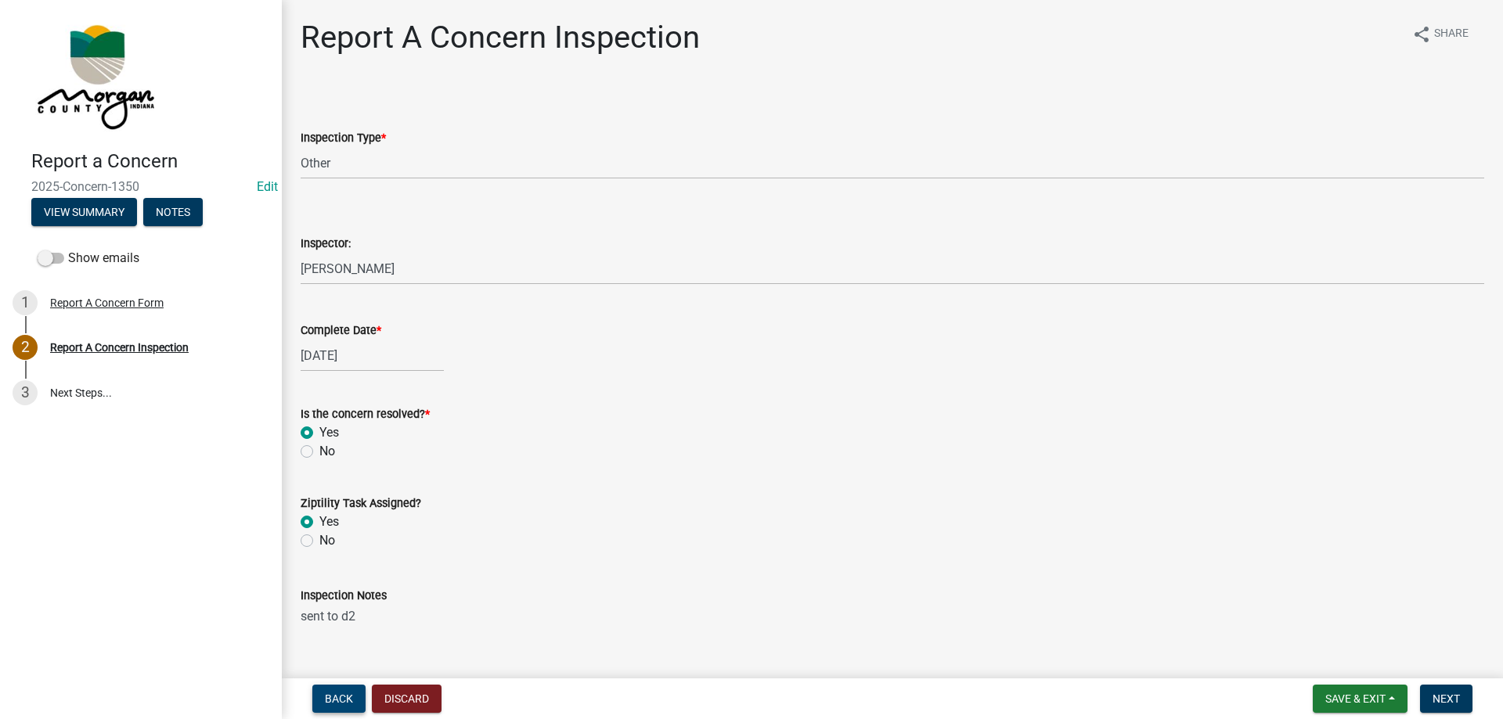
type textarea "sent to d2"
click at [343, 694] on span "Back" at bounding box center [339, 699] width 28 height 13
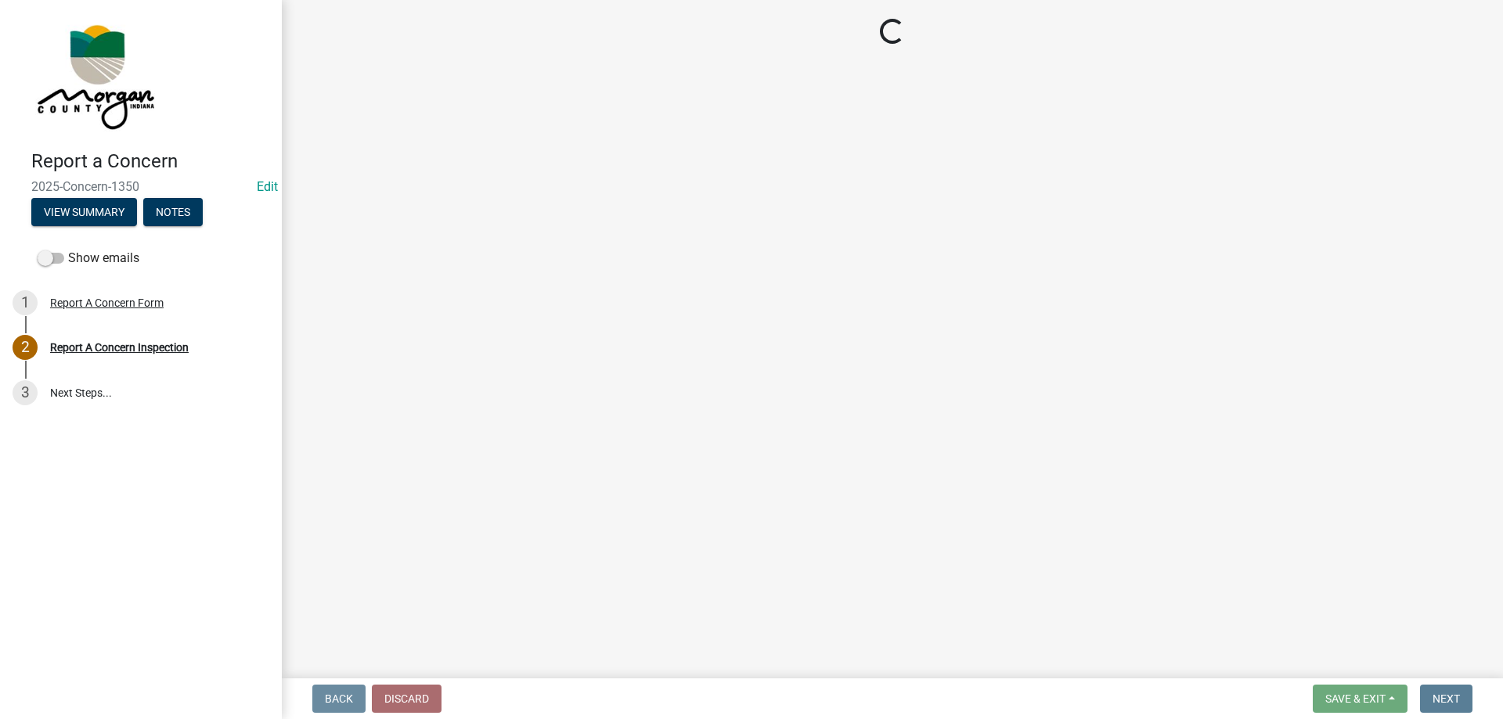
select select "3582e9dc-d8cd-4526-a2d9-157cc62522fd"
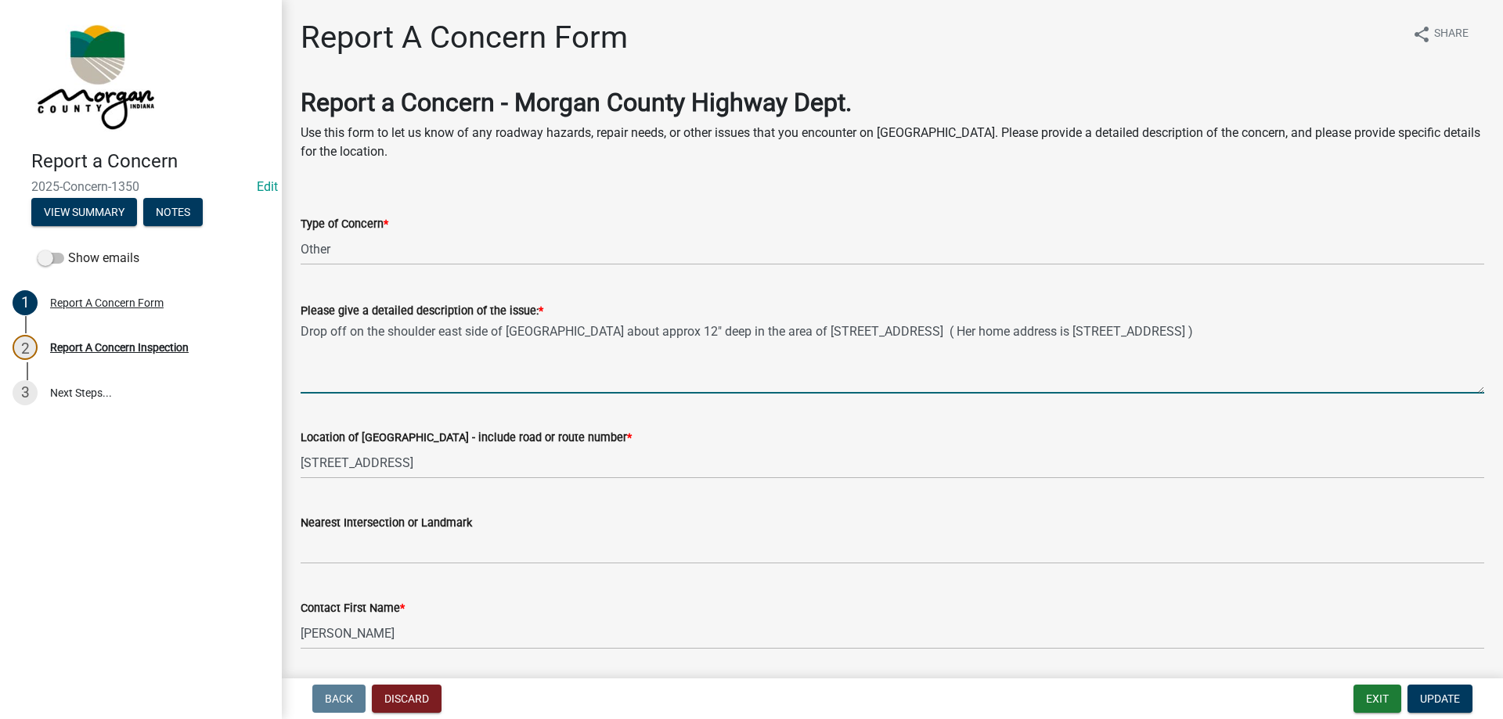
drag, startPoint x: 624, startPoint y: 335, endPoint x: 672, endPoint y: 343, distance: 48.4
click at [624, 334] on textarea "Drop off on the shoulder east side of [GEOGRAPHIC_DATA] about approx 12" deep i…" at bounding box center [893, 357] width 1184 height 74
type textarea "Drop off on the shoulder east side of [GEOGRAPHIC_DATA] approx 12" deep in the …"
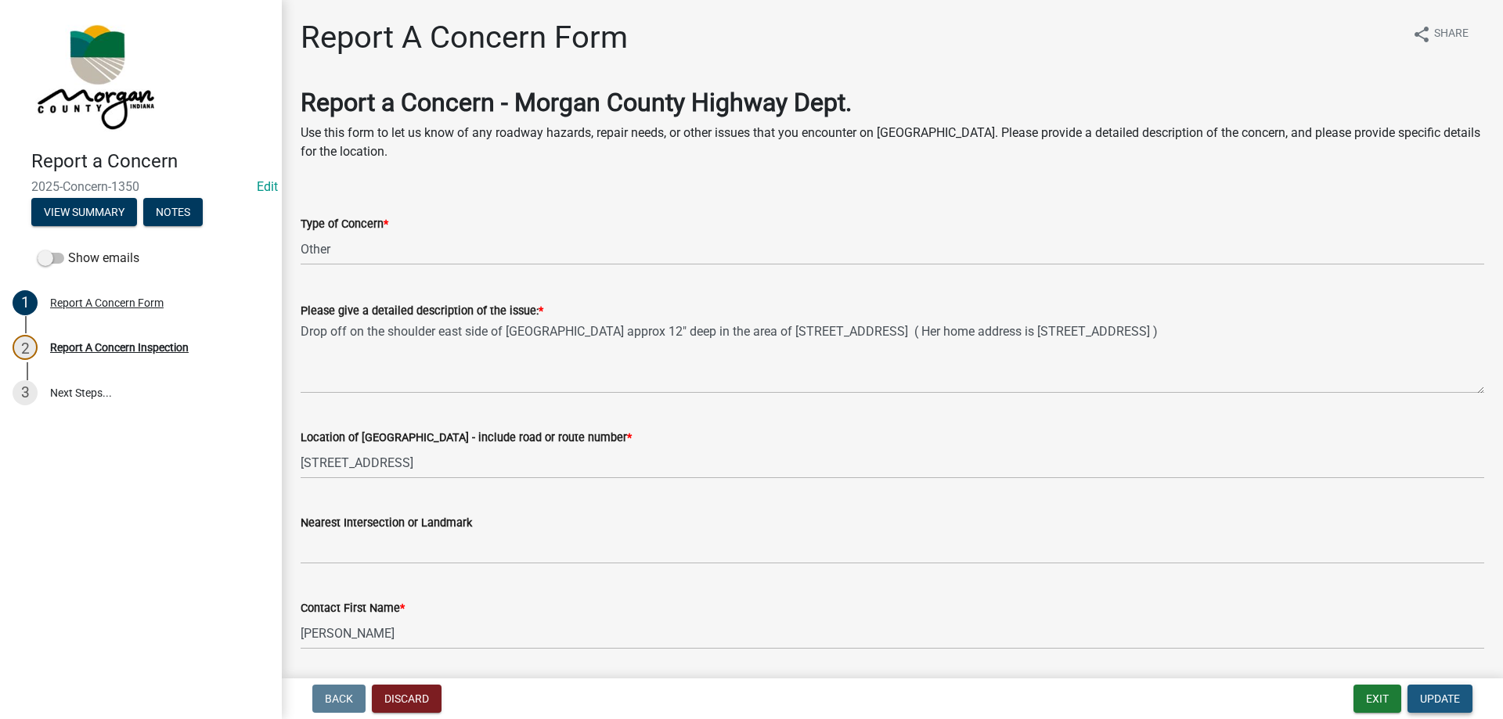
click at [1451, 698] on span "Update" at bounding box center [1440, 699] width 40 height 13
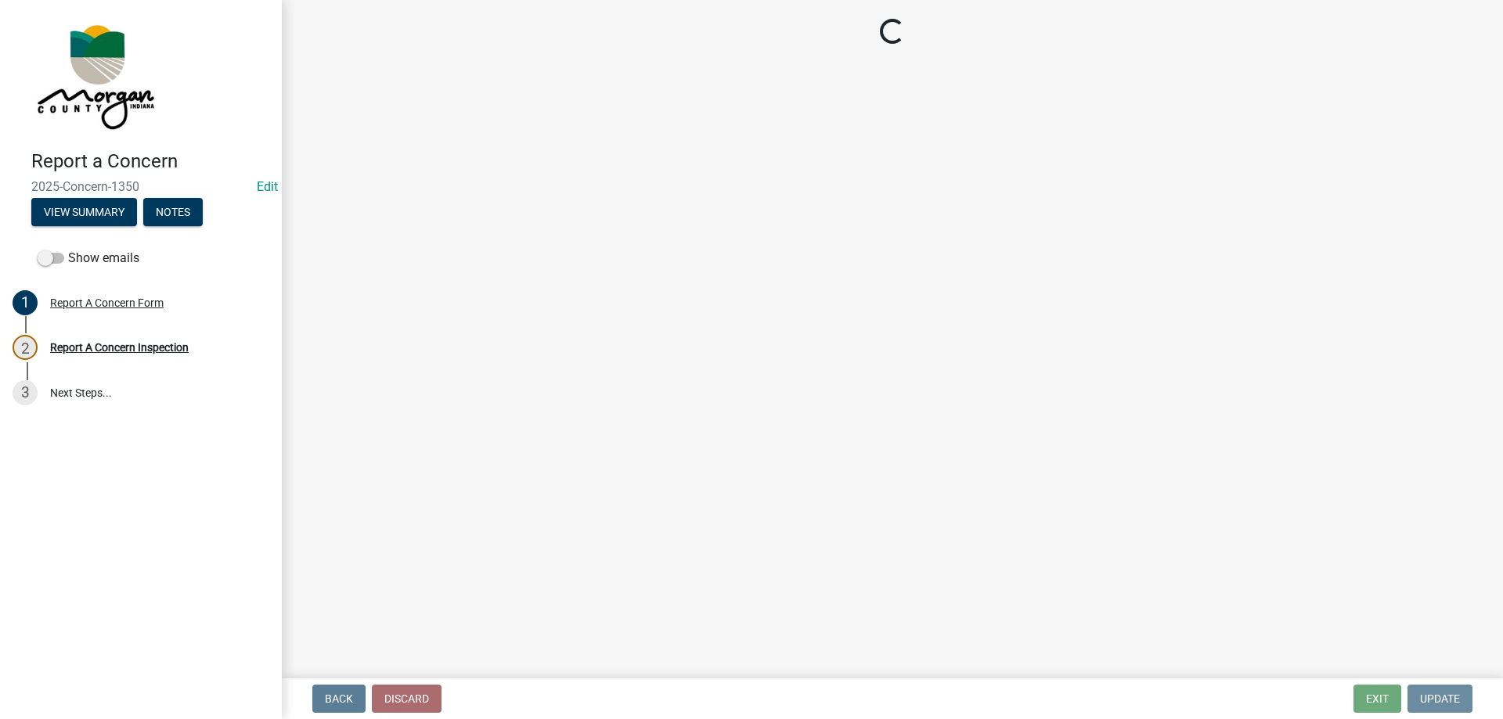
select select "3582e9dc-d8cd-4526-a2d9-157cc62522fd"
select select "8bda91b2-ac7b-41e2-ae5b-cef6dd645a83"
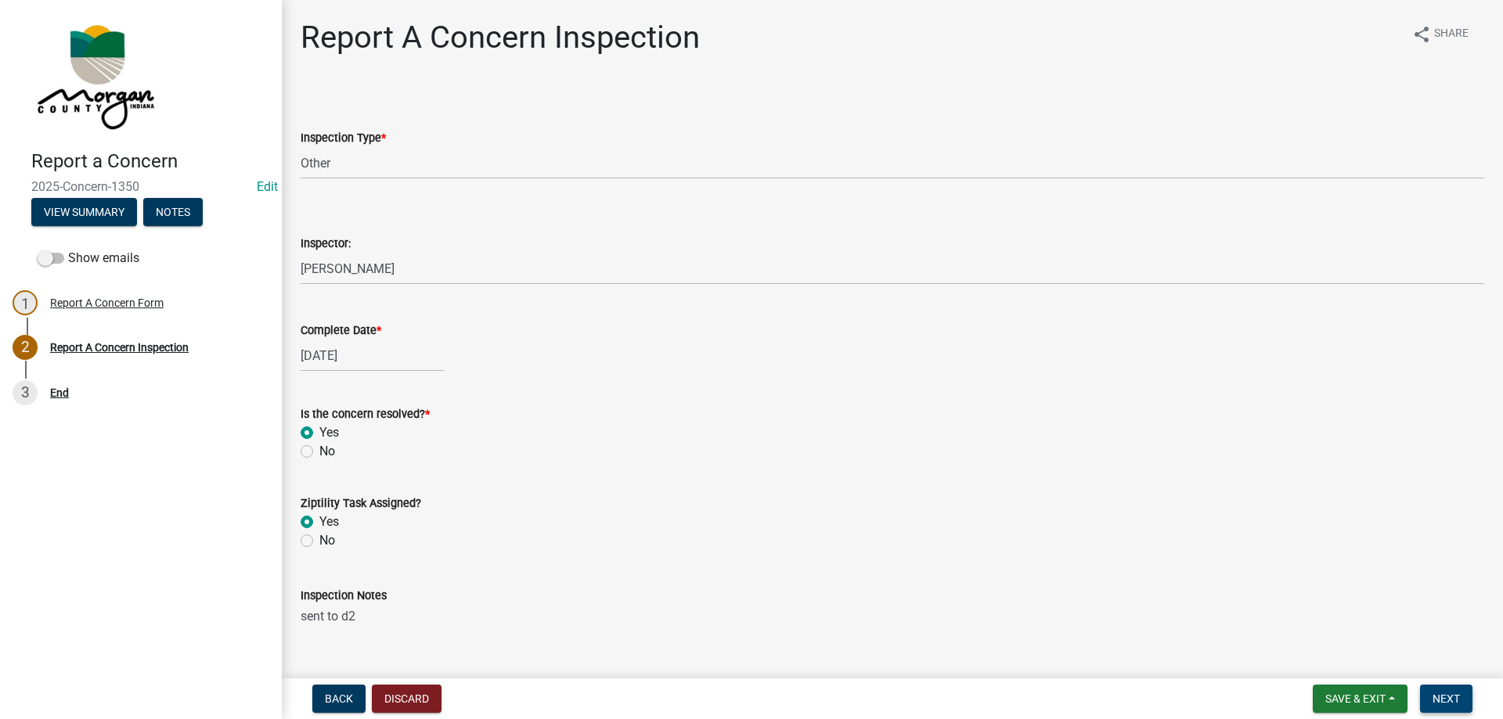
click at [1440, 698] on span "Next" at bounding box center [1446, 699] width 27 height 13
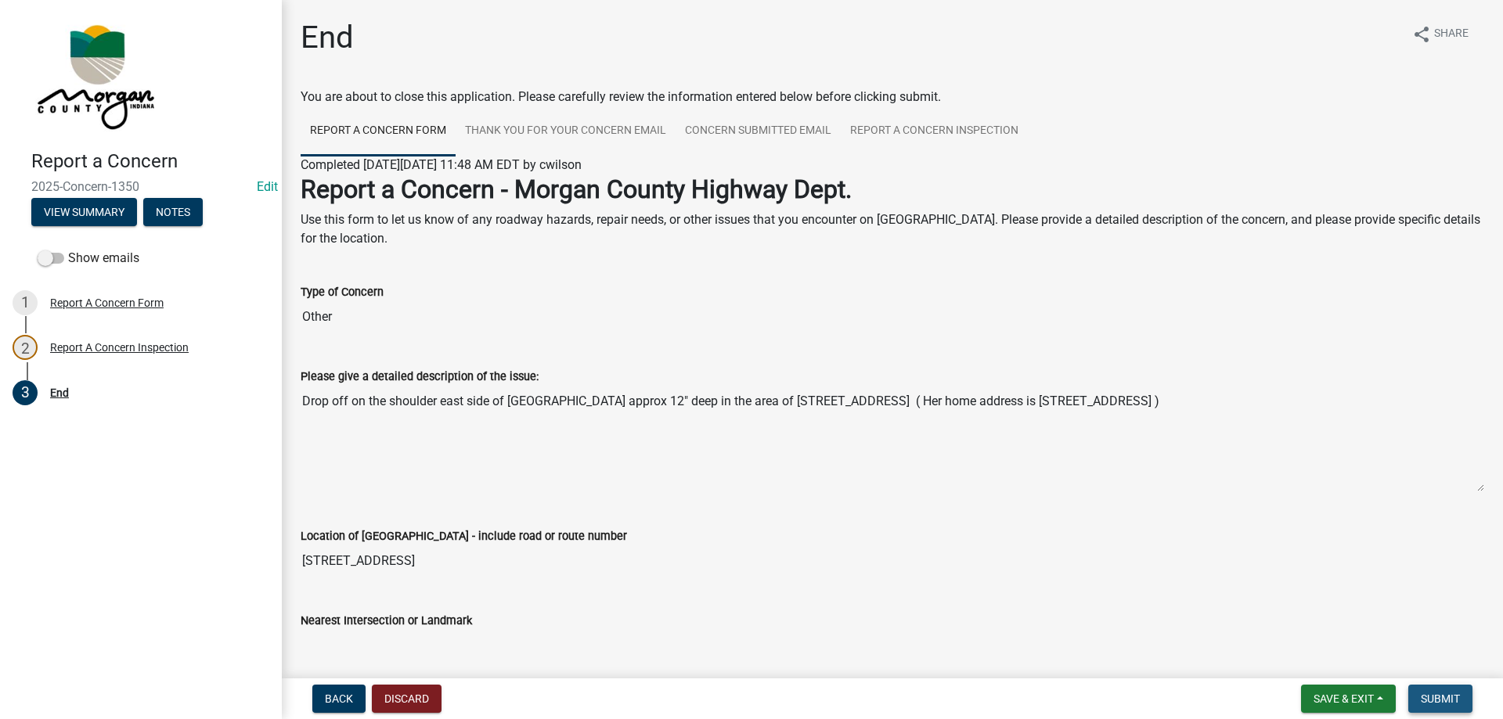
click at [1440, 698] on span "Submit" at bounding box center [1440, 699] width 39 height 13
